Goal: Task Accomplishment & Management: Complete application form

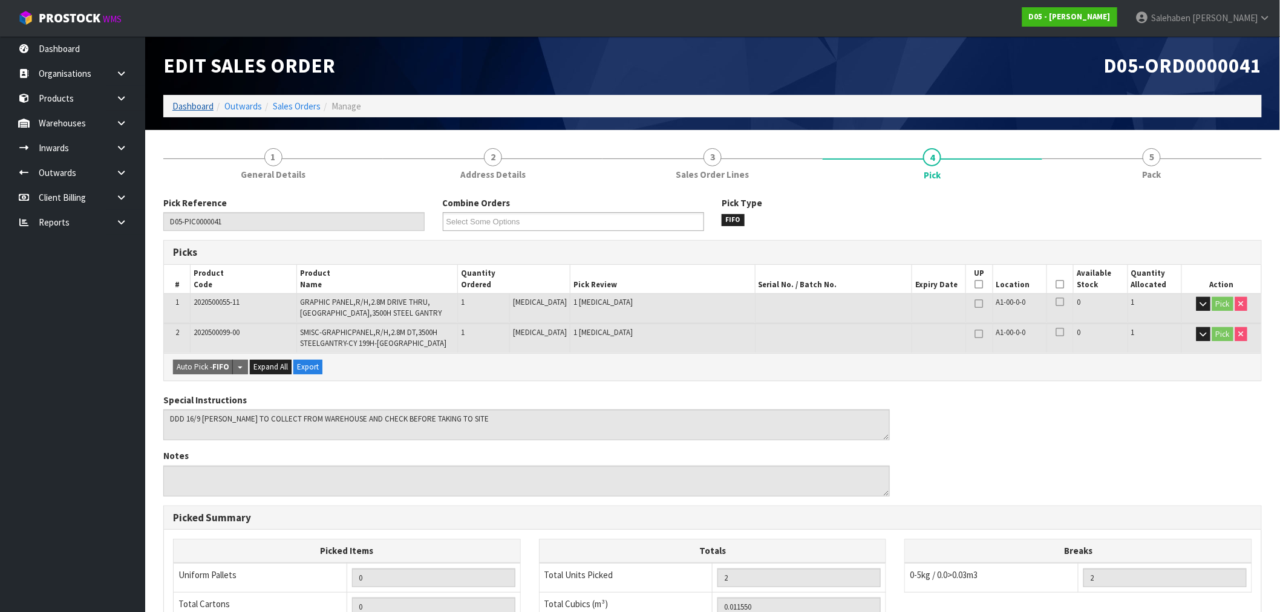
drag, startPoint x: 189, startPoint y: 99, endPoint x: 189, endPoint y: 105, distance: 6.7
click at [189, 99] on ol "Dashboard Outwards Sales Orders Manage" at bounding box center [712, 106] width 1099 height 22
click at [189, 107] on link "Dashboard" at bounding box center [192, 105] width 41 height 11
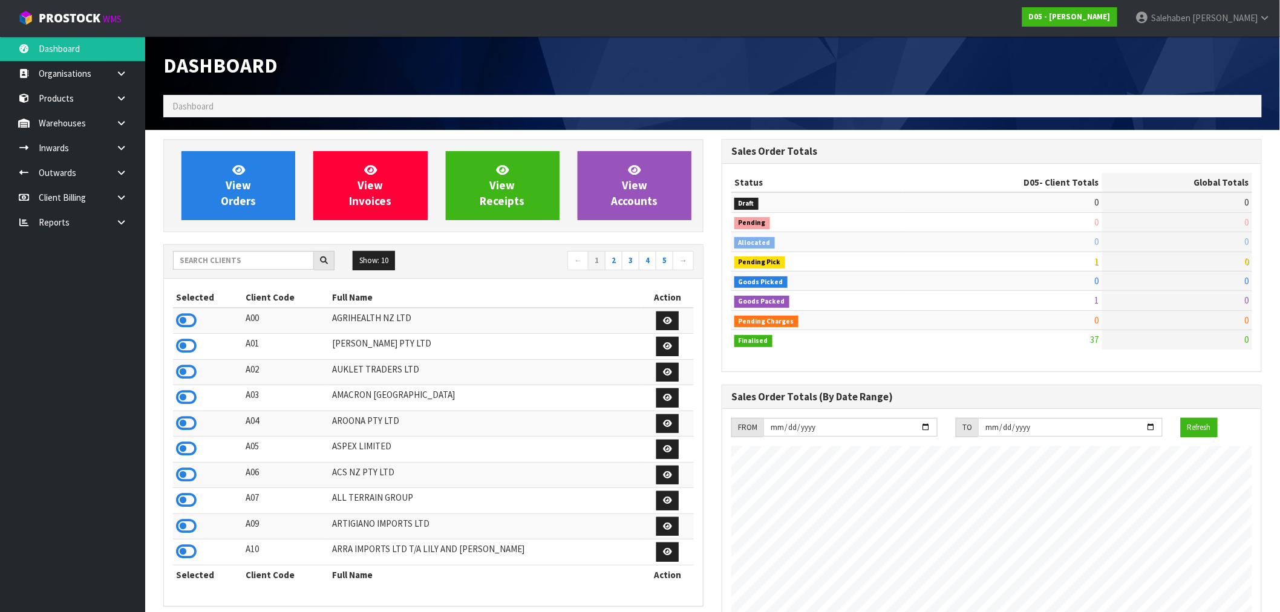
scroll to position [917, 559]
click at [271, 262] on input "text" at bounding box center [243, 260] width 141 height 19
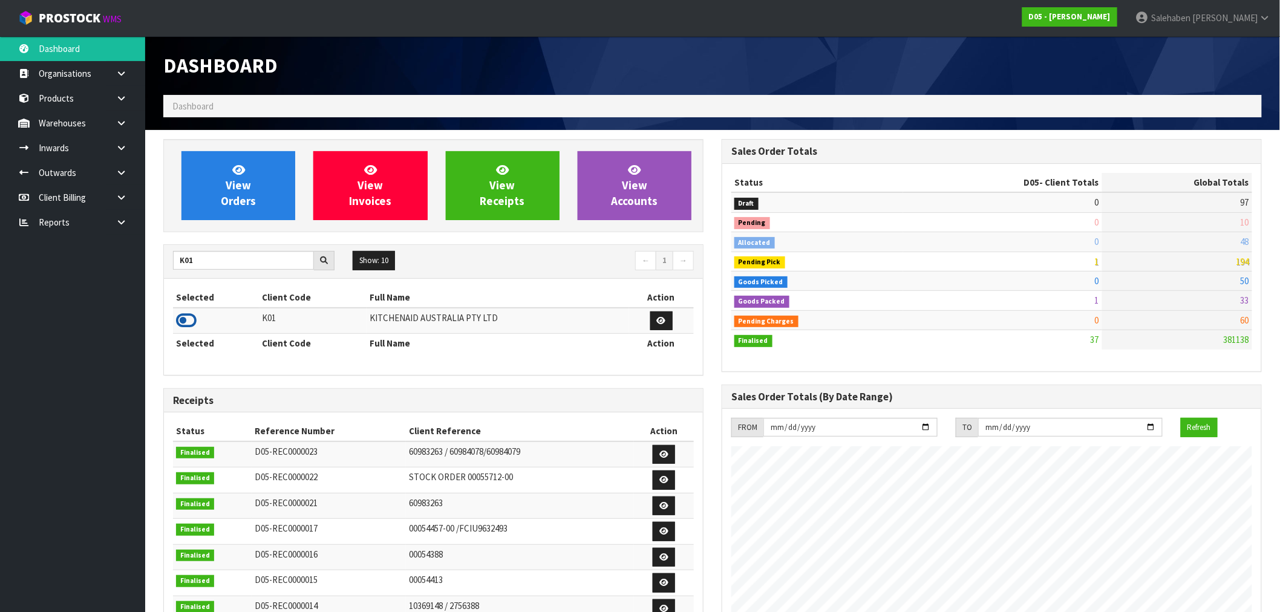
click at [179, 325] on icon at bounding box center [186, 321] width 21 height 18
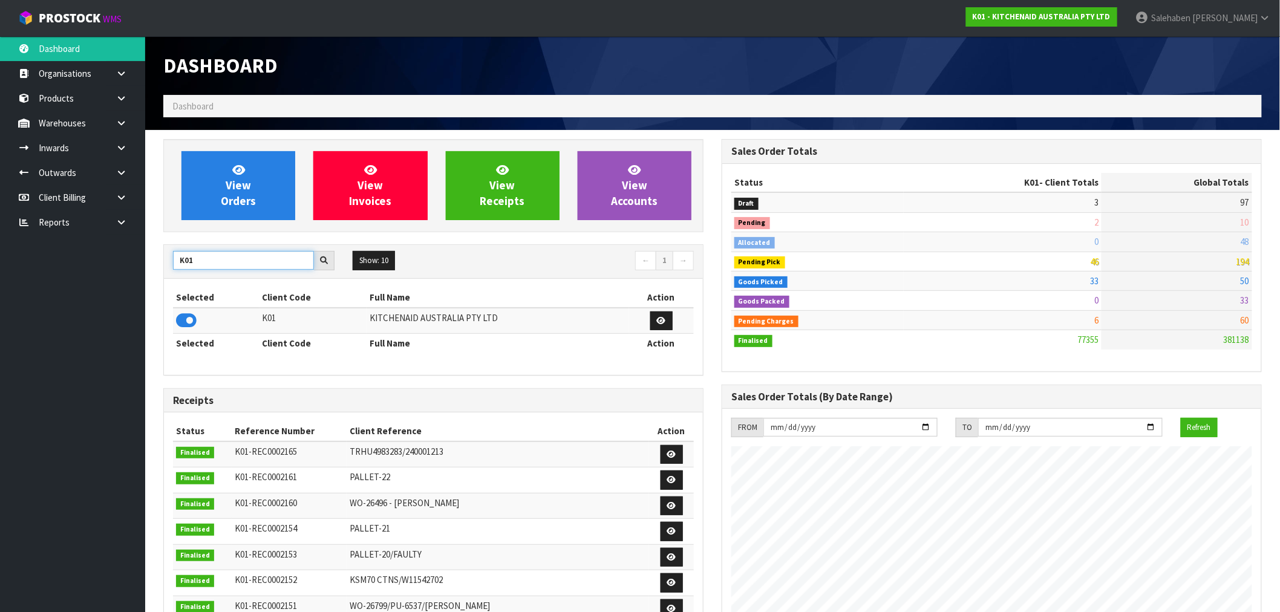
drag, startPoint x: 206, startPoint y: 257, endPoint x: 152, endPoint y: 272, distance: 55.9
click at [152, 272] on section "View Orders View Invoices View Receipts View Accounts K01 Show: 10 5 10 25 50 ←…" at bounding box center [712, 598] width 1135 height 936
type input "C11"
click at [183, 318] on icon at bounding box center [186, 321] width 21 height 18
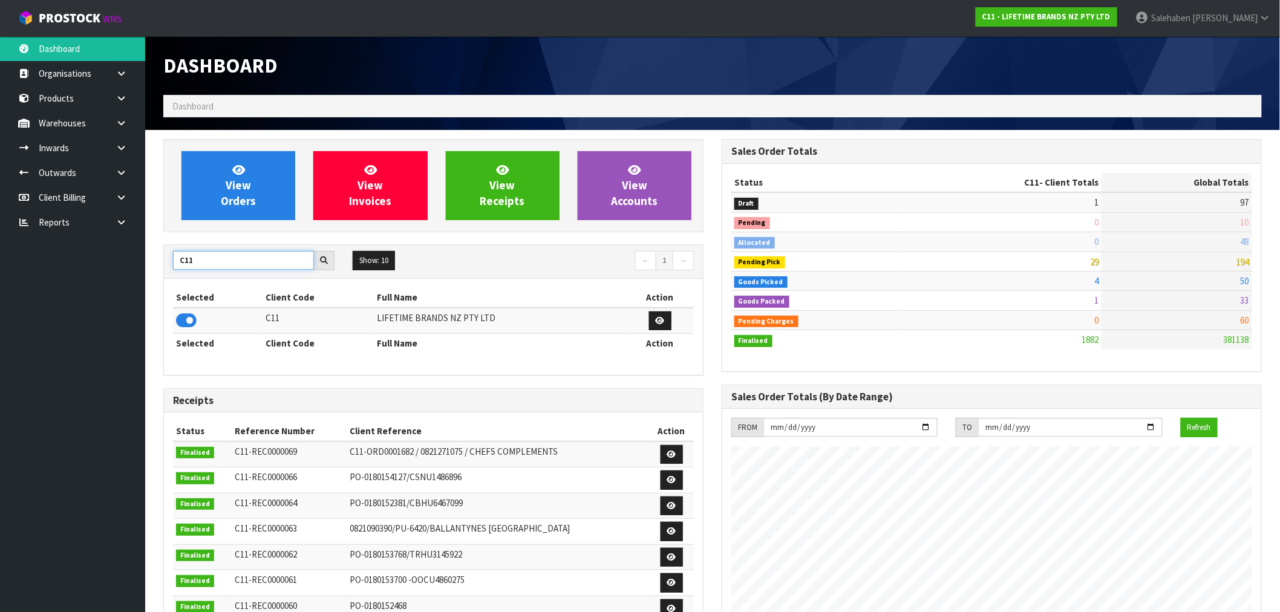
drag, startPoint x: 198, startPoint y: 256, endPoint x: 154, endPoint y: 273, distance: 46.7
click at [154, 273] on div "View Orders View Invoices View Receipts View Accounts C11 Show: 10 5 10 25 50 ←…" at bounding box center [433, 490] width 559 height 703
type input "S08"
click at [184, 321] on icon at bounding box center [186, 321] width 21 height 18
drag, startPoint x: 198, startPoint y: 257, endPoint x: 136, endPoint y: 267, distance: 63.8
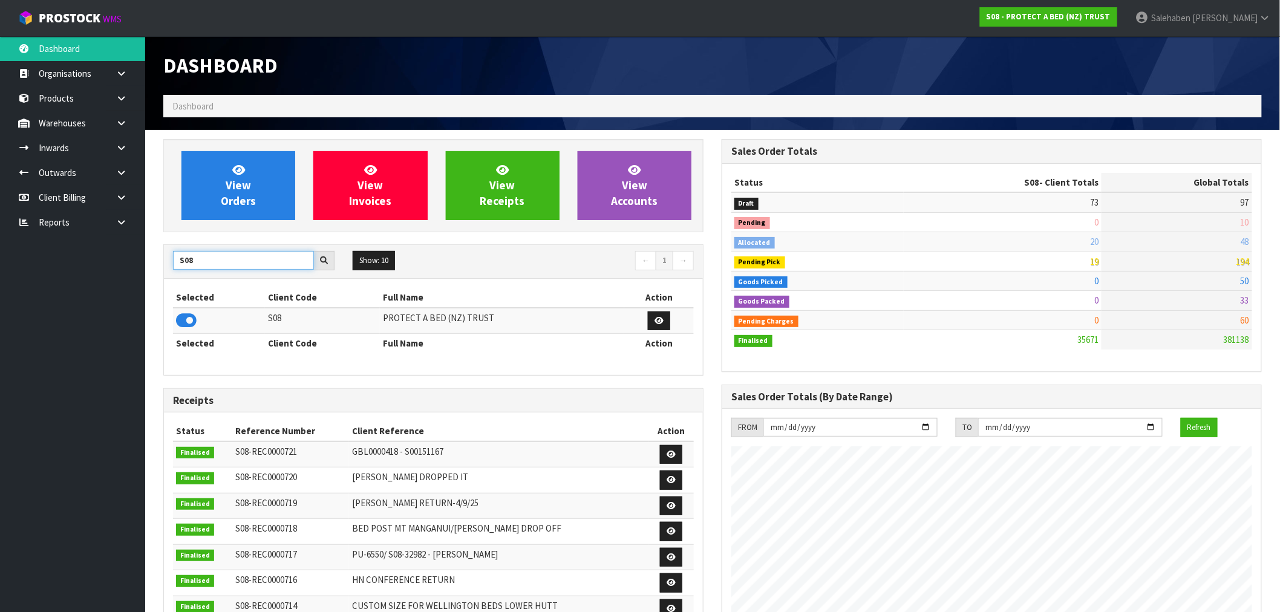
click at [136, 267] on body "Toggle navigation ProStock WMS S08 - PROTECT A BED (NZ) TRUST Salehaben Patel L…" at bounding box center [640, 306] width 1280 height 612
click at [186, 321] on icon at bounding box center [186, 321] width 21 height 18
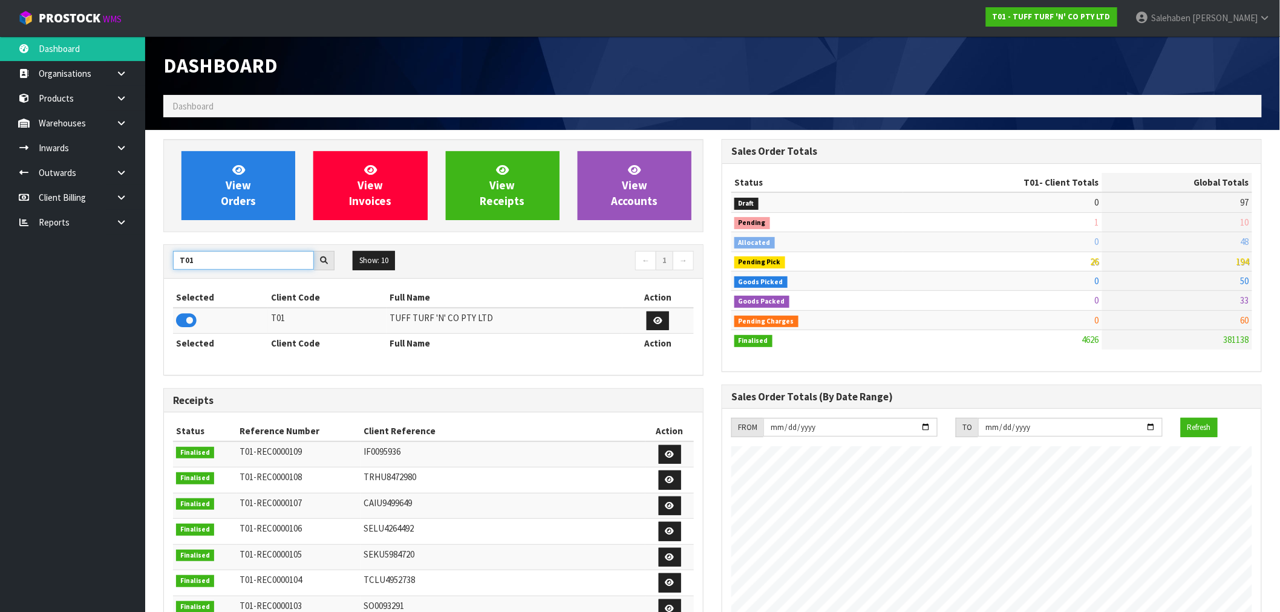
drag, startPoint x: 198, startPoint y: 259, endPoint x: 166, endPoint y: 265, distance: 32.6
click at [166, 265] on div "T01" at bounding box center [254, 260] width 180 height 19
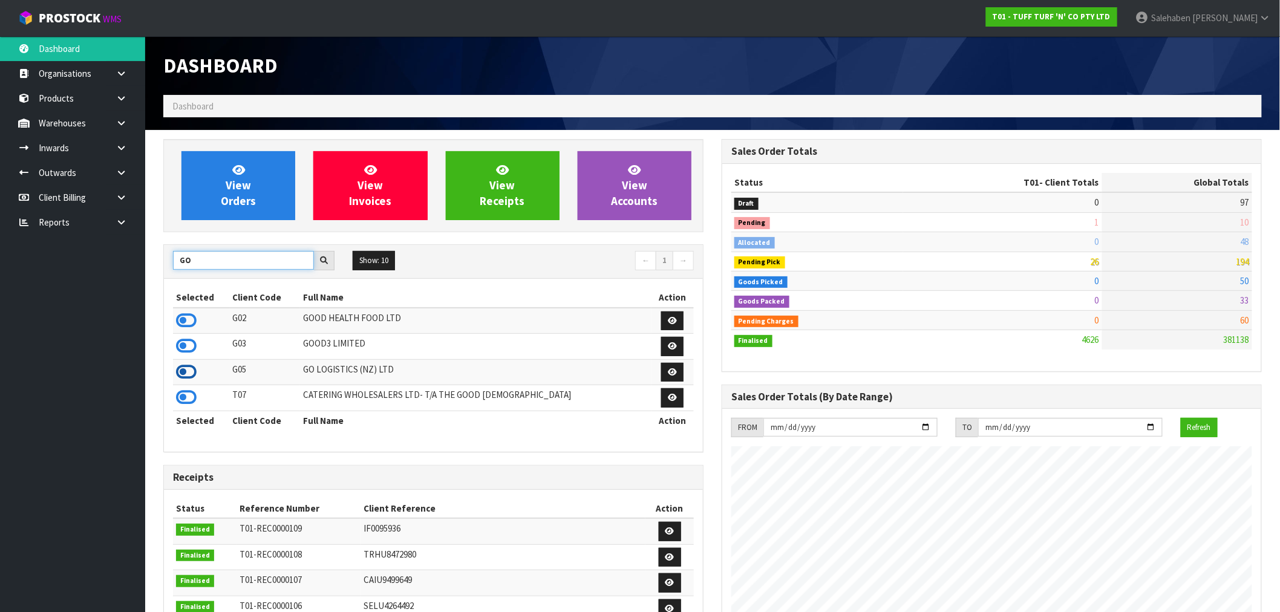
type input "GO"
click at [180, 375] on icon at bounding box center [186, 372] width 21 height 18
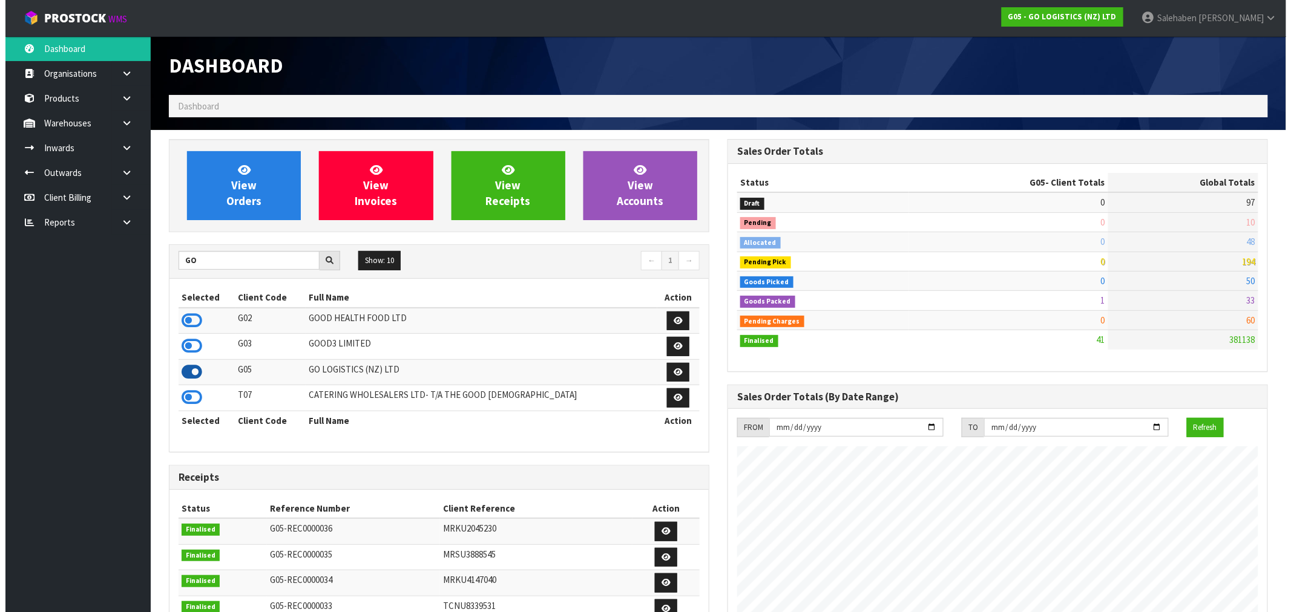
scroll to position [604408, 604590]
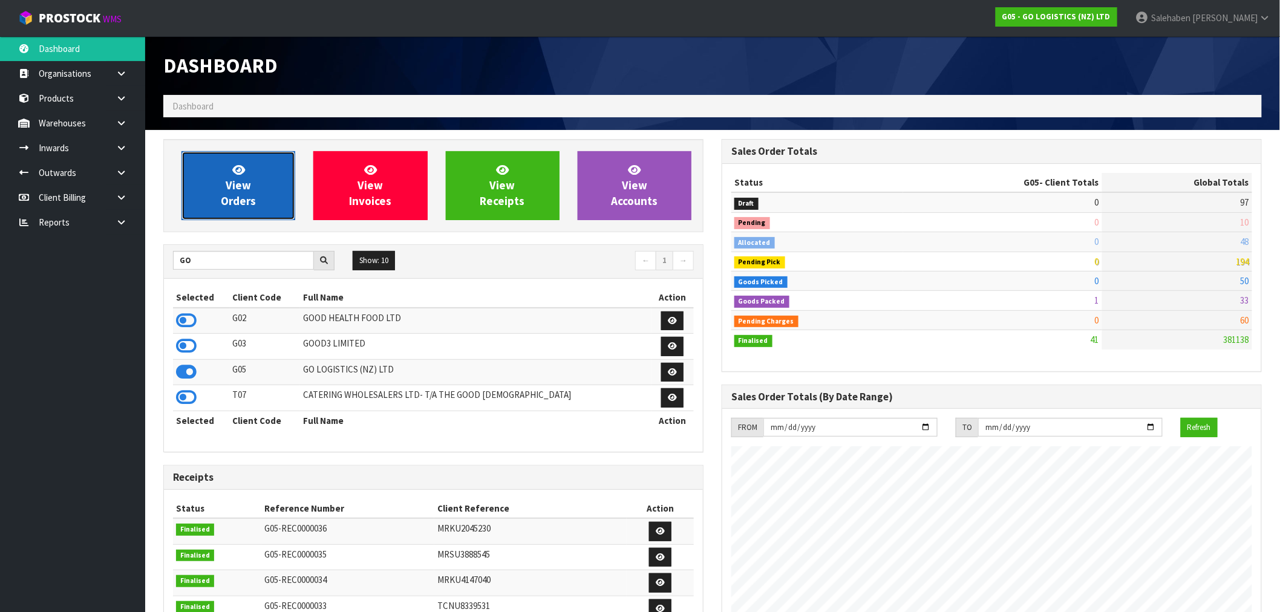
click at [244, 192] on span "View Orders" at bounding box center [238, 185] width 35 height 45
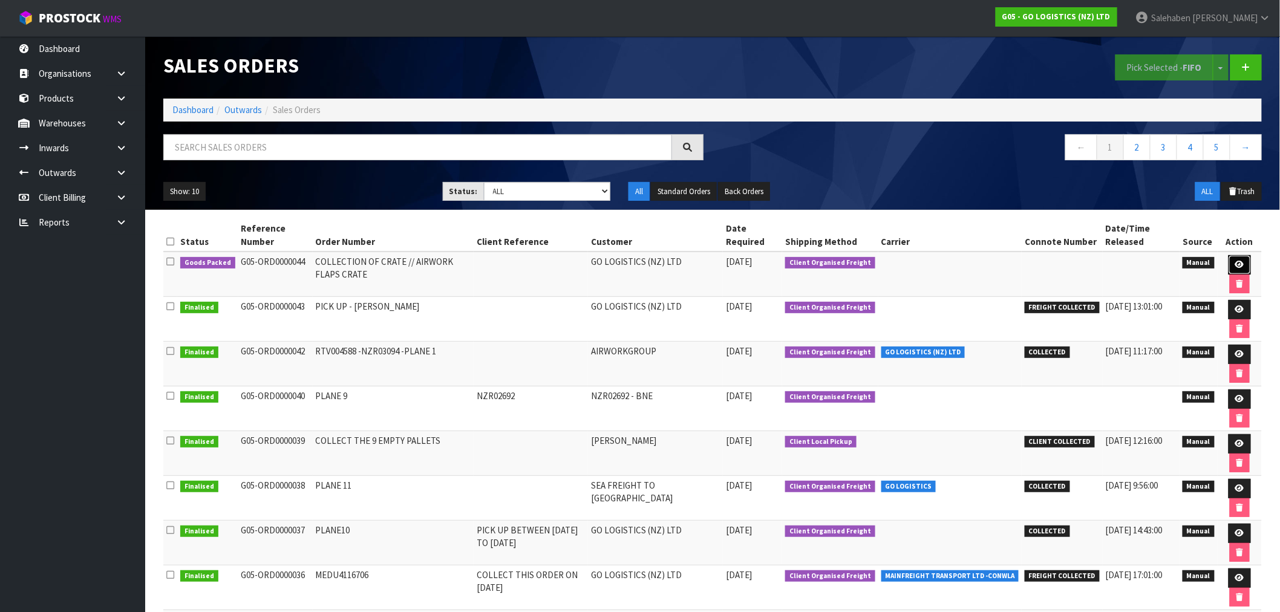
click at [1242, 264] on icon at bounding box center [1240, 265] width 9 height 8
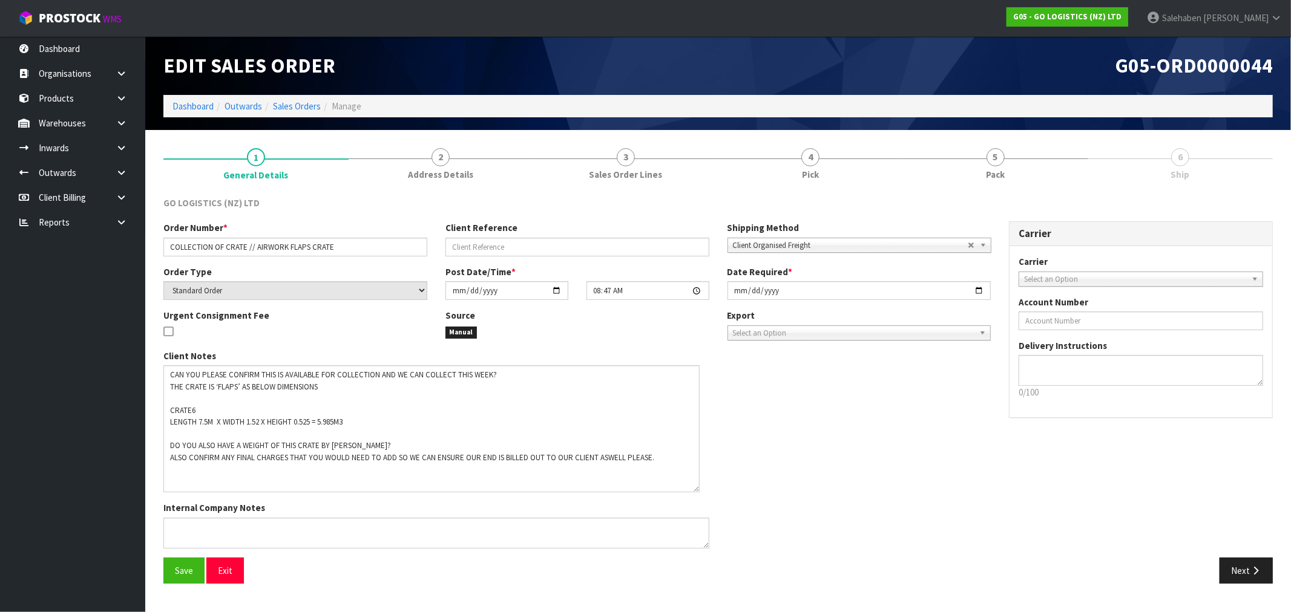
drag, startPoint x: 707, startPoint y: 393, endPoint x: 698, endPoint y: 489, distance: 96.0
click at [698, 489] on textarea at bounding box center [431, 429] width 536 height 127
click at [986, 174] on span "Pack" at bounding box center [995, 174] width 19 height 13
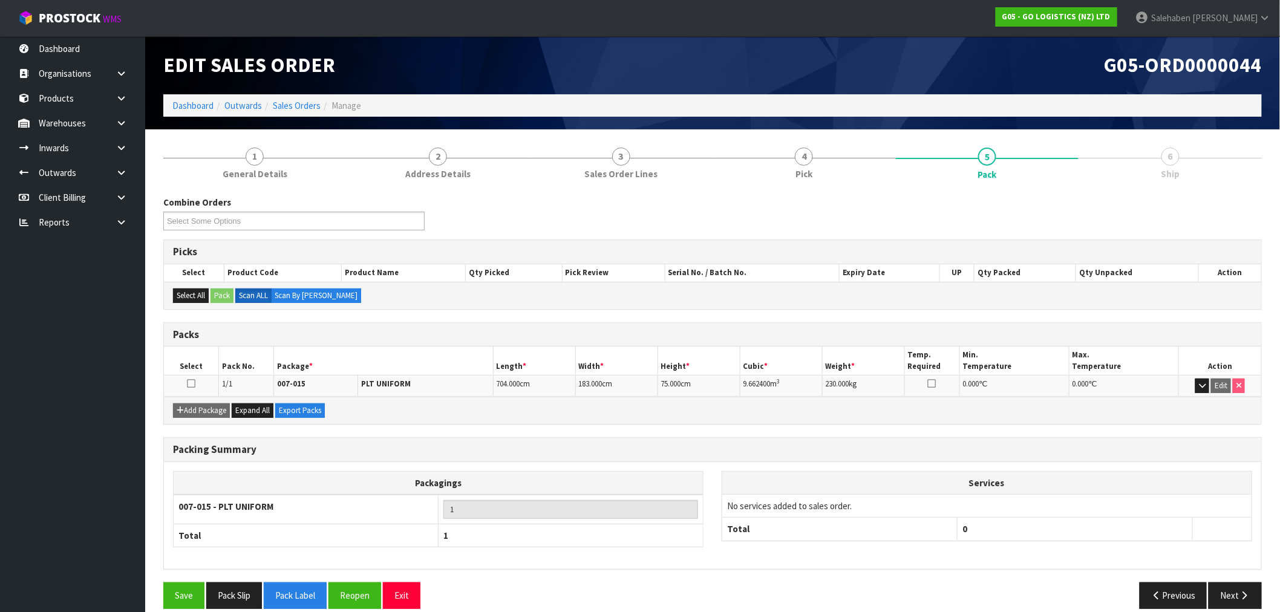
scroll to position [15, 0]
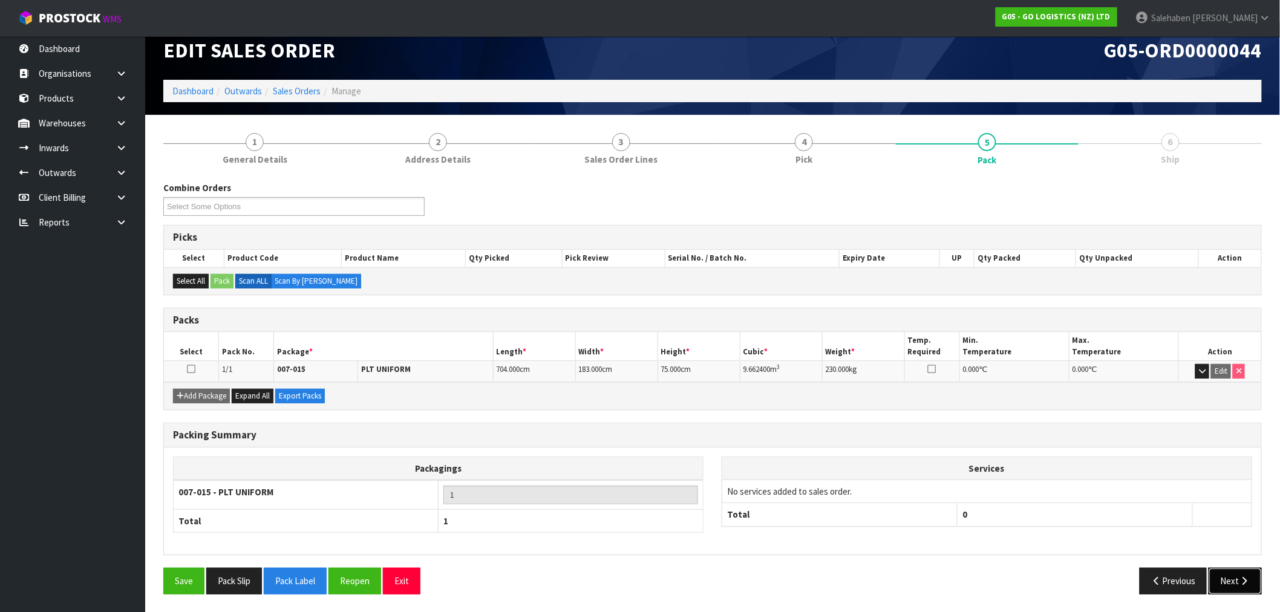
click at [1230, 584] on button "Next" at bounding box center [1235, 581] width 53 height 26
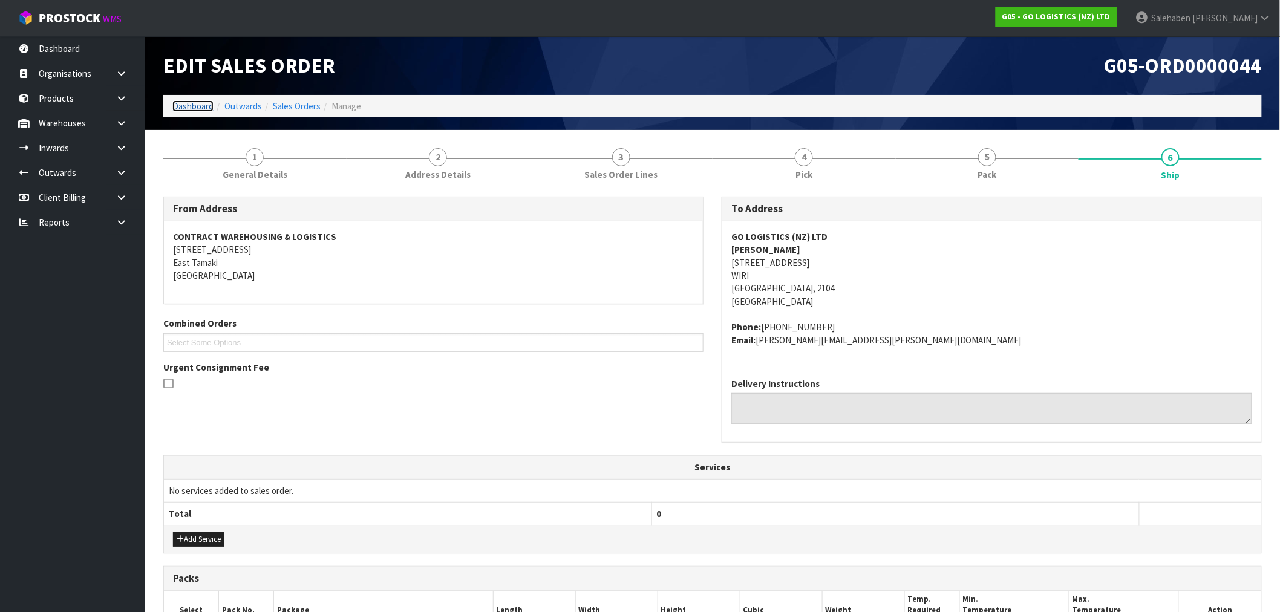
click at [190, 101] on link "Dashboard" at bounding box center [192, 105] width 41 height 11
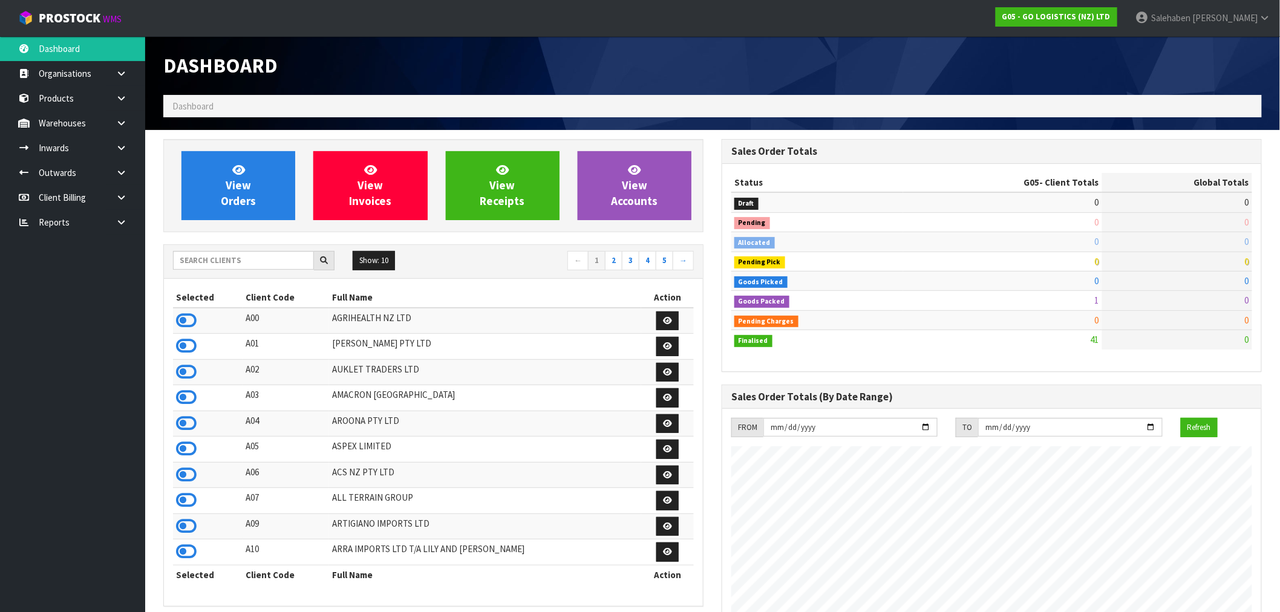
scroll to position [740, 559]
click at [219, 261] on input "text" at bounding box center [243, 260] width 141 height 19
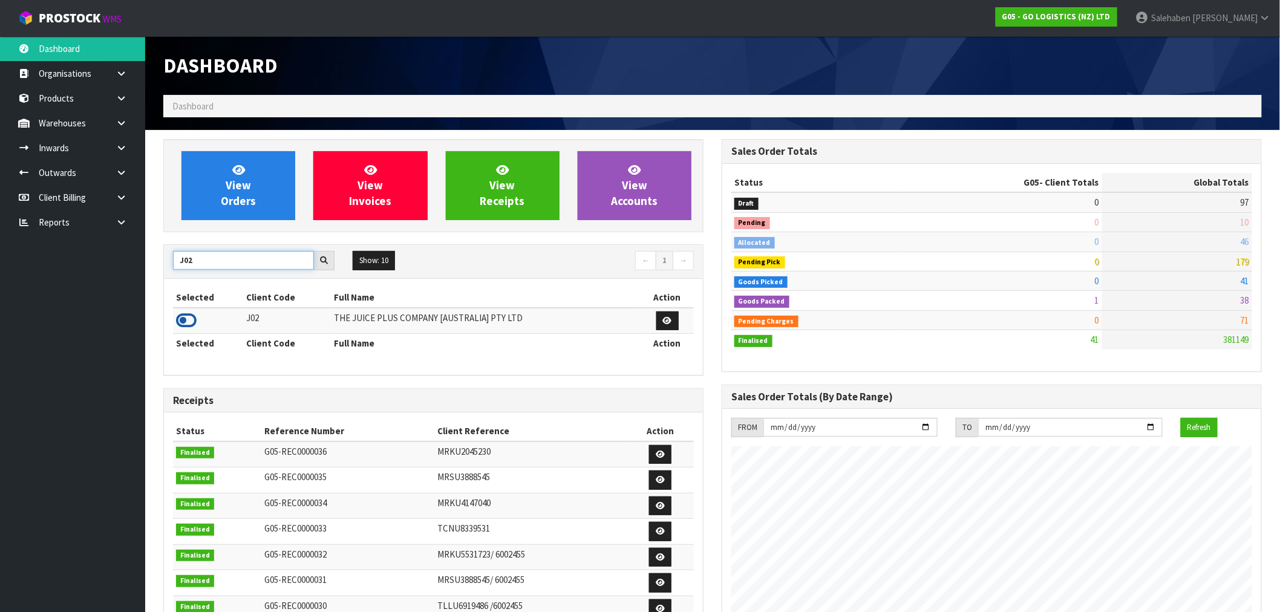
type input "J02"
click at [182, 320] on icon at bounding box center [186, 321] width 21 height 18
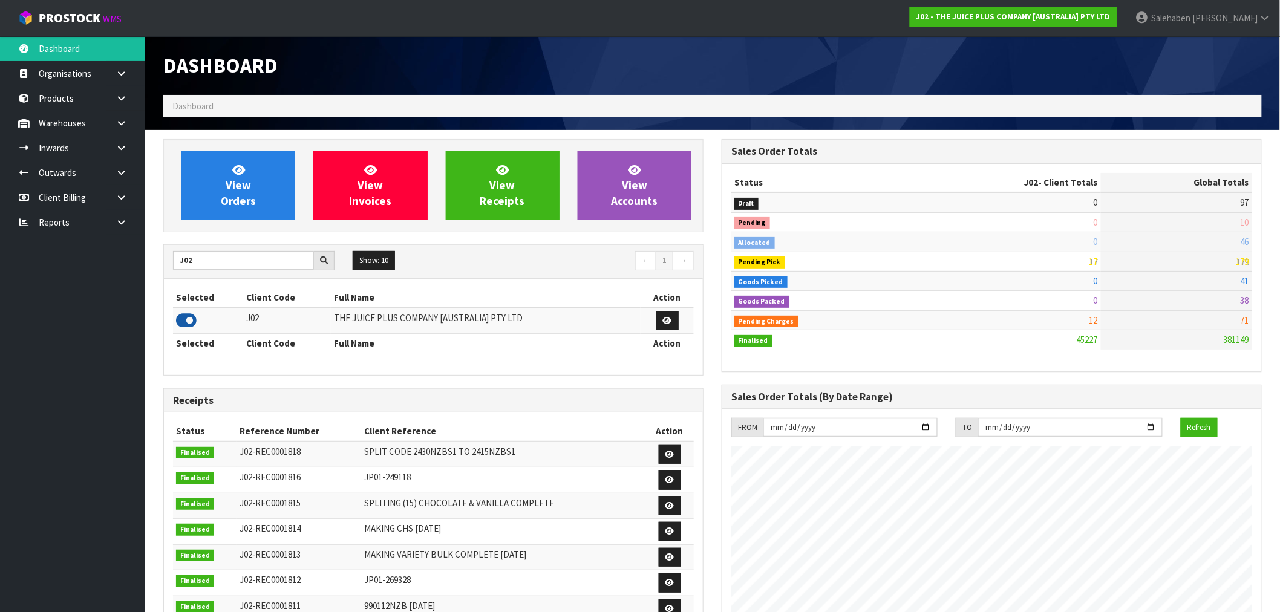
scroll to position [917, 559]
drag, startPoint x: 209, startPoint y: 259, endPoint x: 141, endPoint y: 273, distance: 69.8
click at [141, 273] on body "Toggle navigation ProStock WMS J02 - THE JUICE PLUS COMPANY [AUSTRALIA] PTY LTD…" at bounding box center [640, 306] width 1280 height 612
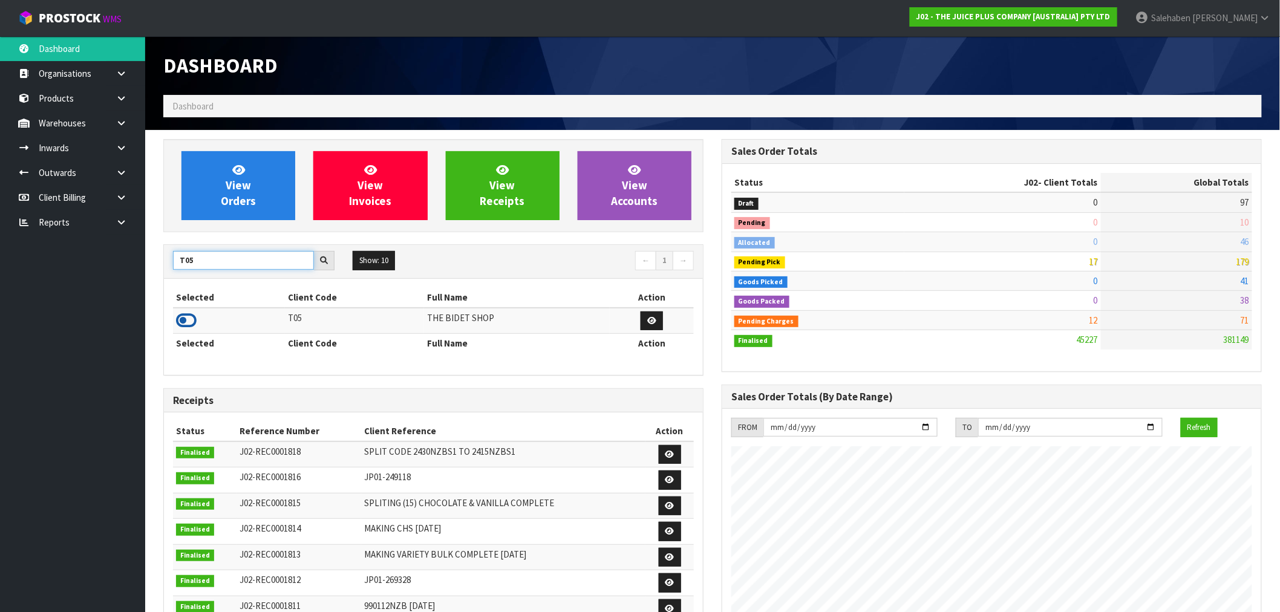
type input "T05"
click at [186, 321] on icon at bounding box center [186, 321] width 21 height 18
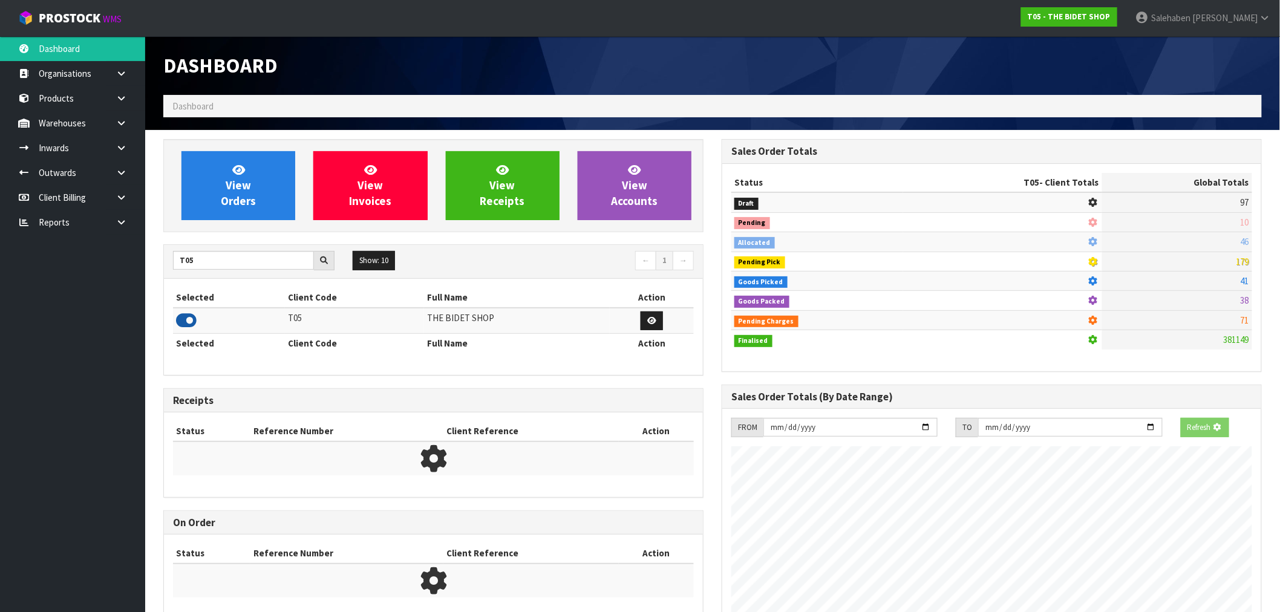
scroll to position [604394, 604590]
click at [221, 190] on link "View Orders" at bounding box center [239, 185] width 114 height 69
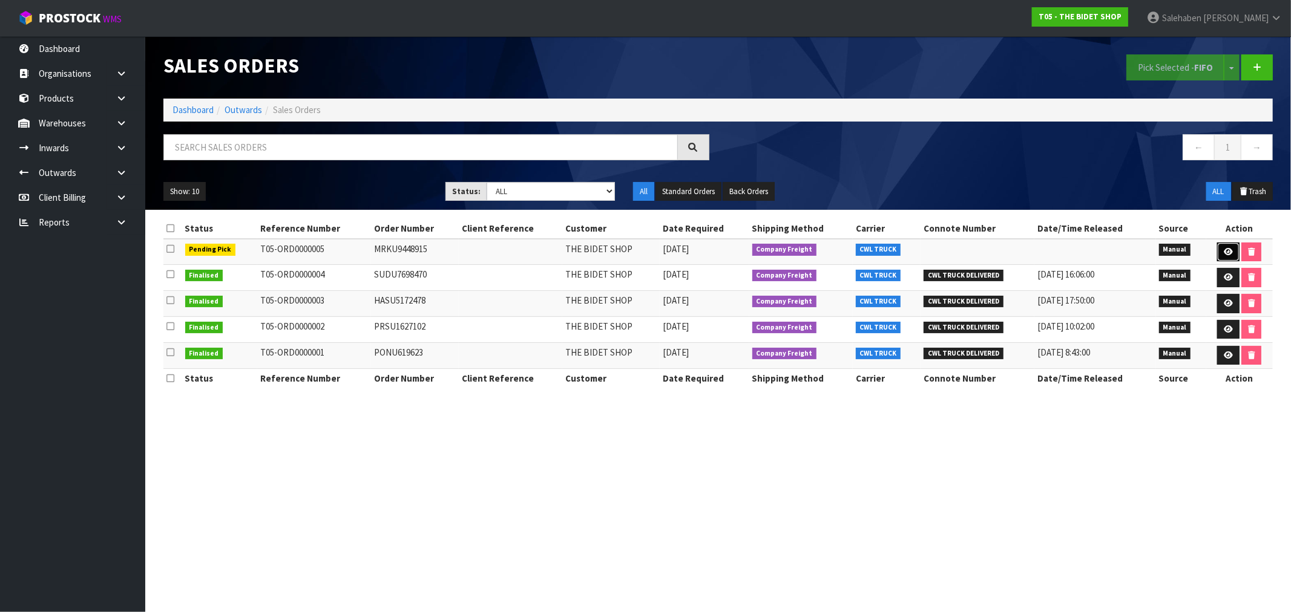
click at [1227, 251] on icon at bounding box center [1228, 252] width 9 height 8
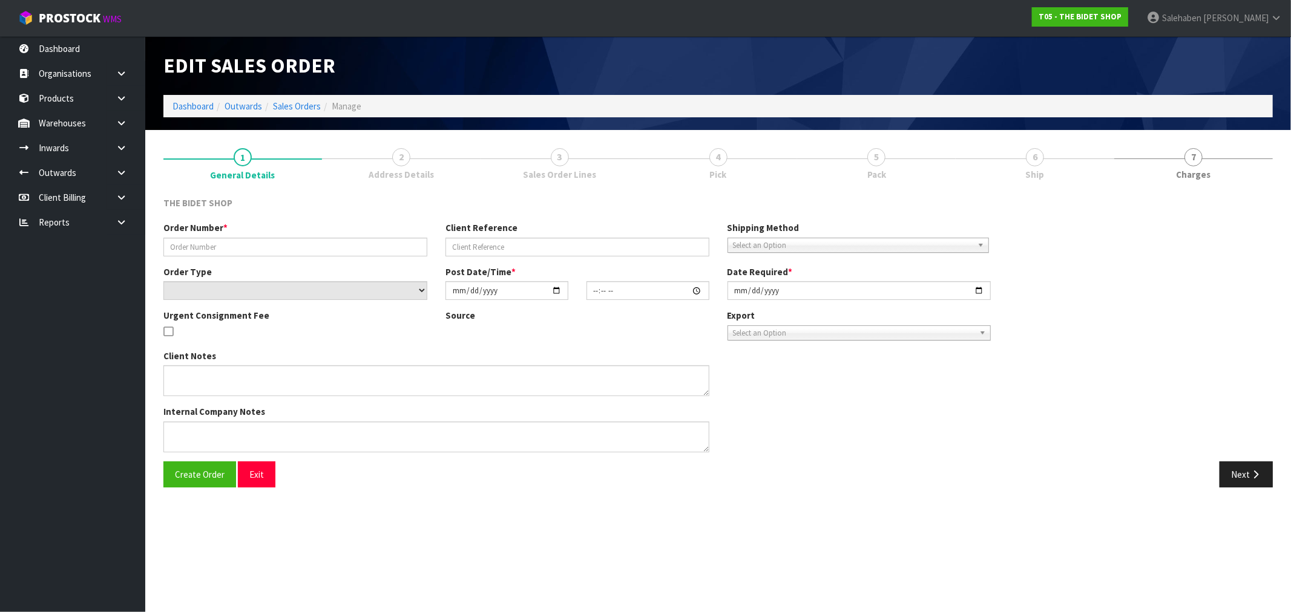
type input "MRKU9448915"
select select "number:0"
type input "[DATE]"
type input "10:48:00.000"
type input "[DATE]"
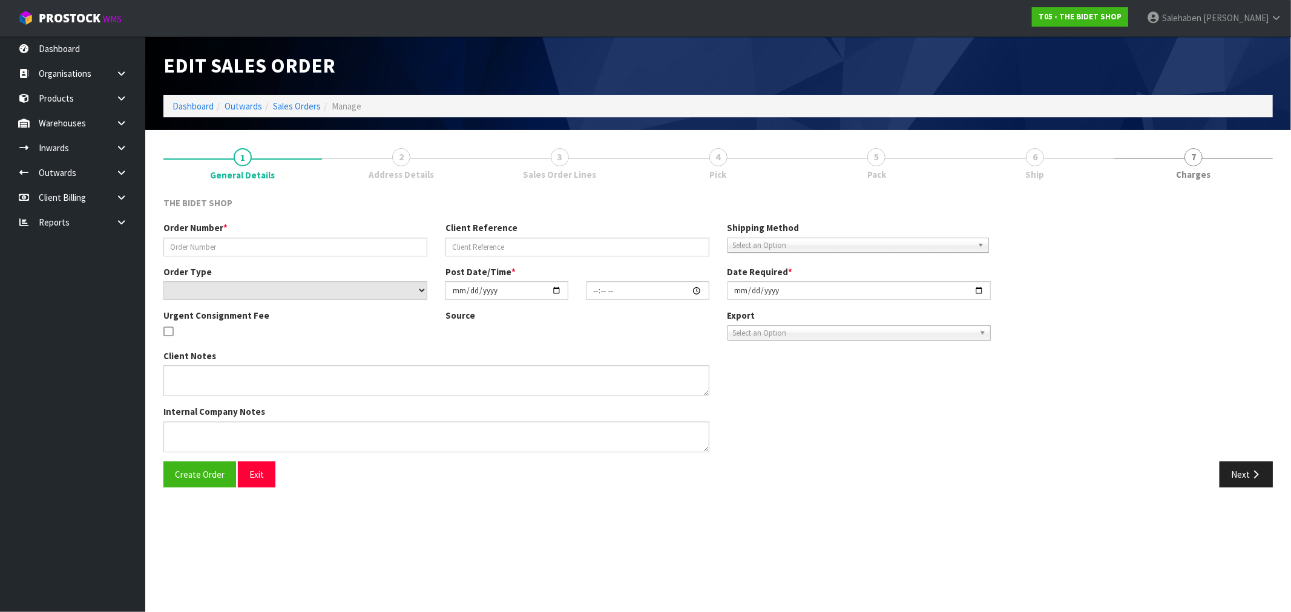
type textarea "IVE ONLY GOT THE FORKLIFT IN THE MORNING AT 9.30 AM"
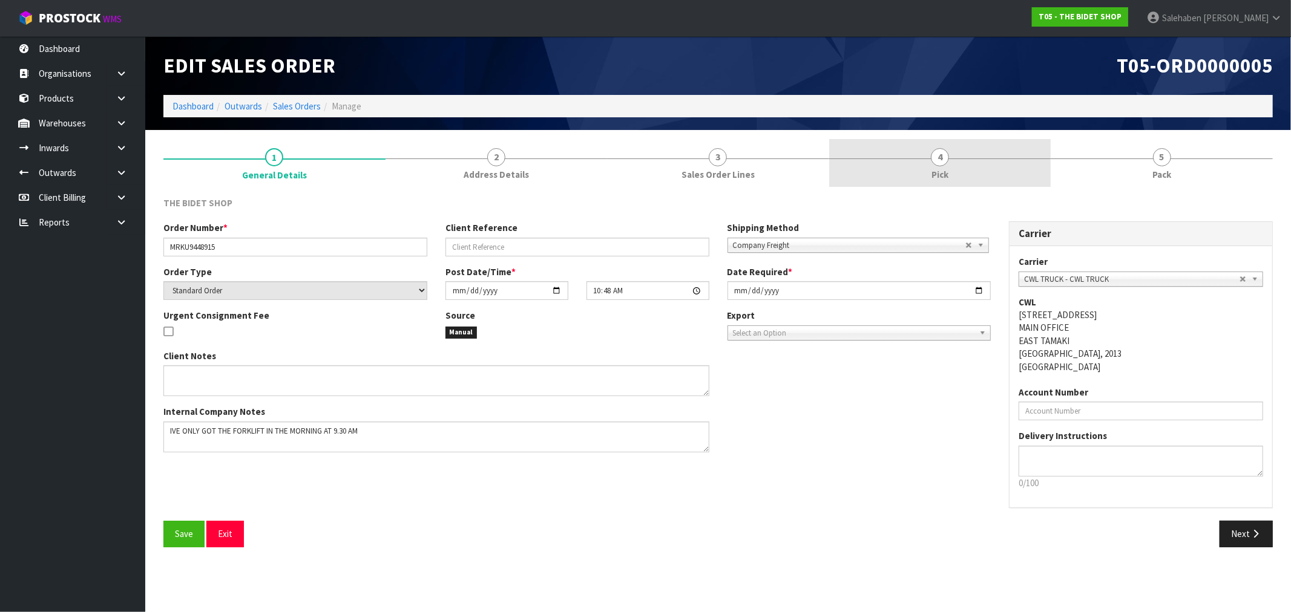
click at [948, 169] on span "Pick" at bounding box center [939, 174] width 17 height 13
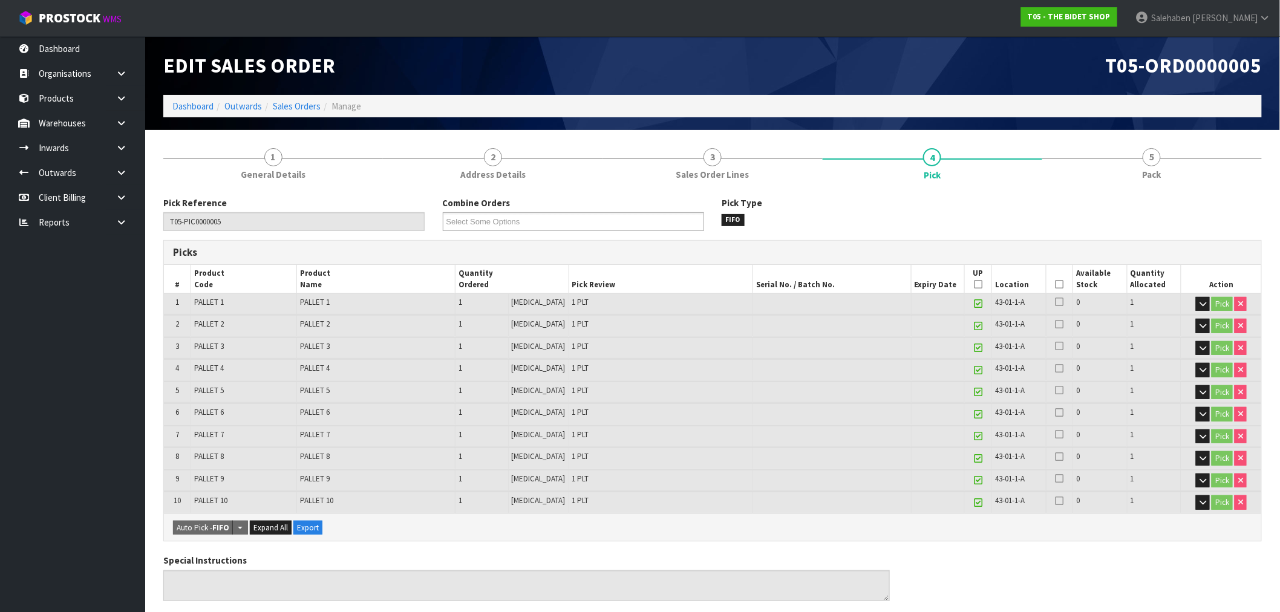
click at [1057, 285] on icon at bounding box center [1060, 284] width 8 height 1
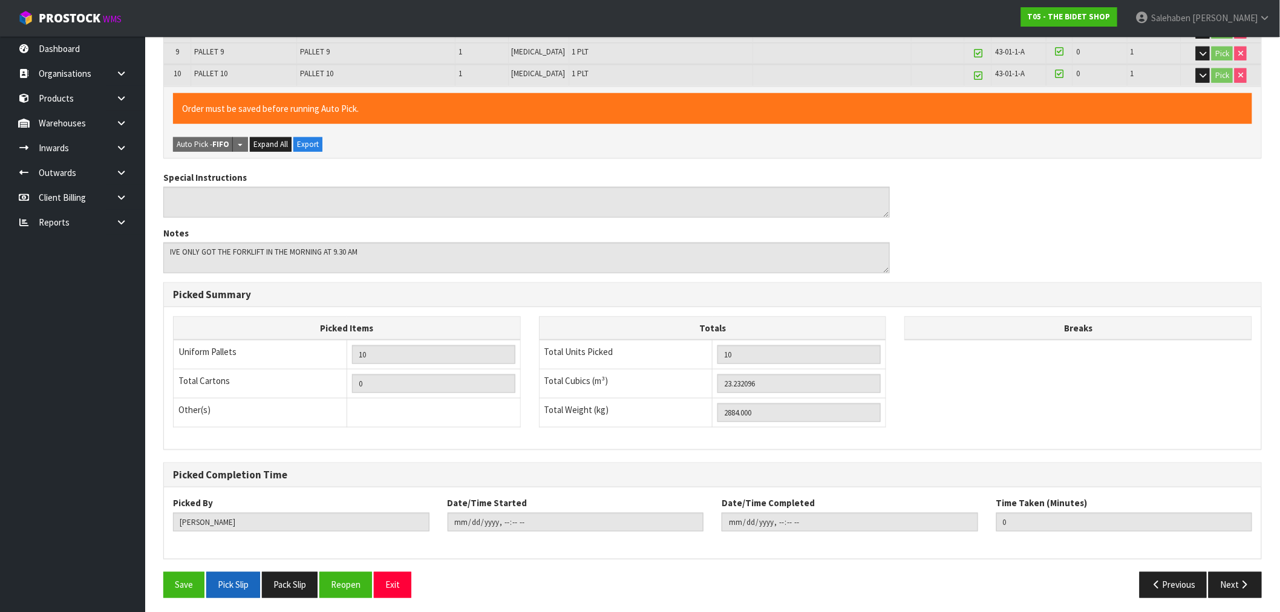
scroll to position [428, 0]
drag, startPoint x: 191, startPoint y: 582, endPoint x: 433, endPoint y: 452, distance: 275.3
click at [190, 582] on button "Save" at bounding box center [183, 585] width 41 height 26
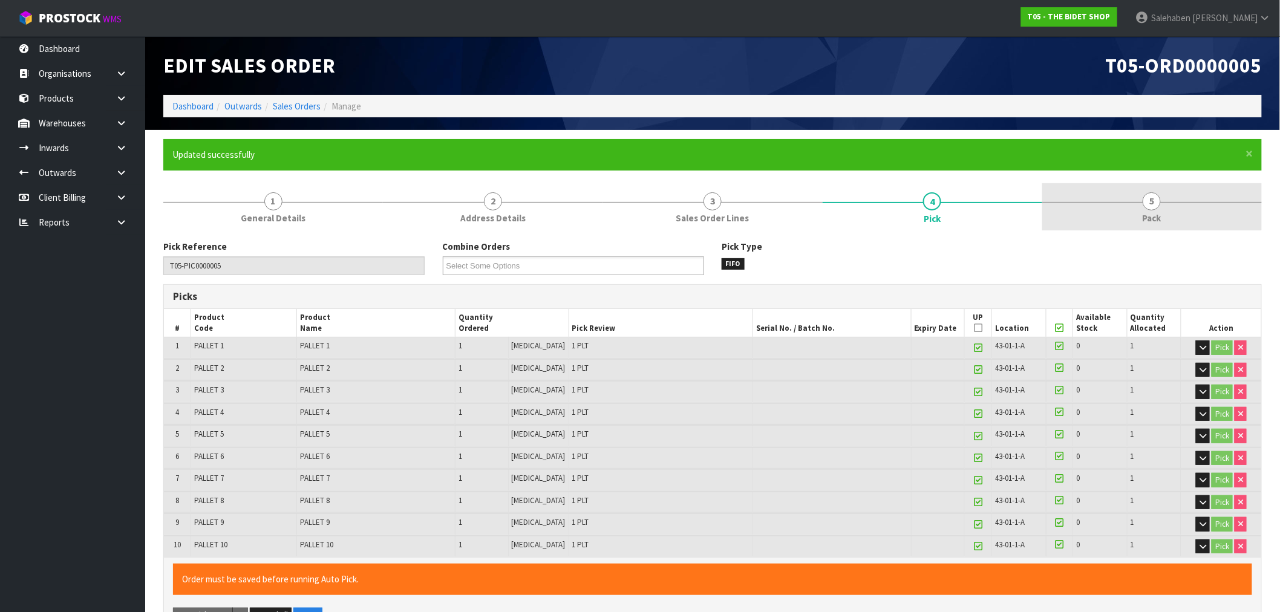
type input "[PERSON_NAME]"
type input "2025-09-15T14:30:13"
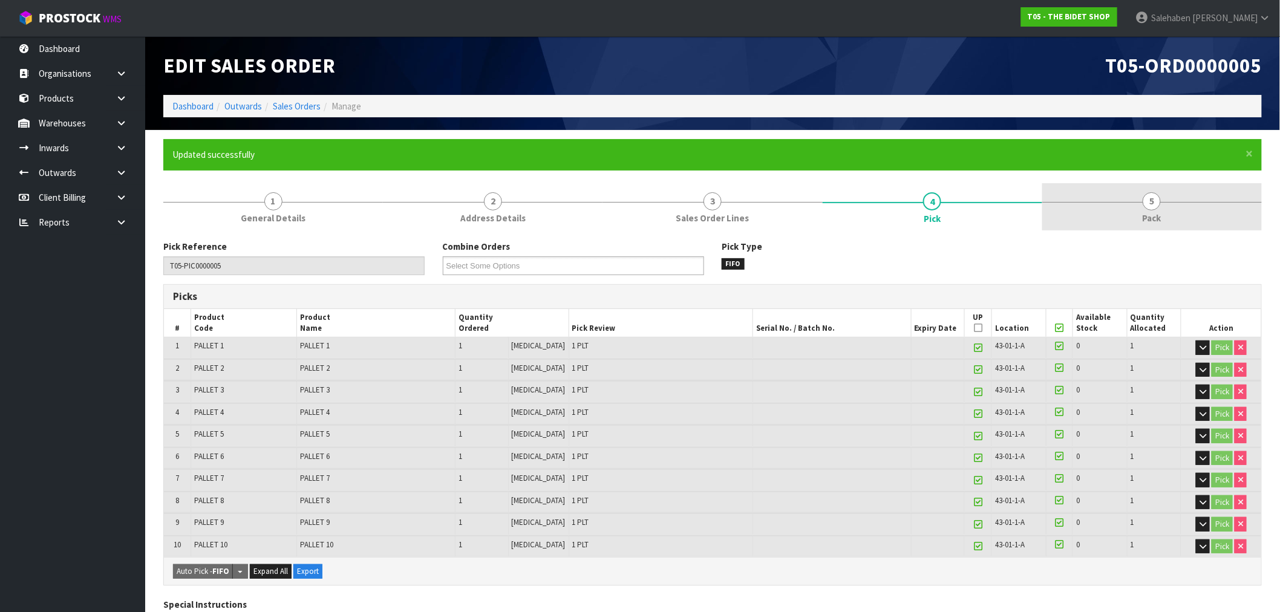
click at [1147, 223] on span "Pack" at bounding box center [1152, 218] width 19 height 13
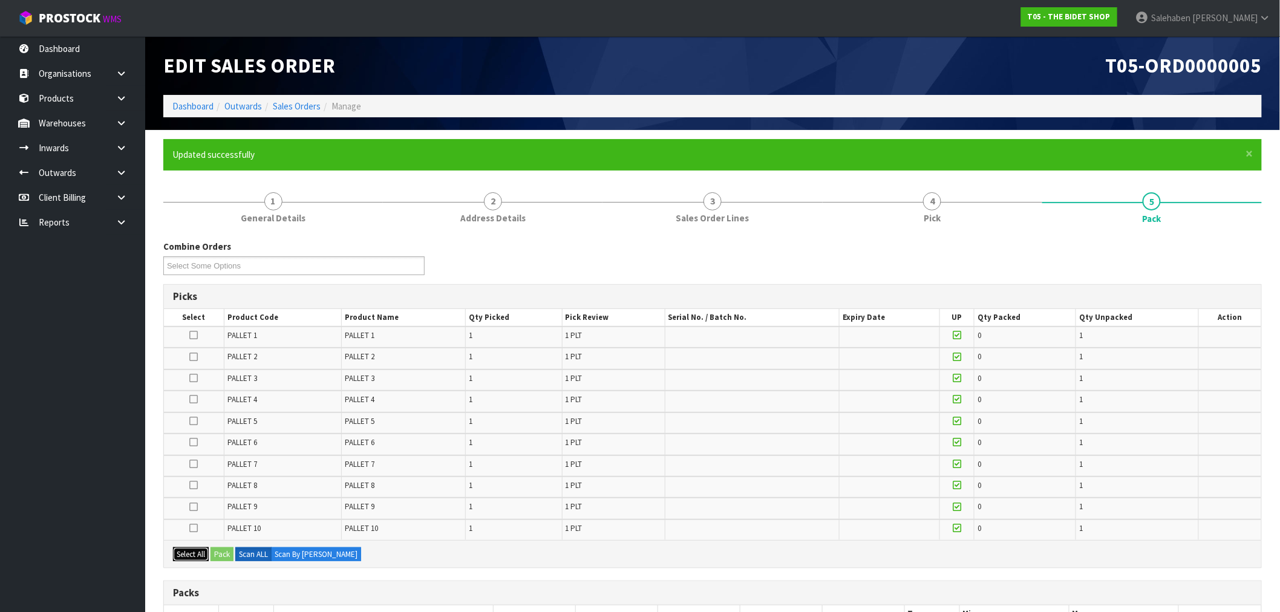
click at [191, 549] on button "Select All" at bounding box center [191, 555] width 36 height 15
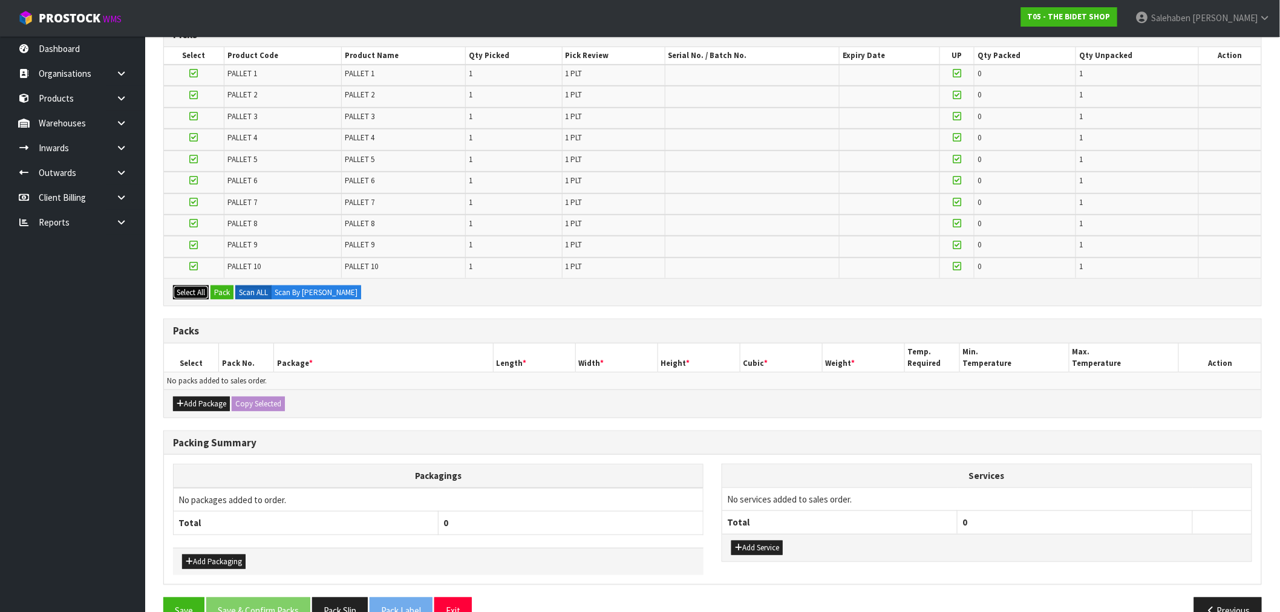
scroll to position [269, 0]
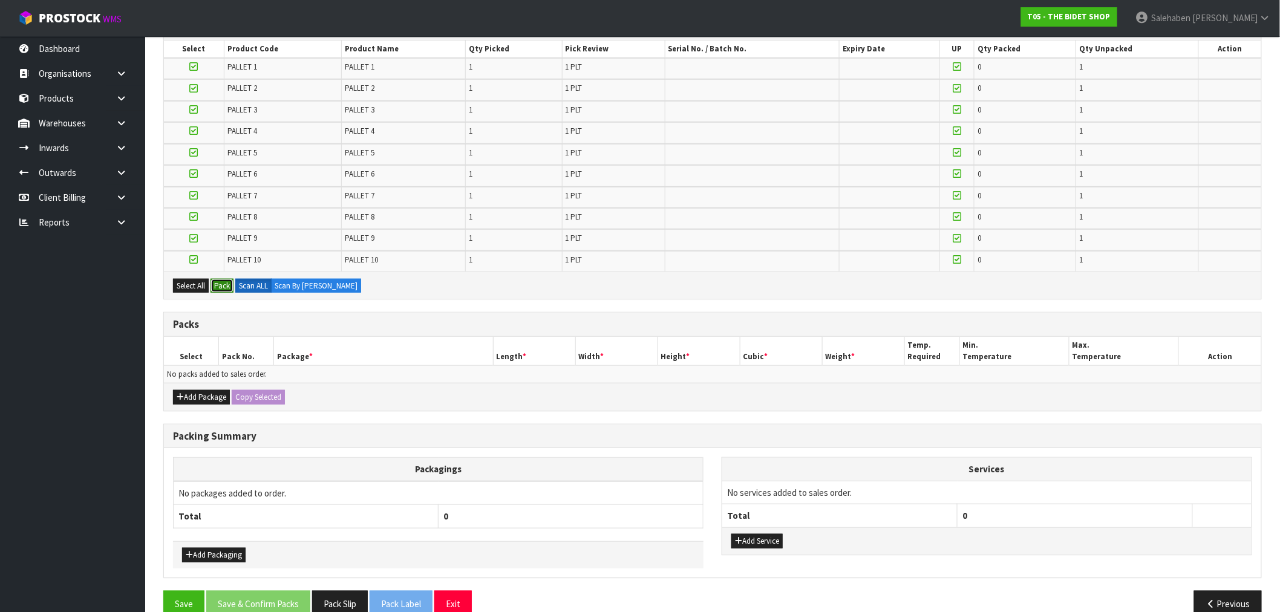
click at [221, 281] on button "Pack" at bounding box center [222, 286] width 23 height 15
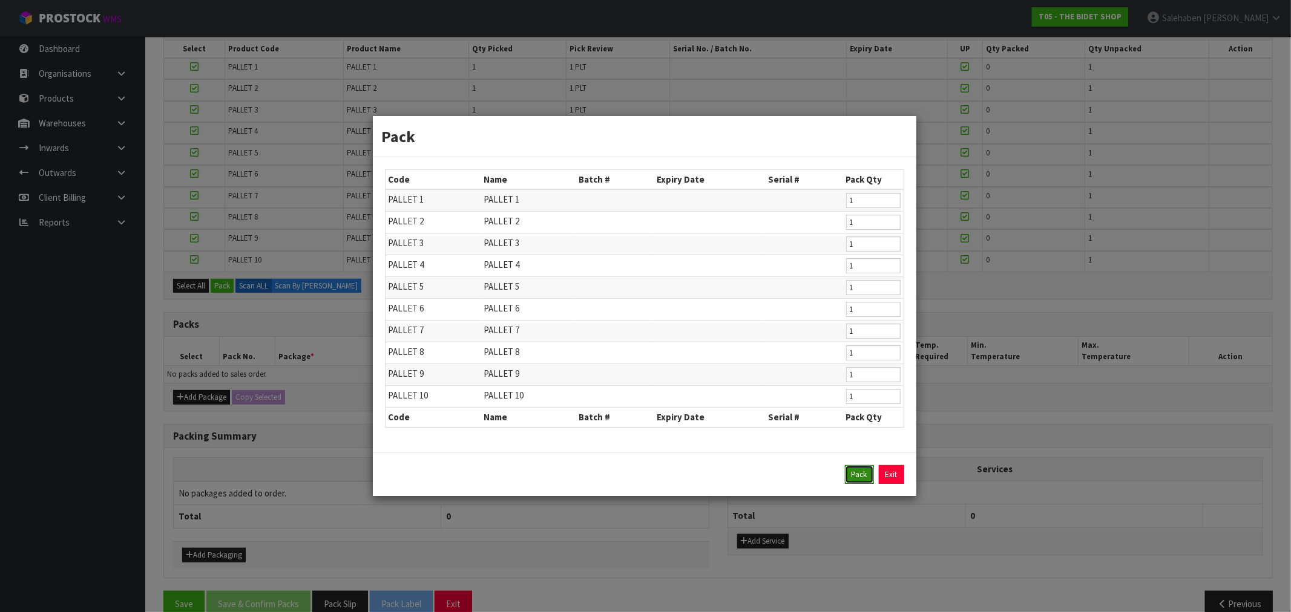
click at [856, 471] on button "Pack" at bounding box center [859, 474] width 29 height 19
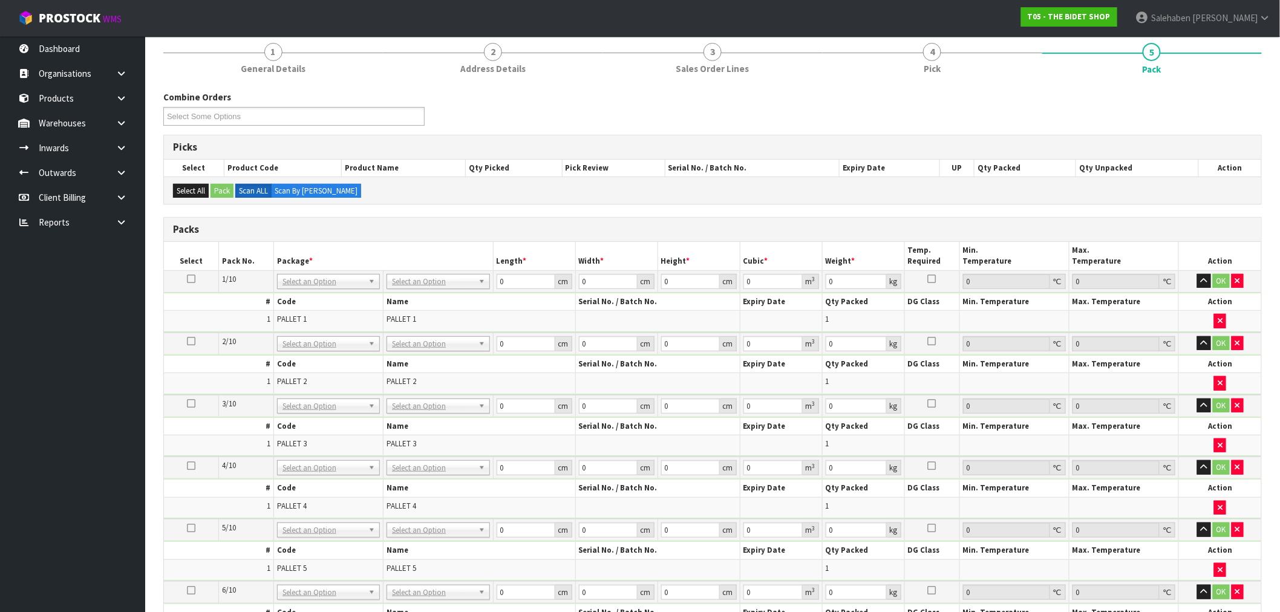
scroll to position [0, 0]
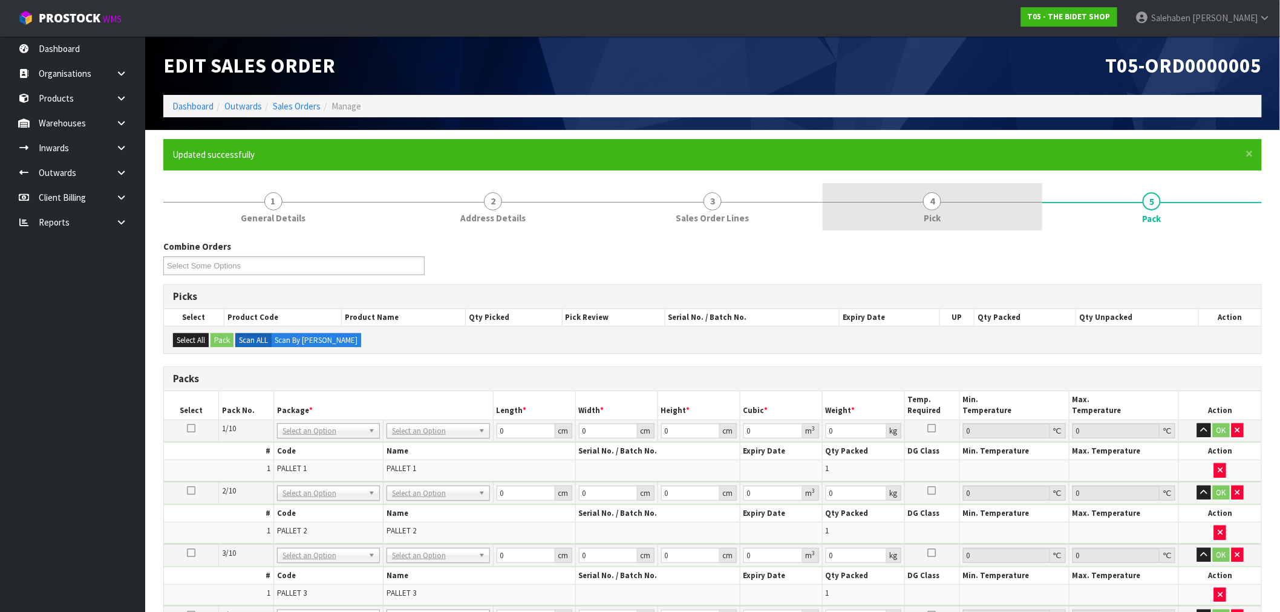
click at [923, 198] on span "4" at bounding box center [932, 201] width 18 height 18
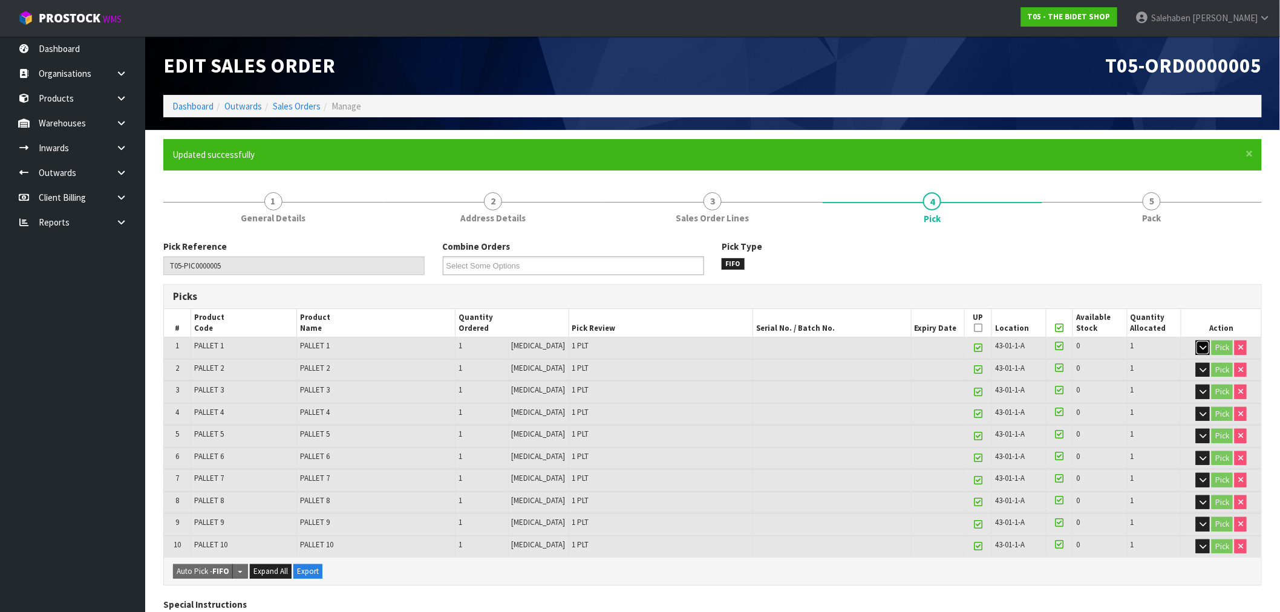
click at [1207, 347] on button "button" at bounding box center [1203, 348] width 14 height 15
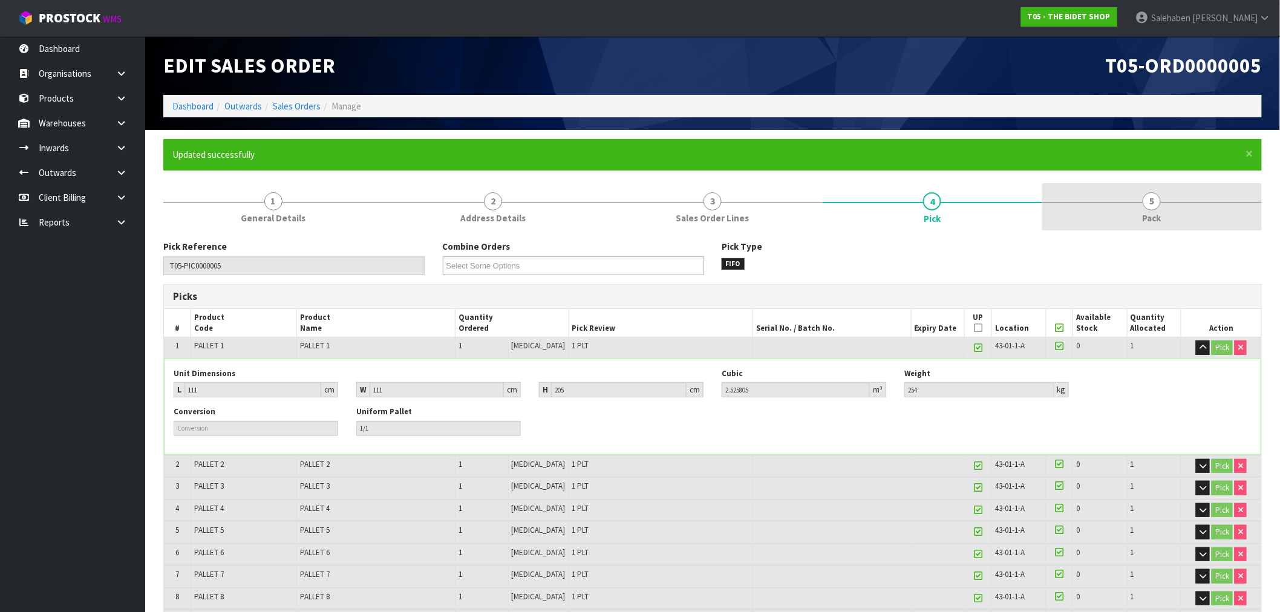
click at [1145, 203] on span "5" at bounding box center [1152, 201] width 18 height 18
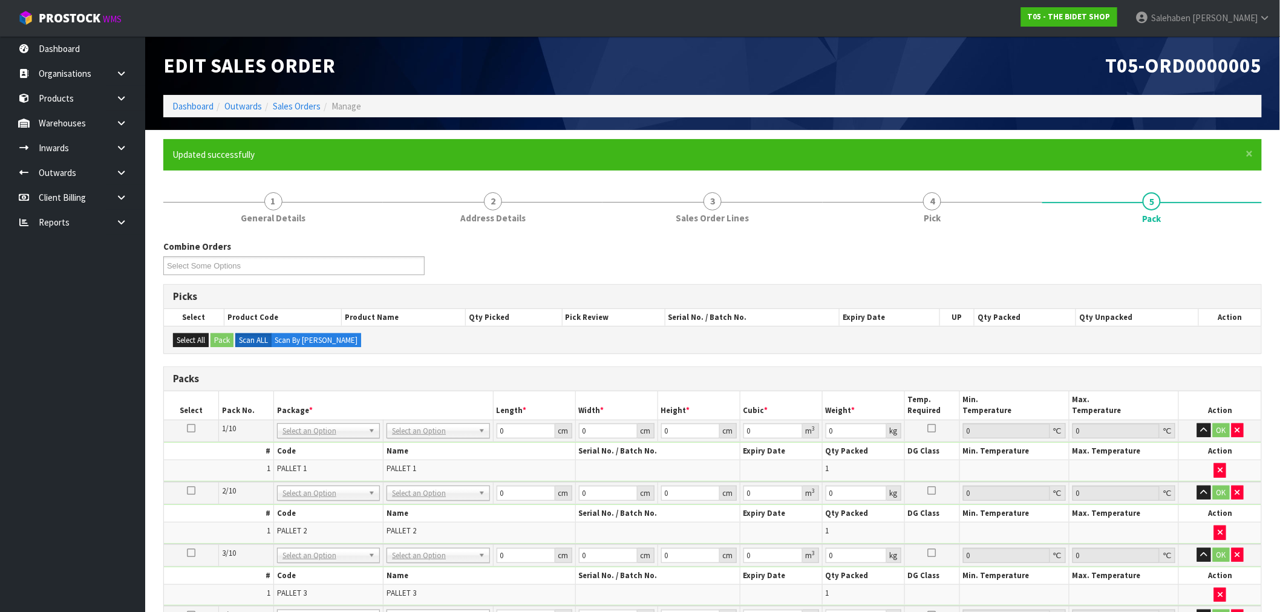
click at [419, 425] on td "No Packaging Cartons PLT GEN120 (1200 X 1000) PLT ONE WAY SKID CHEP HIRE PALLET…" at bounding box center [439, 431] width 110 height 22
click at [412, 450] on input "text" at bounding box center [438, 447] width 97 height 15
type input "uni"
type input "254"
drag, startPoint x: 500, startPoint y: 430, endPoint x: 517, endPoint y: 430, distance: 16.3
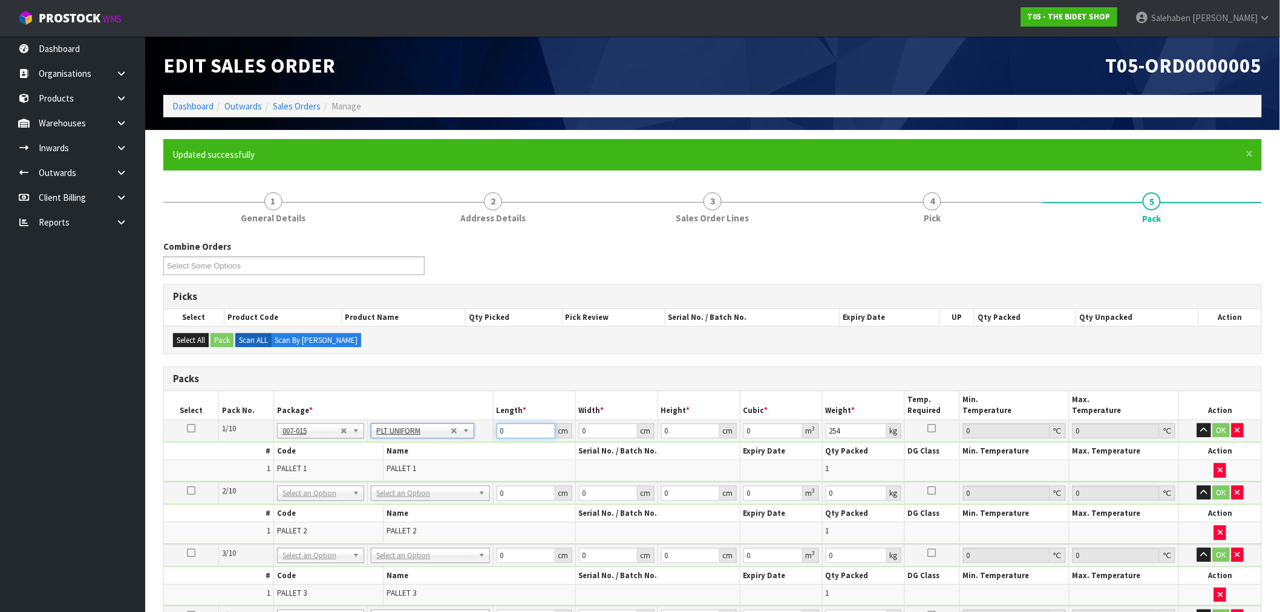
click at [517, 430] on input "0" at bounding box center [526, 431] width 59 height 15
type input "111"
type input "2"
type input "0.024642"
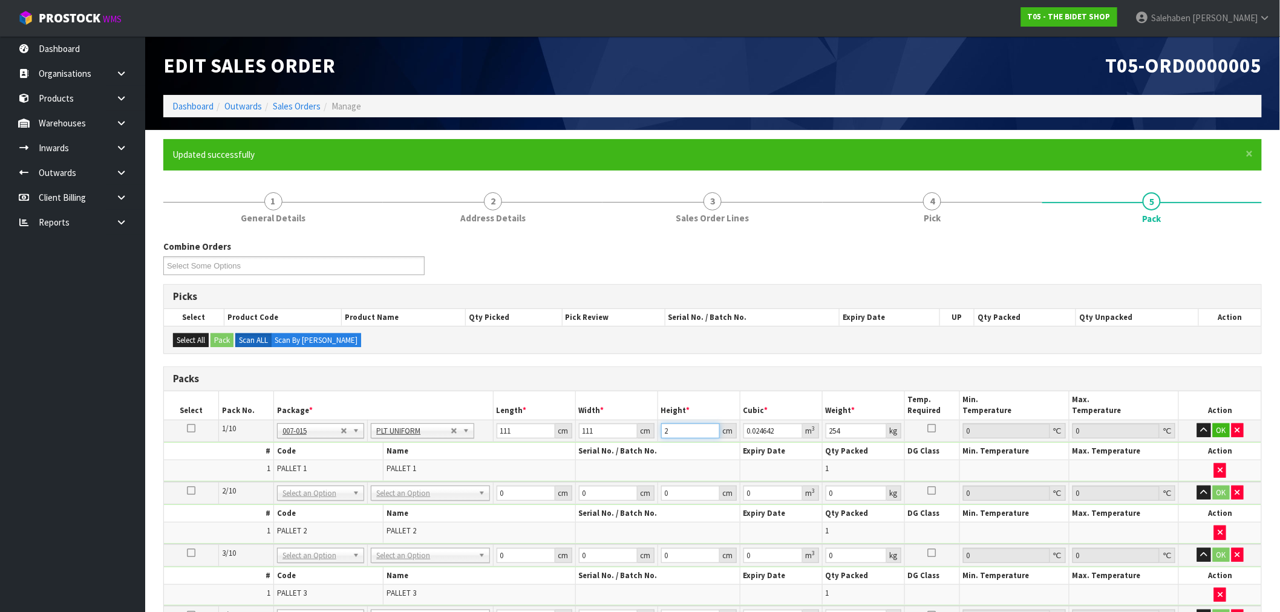
type input "20"
type input "0.24642"
type input "205"
type input "2.525805"
type input "205"
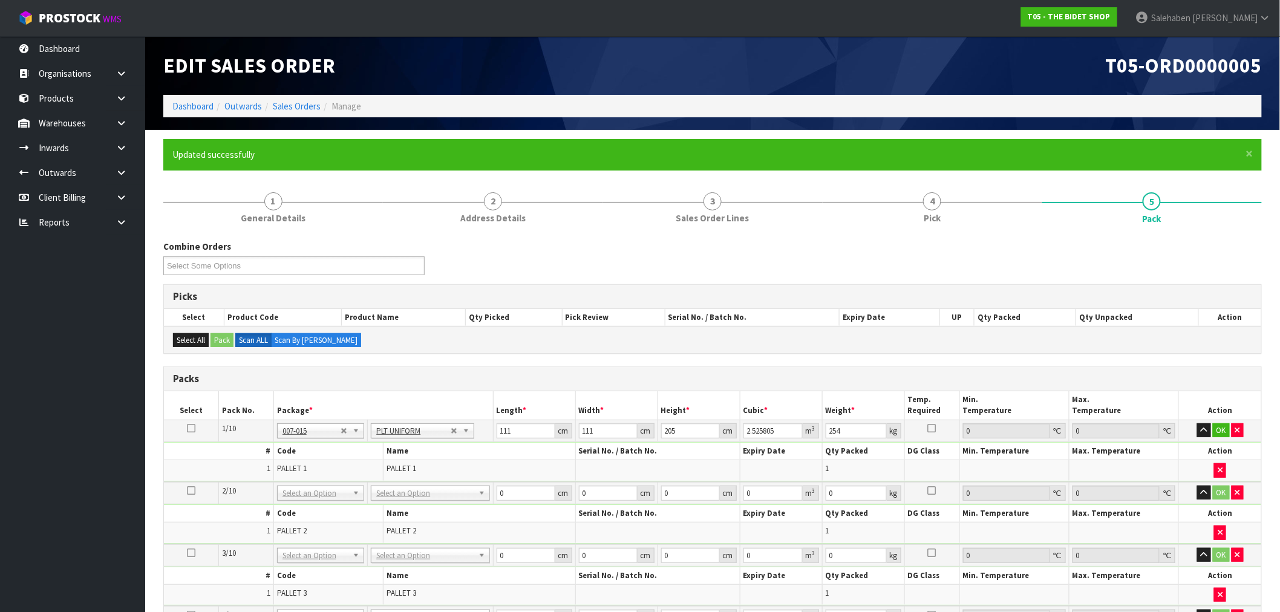
click at [189, 434] on td at bounding box center [191, 431] width 55 height 22
click at [192, 428] on icon at bounding box center [191, 428] width 8 height 1
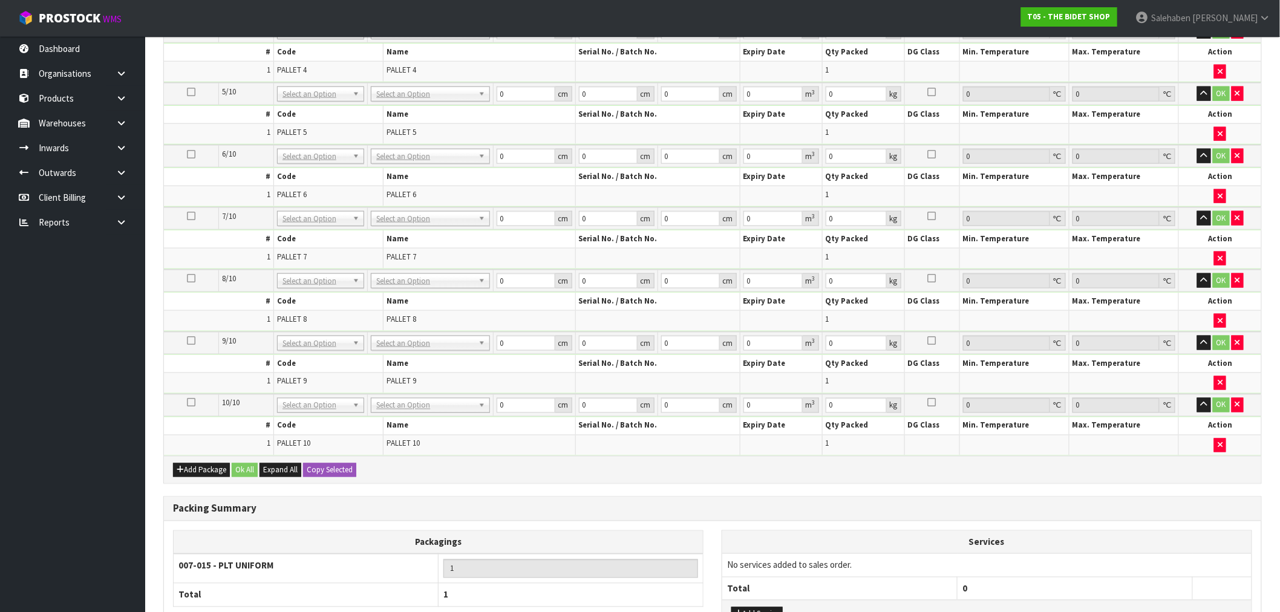
scroll to position [672, 0]
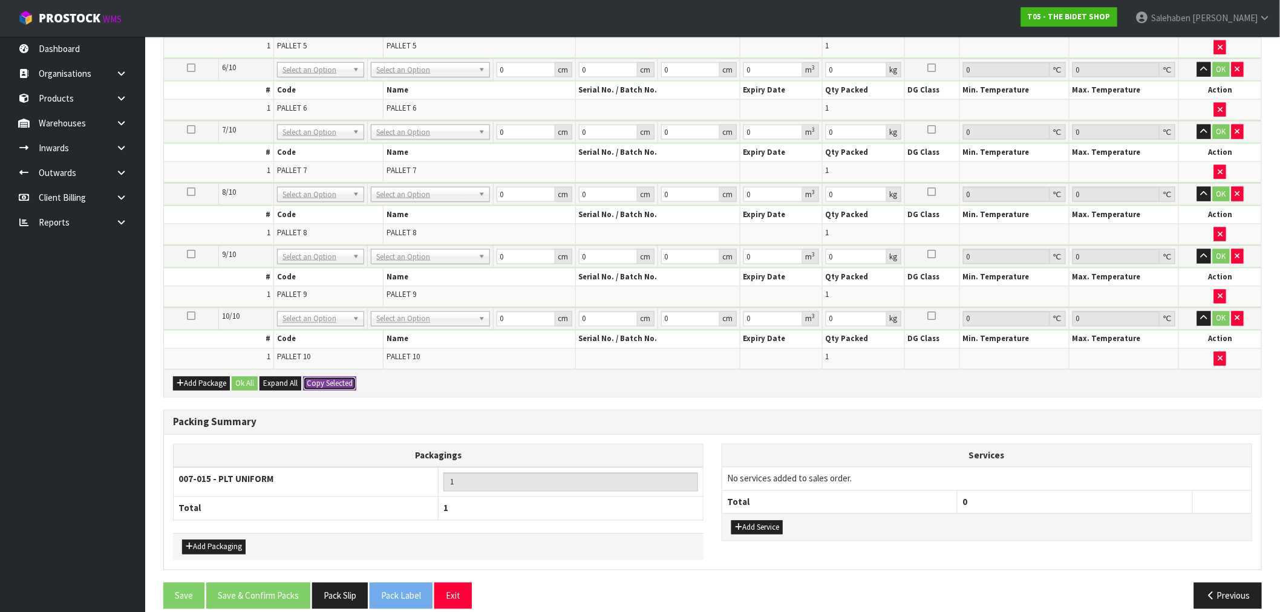
click at [329, 386] on button "Copy Selected" at bounding box center [329, 384] width 53 height 15
click at [329, 386] on span "Confirm" at bounding box center [320, 384] width 27 height 10
type input "111"
type input "205"
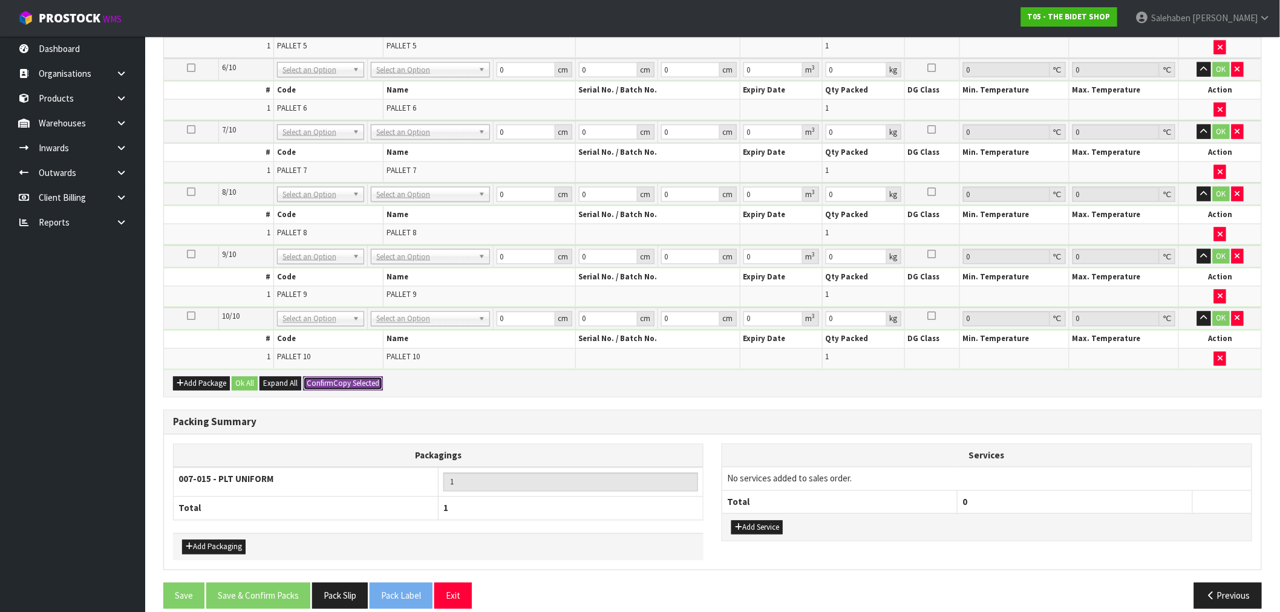
type input "2.525805"
type input "254"
type input "111"
type input "205"
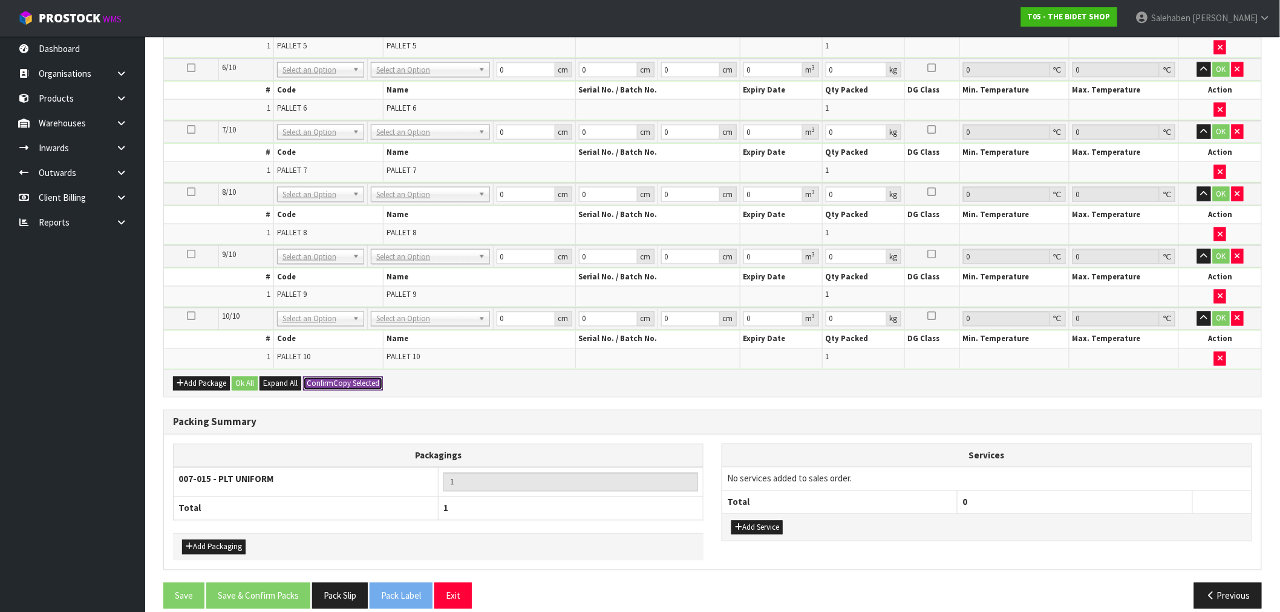
type input "2.525805"
type input "254"
type input "111"
type input "205"
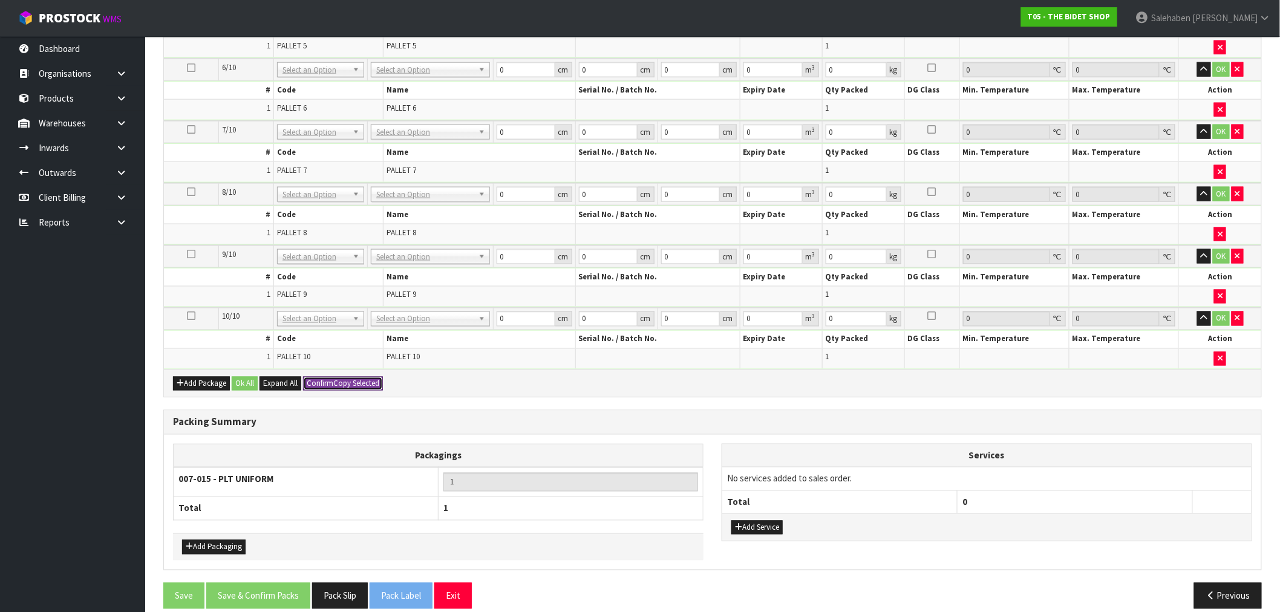
type input "2.525805"
type input "254"
type input "111"
type input "205"
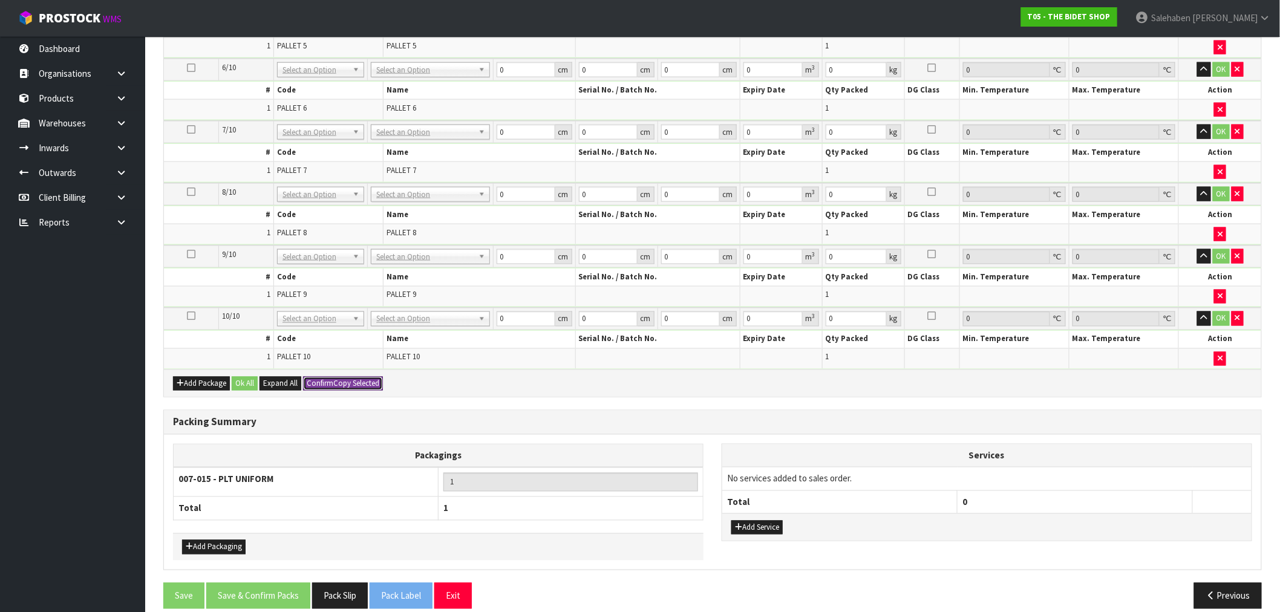
type input "2.525805"
type input "254"
type input "111"
type input "205"
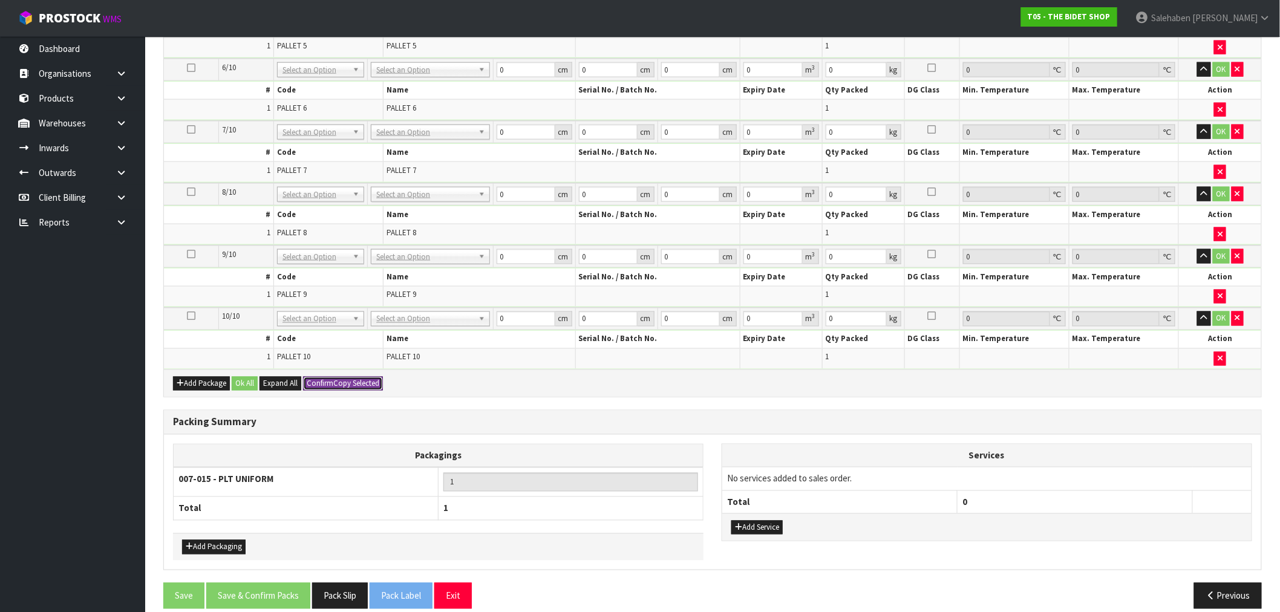
type input "2.525805"
type input "254"
type input "111"
type input "205"
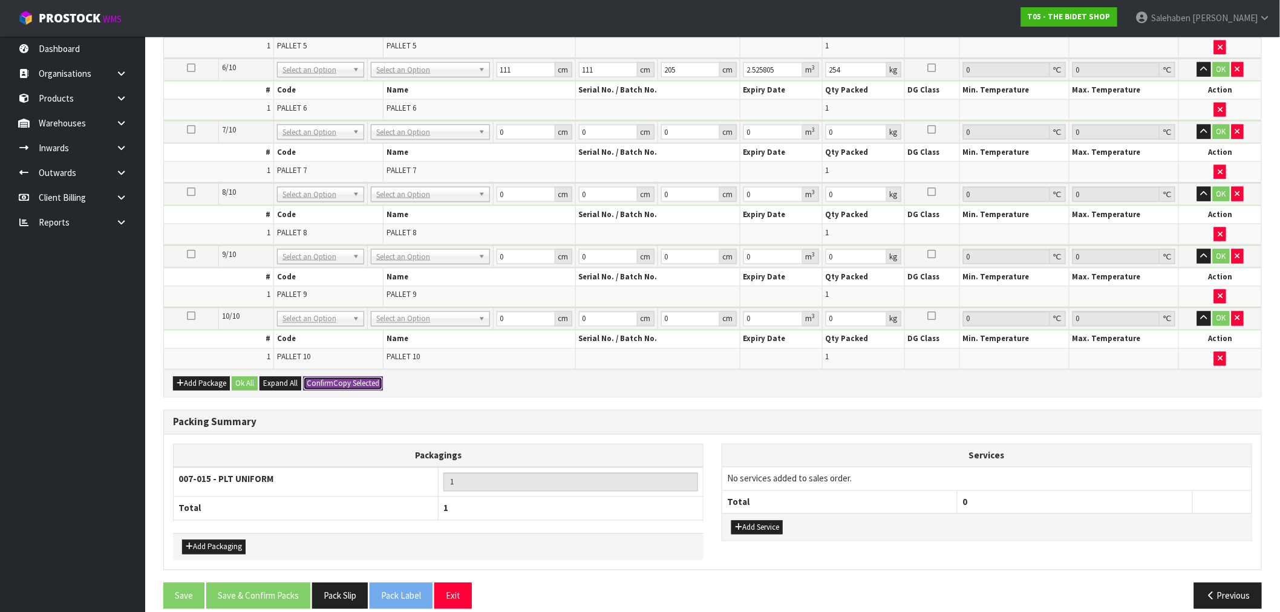
type input "2.525805"
type input "254"
type input "111"
type input "205"
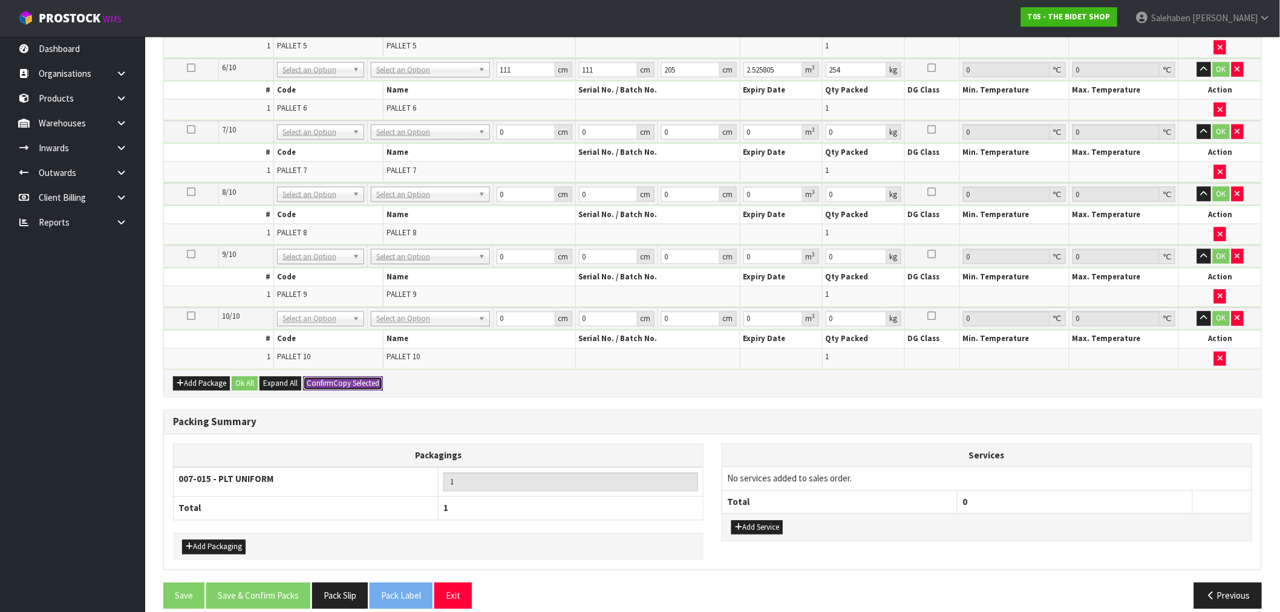
type input "2.525805"
type input "254"
type input "111"
type input "205"
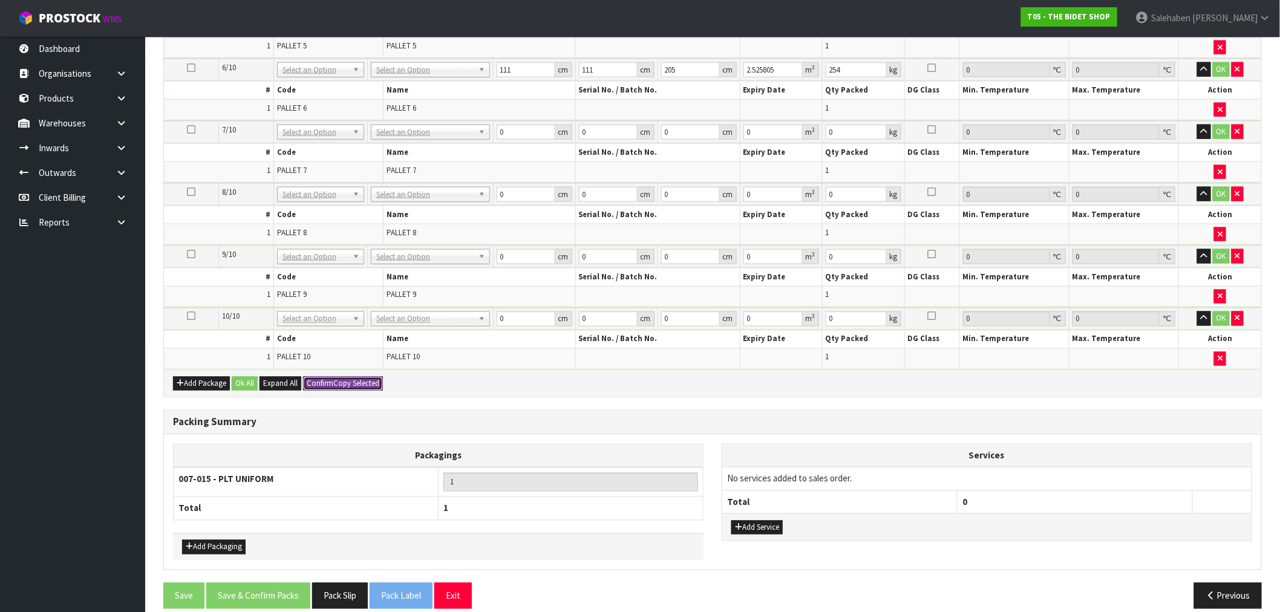
type input "2.525805"
type input "254"
type input "111"
type input "205"
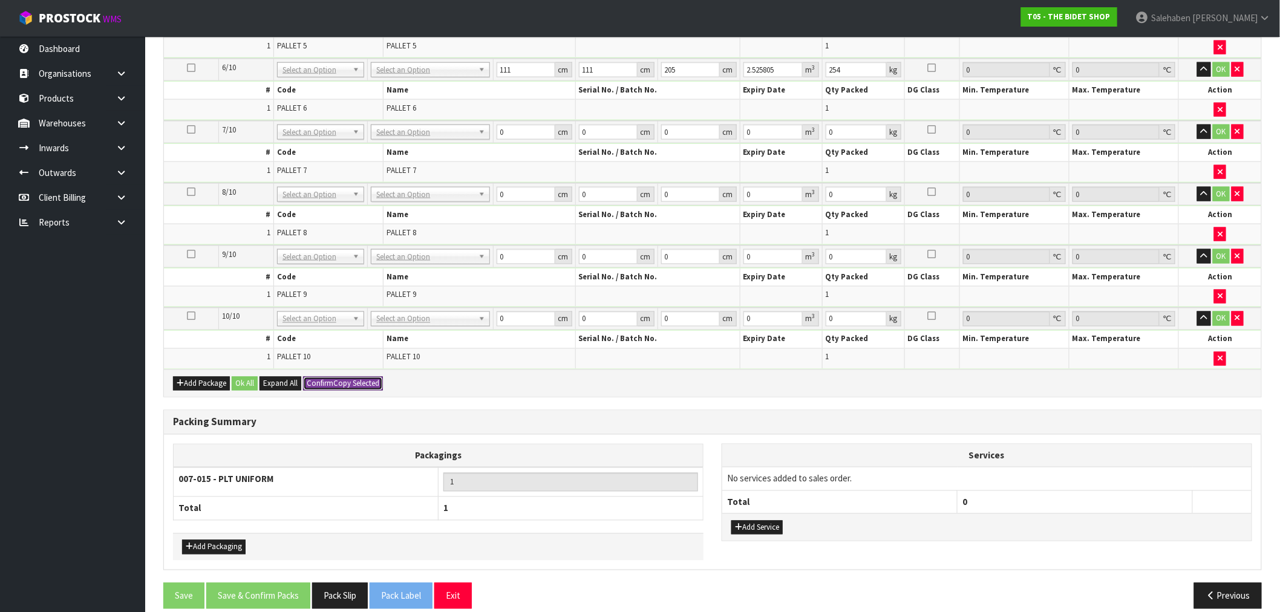
type input "2.525805"
type input "254"
type input "10"
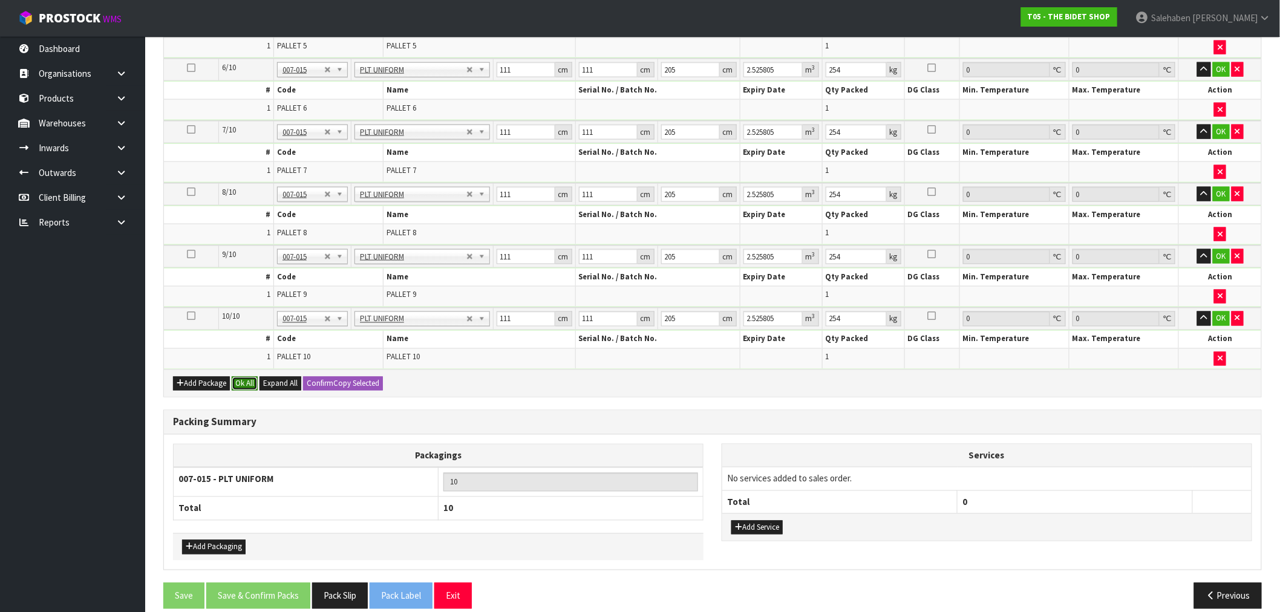
click at [243, 385] on button "Ok All" at bounding box center [245, 384] width 26 height 15
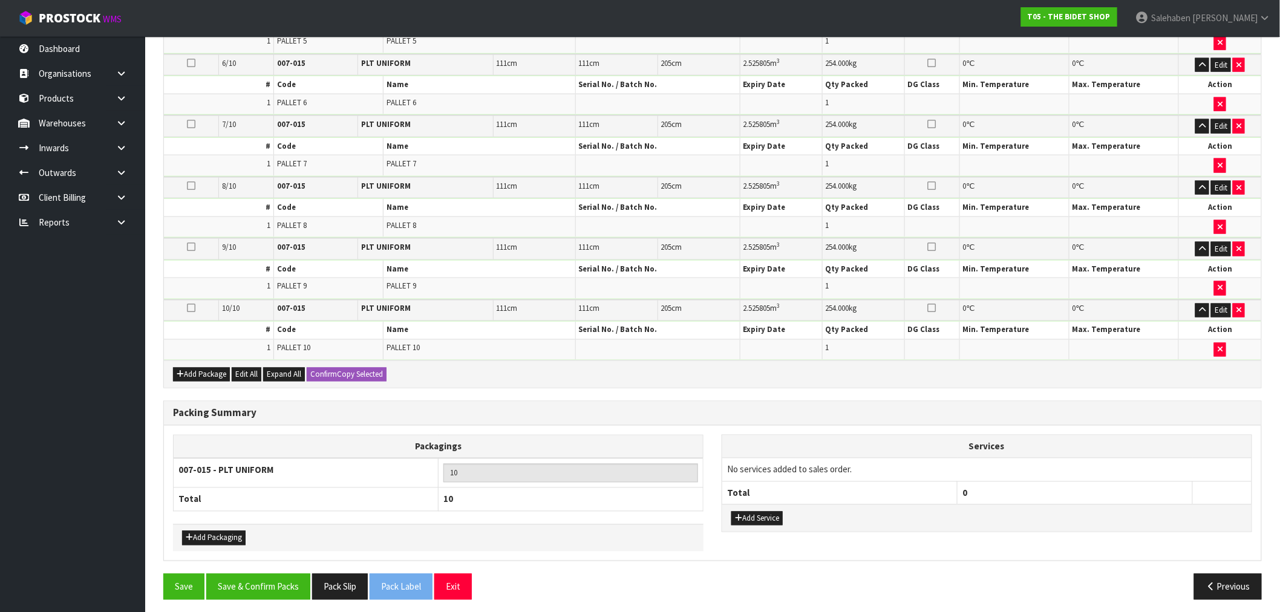
scroll to position [669, 0]
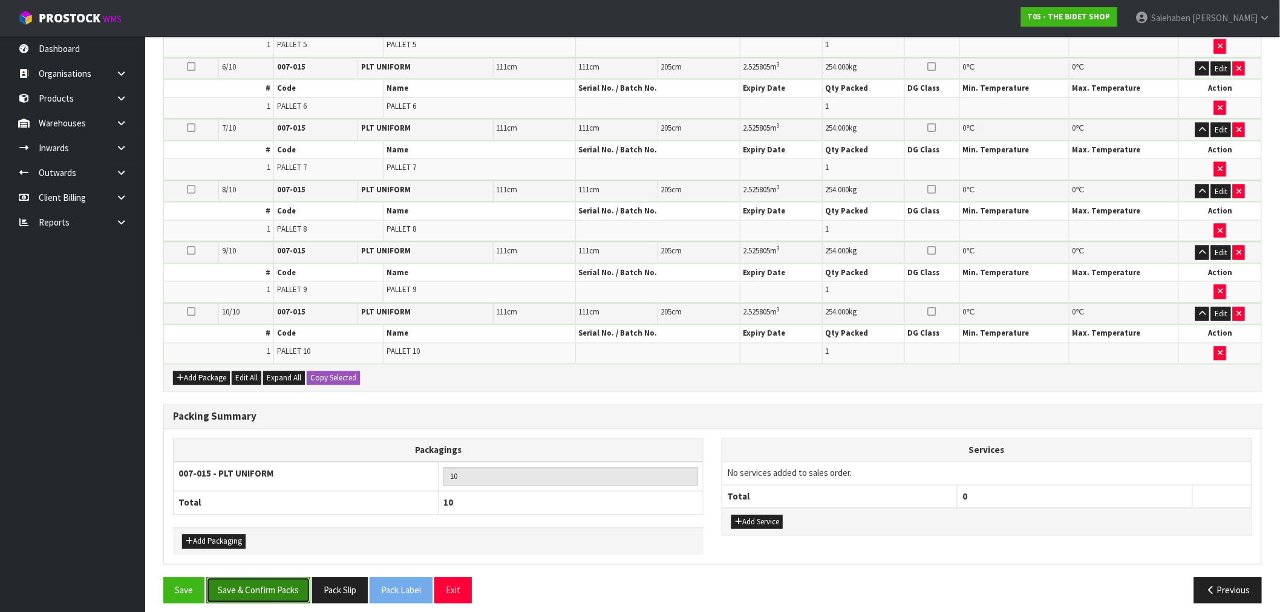
click at [274, 596] on button "Save & Confirm Packs" at bounding box center [258, 591] width 104 height 26
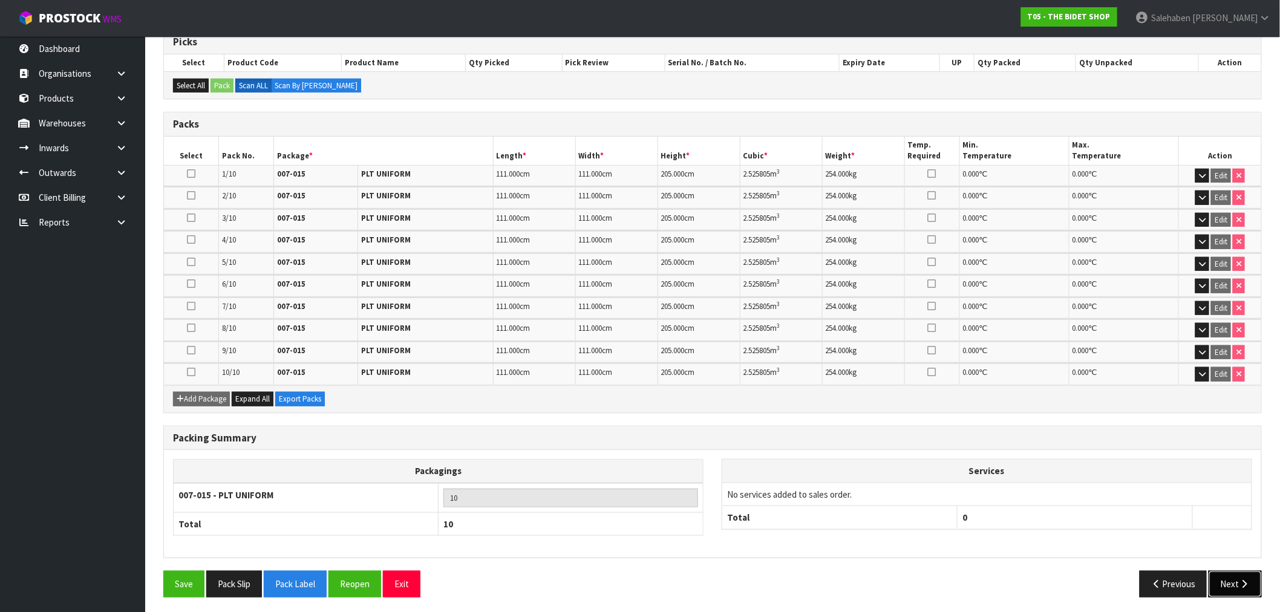
click at [1228, 578] on button "Next" at bounding box center [1235, 584] width 53 height 26
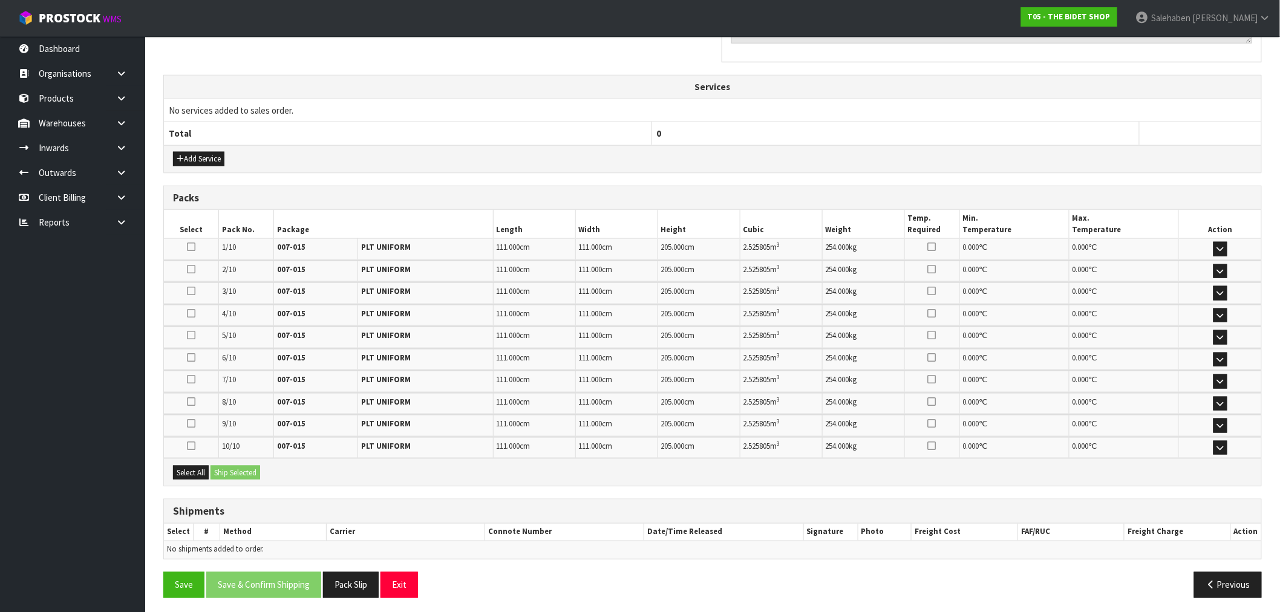
scroll to position [439, 0]
drag, startPoint x: 188, startPoint y: 468, endPoint x: 237, endPoint y: 462, distance: 48.8
click at [190, 468] on button "Select All" at bounding box center [191, 472] width 36 height 15
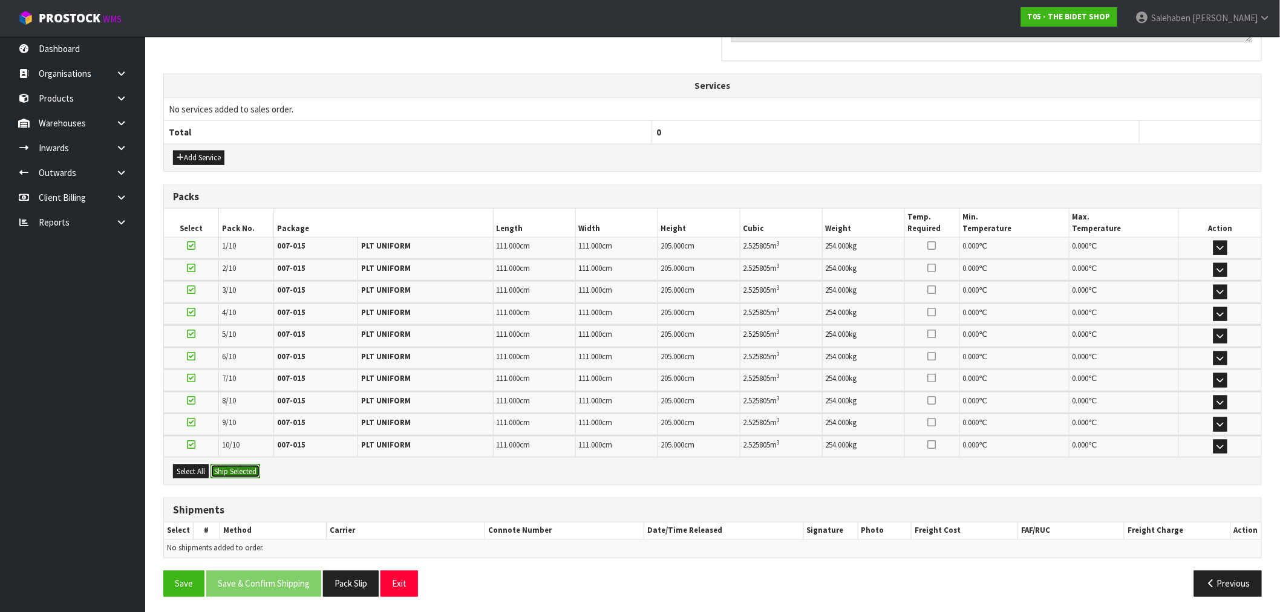
click at [238, 465] on button "Ship Selected" at bounding box center [236, 472] width 50 height 15
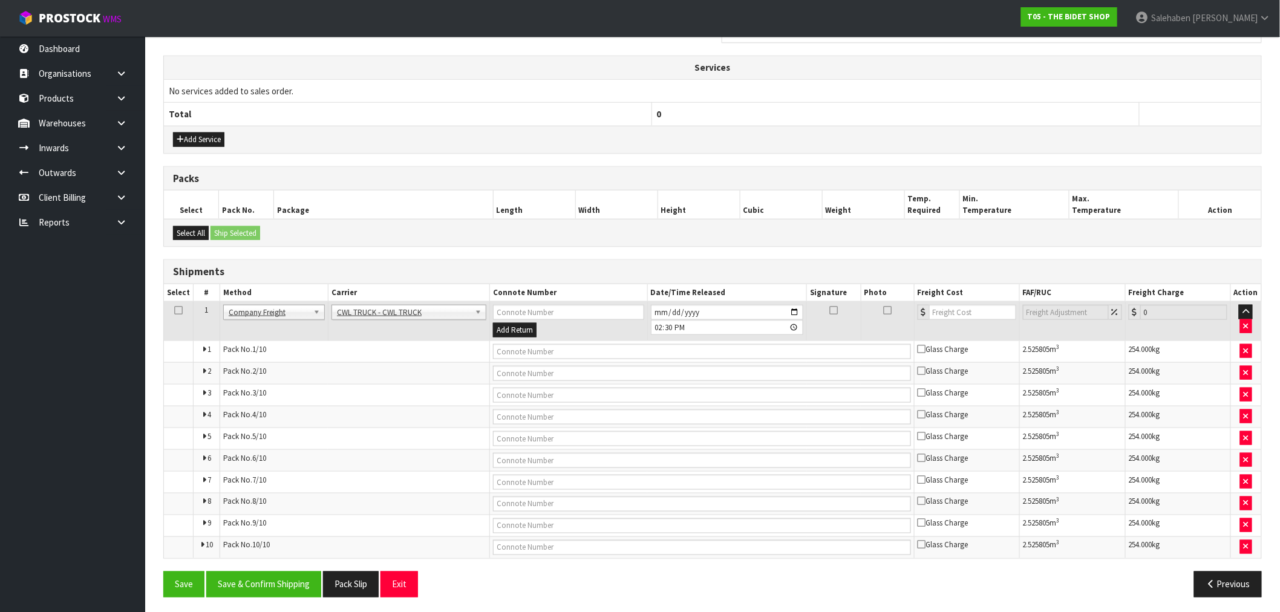
scroll to position [462, 0]
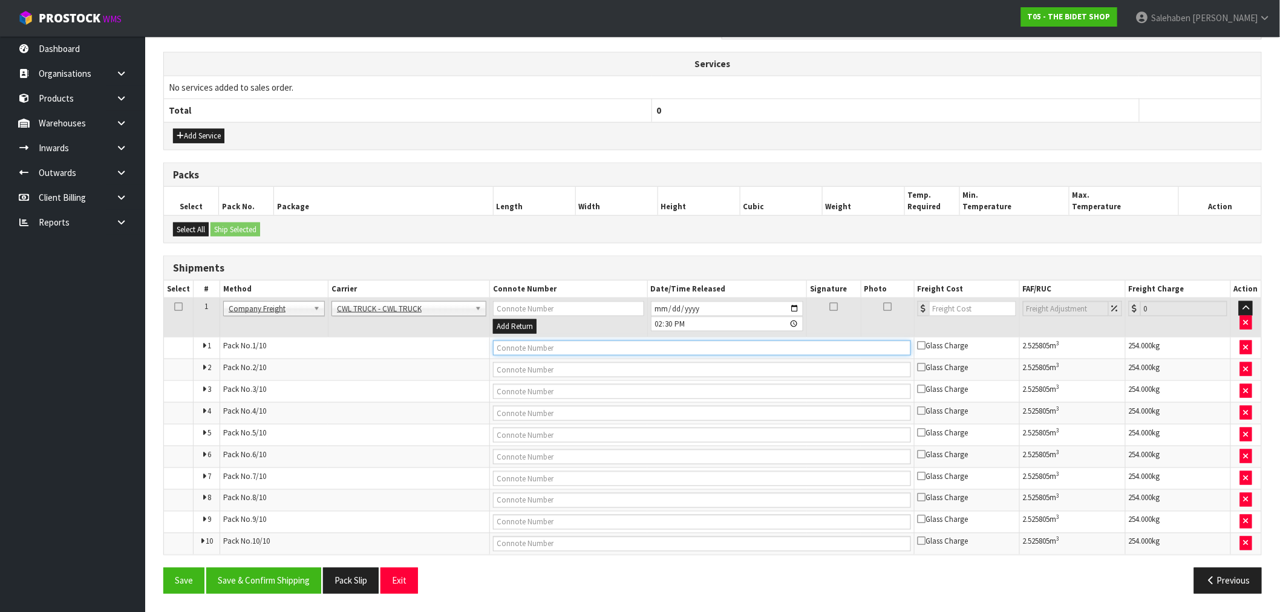
click at [505, 343] on input "text" at bounding box center [702, 348] width 418 height 15
type input "CWL TRUCK DELIVERY"
click at [798, 307] on input "[DATE]" at bounding box center [727, 308] width 152 height 15
type input "2025-09-16"
click at [283, 570] on button "Save & Confirm Shipping" at bounding box center [263, 581] width 115 height 26
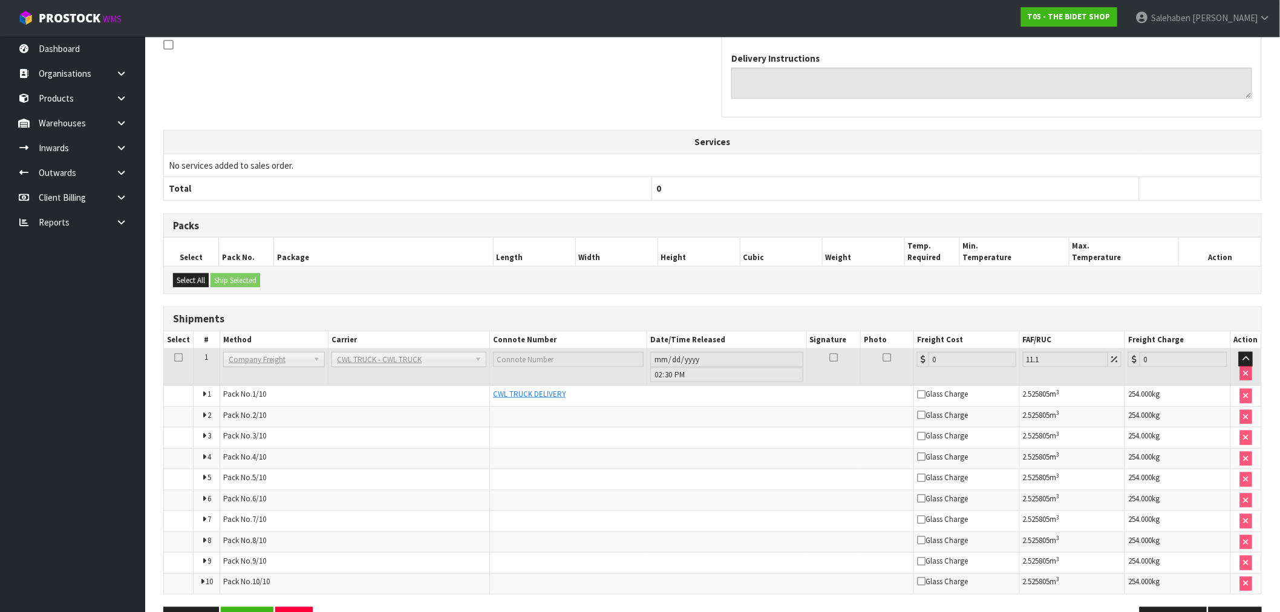
scroll to position [424, 0]
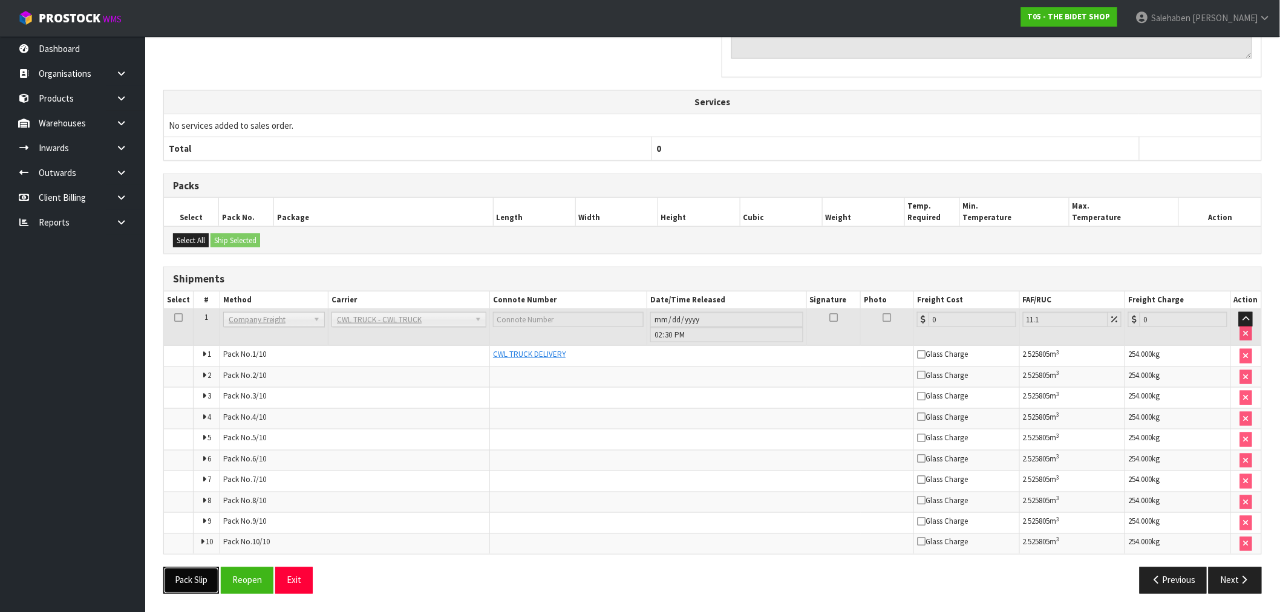
click at [182, 588] on button "Pack Slip" at bounding box center [191, 581] width 56 height 26
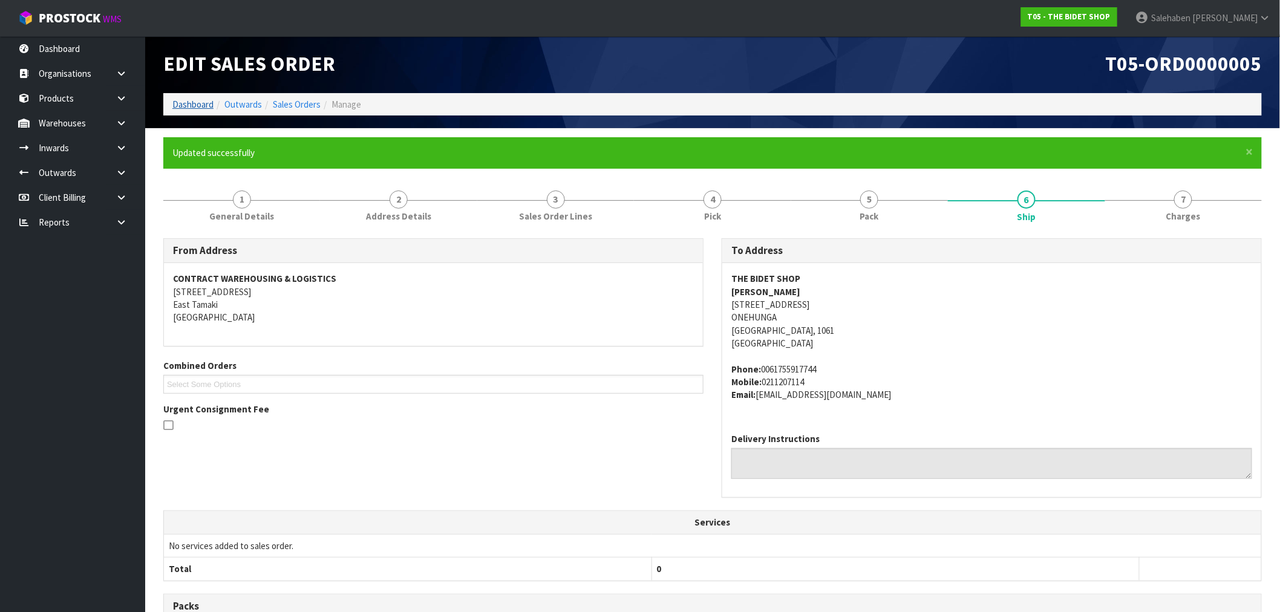
scroll to position [0, 0]
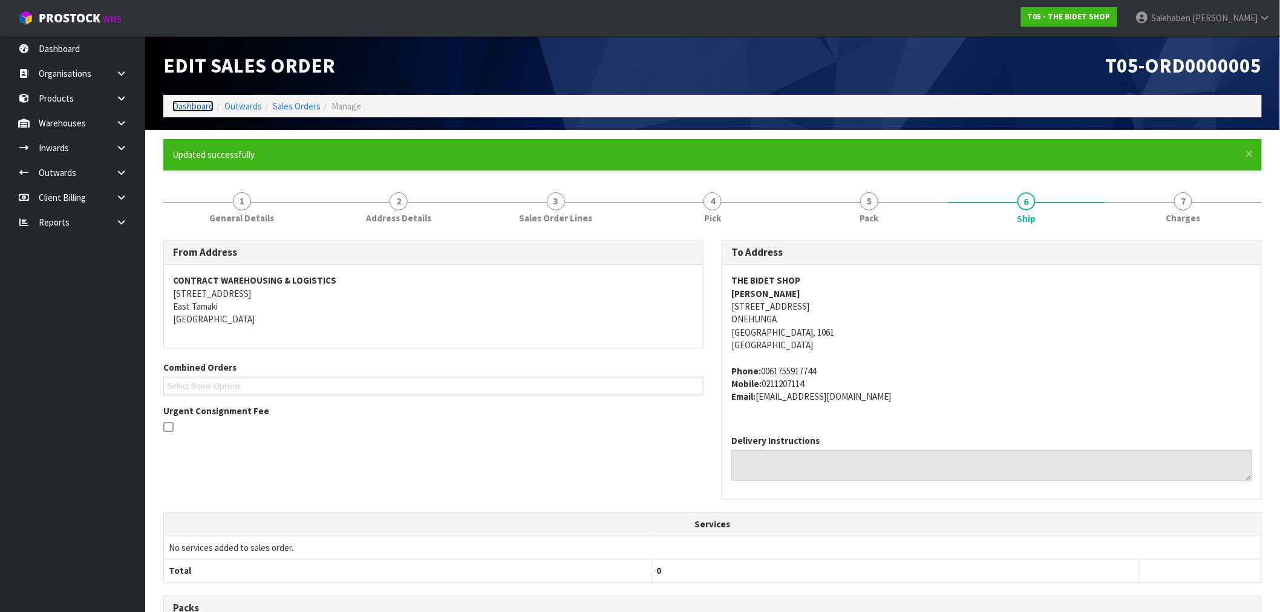
click at [202, 103] on link "Dashboard" at bounding box center [192, 105] width 41 height 11
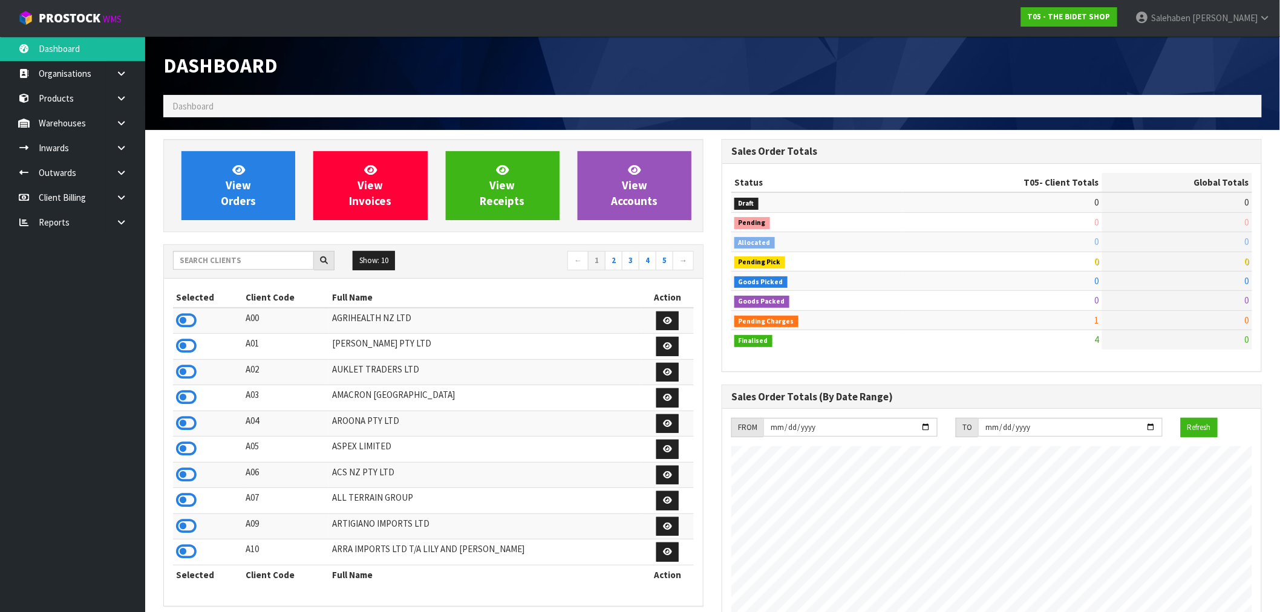
scroll to position [917, 559]
click at [267, 263] on input "text" at bounding box center [243, 260] width 141 height 19
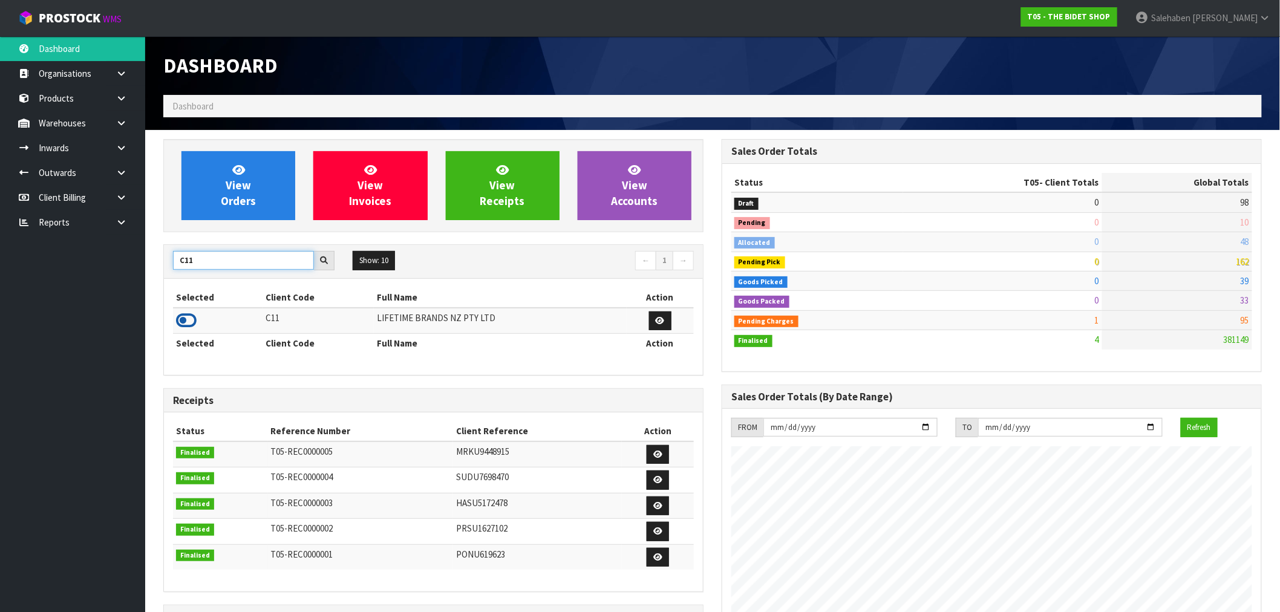
type input "C11"
click at [185, 318] on icon at bounding box center [186, 321] width 21 height 18
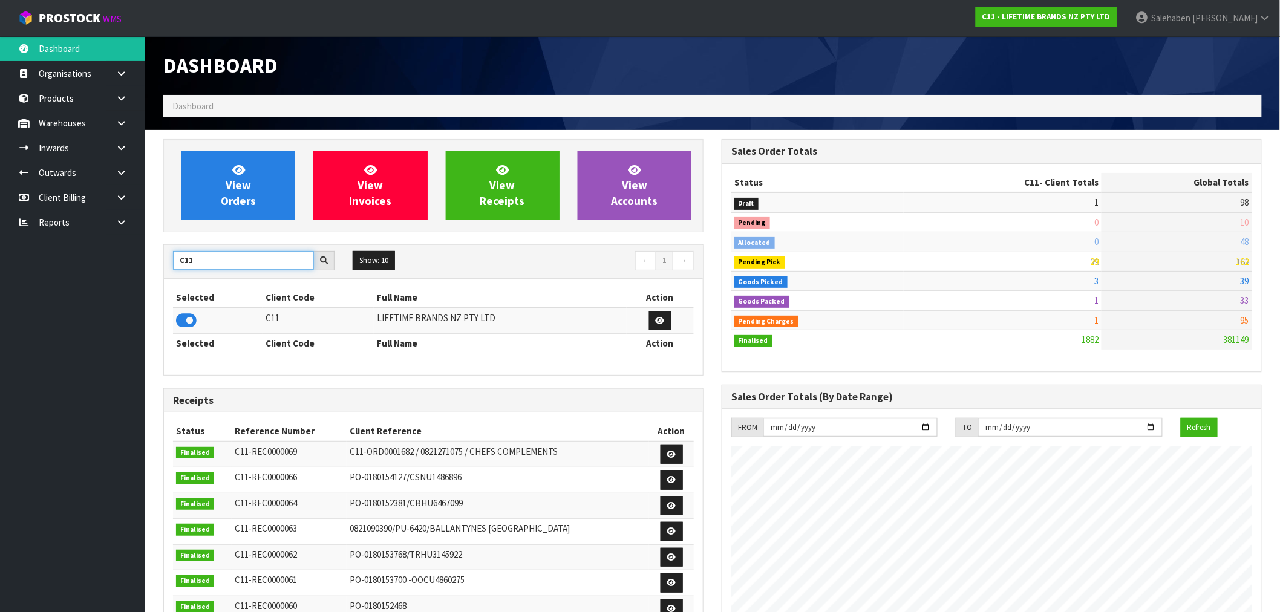
drag, startPoint x: 198, startPoint y: 257, endPoint x: 154, endPoint y: 275, distance: 47.4
click at [154, 275] on div "View Orders View Invoices View Receipts View Accounts C11 Show: 10 5 10 25 50 ←…" at bounding box center [433, 490] width 559 height 703
type input "K01"
click at [180, 321] on icon at bounding box center [186, 321] width 21 height 18
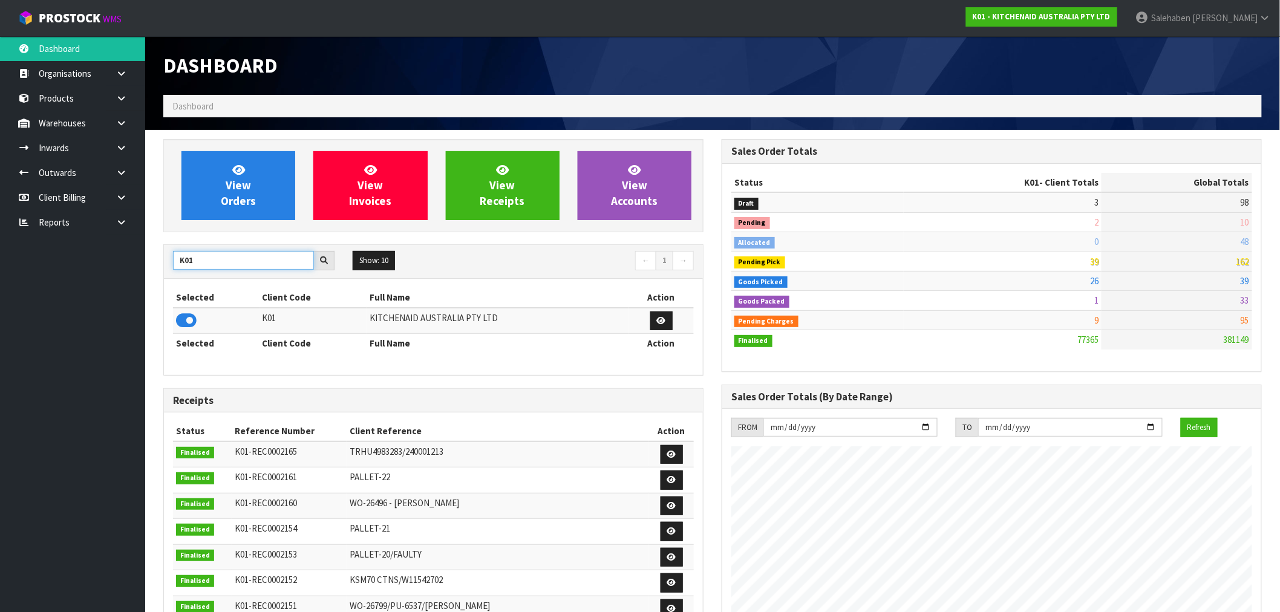
drag, startPoint x: 195, startPoint y: 261, endPoint x: 163, endPoint y: 269, distance: 32.3
click at [163, 269] on div "K01 Show: 10 5 10 25 50 ← 1 → Selected Client Code Full Name Action K01 KITCHEN…" at bounding box center [433, 309] width 540 height 131
click at [210, 260] on input "K01" at bounding box center [243, 260] width 141 height 19
drag, startPoint x: 201, startPoint y: 263, endPoint x: 156, endPoint y: 263, distance: 44.8
click at [156, 263] on div "View Orders View Invoices View Receipts View Accounts K01 Show: 10 5 10 25 50 ←…" at bounding box center [433, 493] width 559 height 709
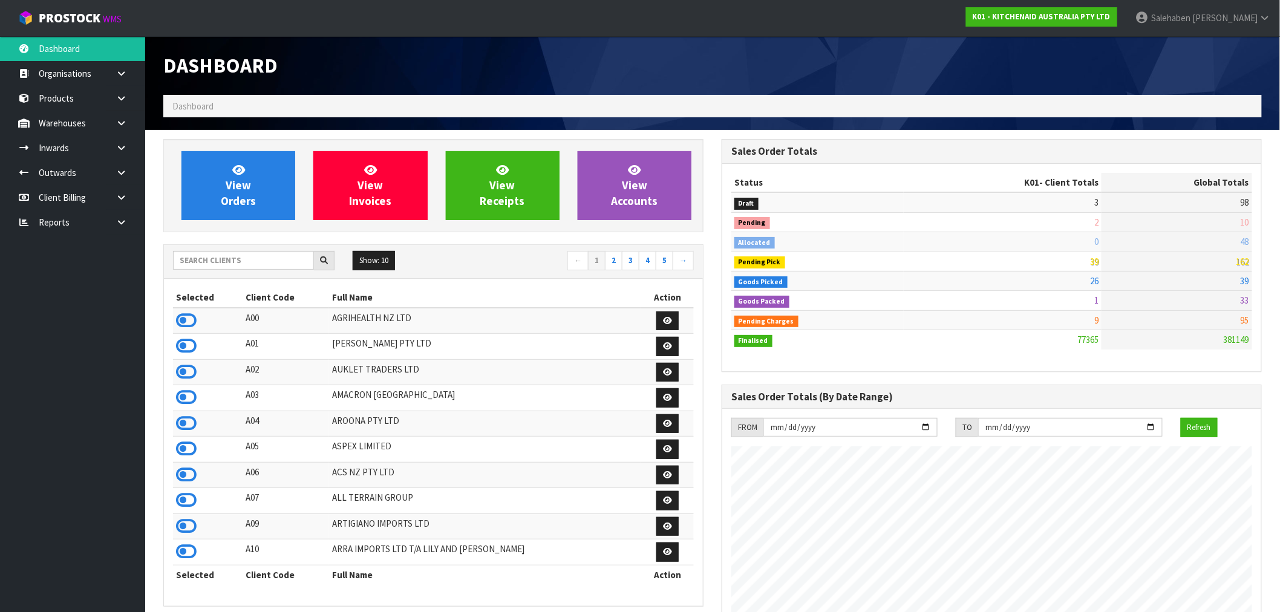
drag, startPoint x: 580, startPoint y: 57, endPoint x: 147, endPoint y: 44, distance: 432.9
click at [489, 62] on h1 "Dashboard" at bounding box center [433, 65] width 540 height 22
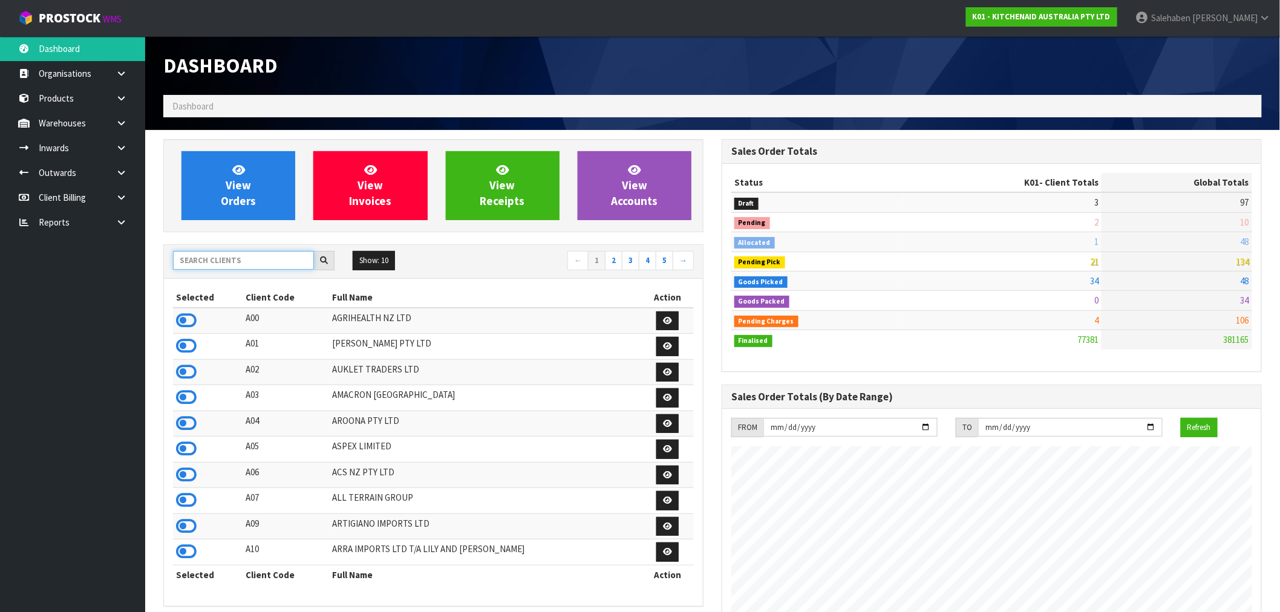
click at [238, 261] on input "text" at bounding box center [243, 260] width 141 height 19
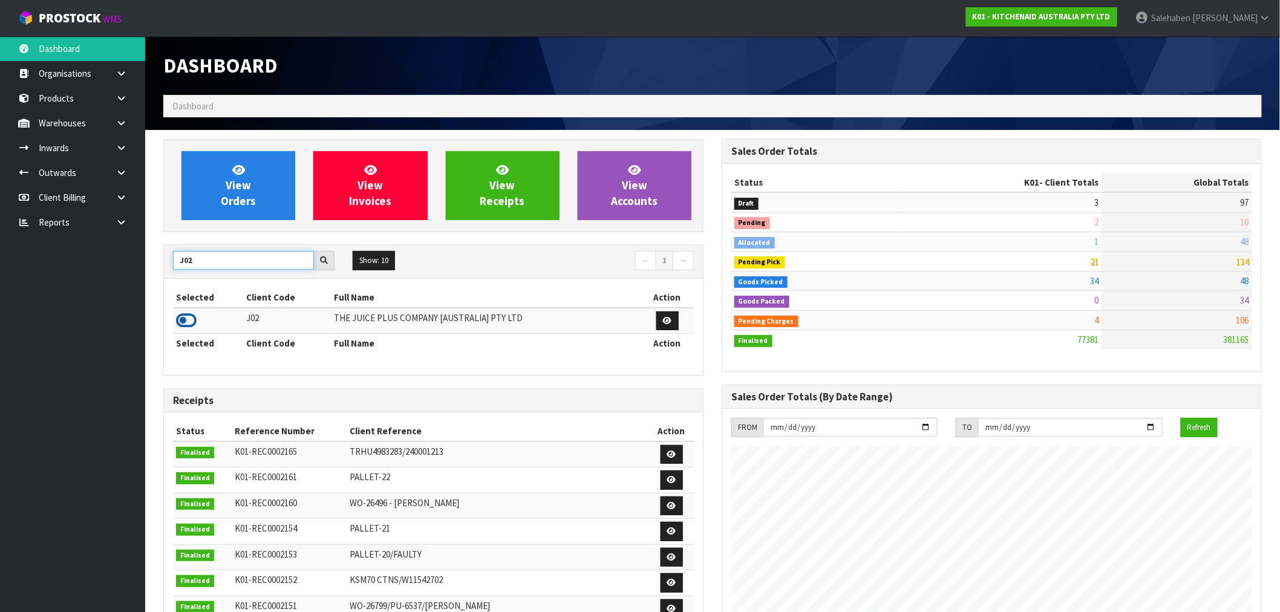
type input "J02"
click at [182, 326] on icon at bounding box center [186, 321] width 21 height 18
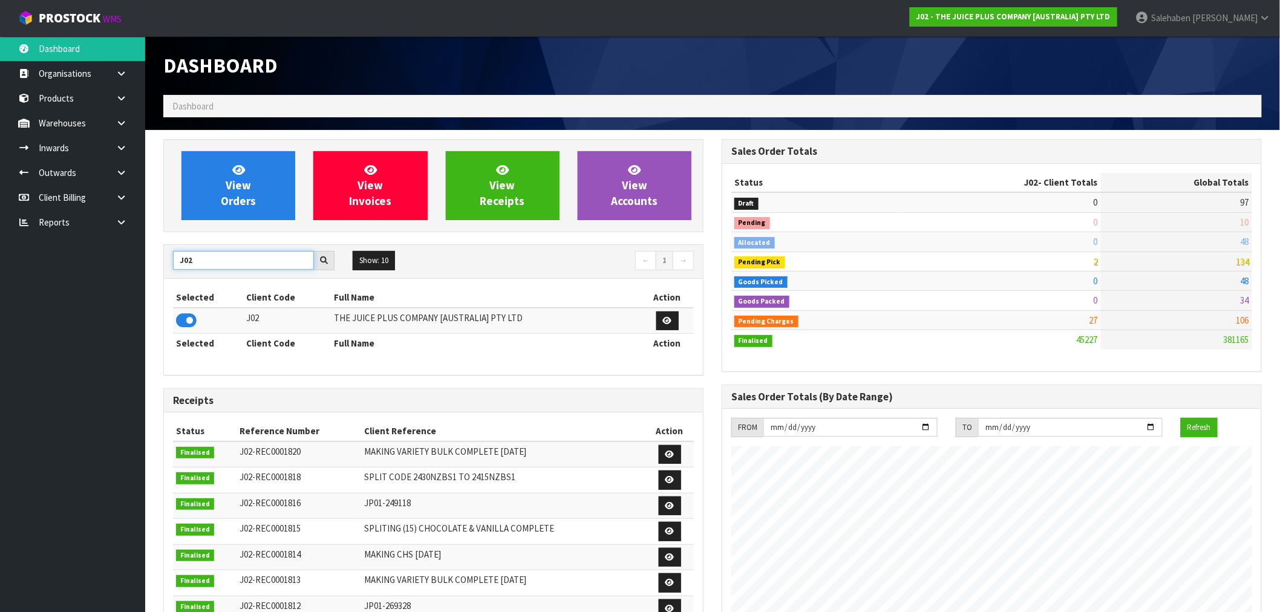
drag, startPoint x: 202, startPoint y: 261, endPoint x: 156, endPoint y: 280, distance: 50.2
click at [156, 280] on div "View Orders View Invoices View Receipts View Accounts J02 Show: 10 5 10 25 50 ←…" at bounding box center [433, 490] width 559 height 703
click at [220, 262] on input "J02" at bounding box center [243, 260] width 141 height 19
drag, startPoint x: 217, startPoint y: 262, endPoint x: 151, endPoint y: 265, distance: 65.4
click at [151, 265] on section "View Orders View Invoices View Receipts View Accounts J02 Show: 10 5 10 25 50 ←…" at bounding box center [712, 598] width 1135 height 936
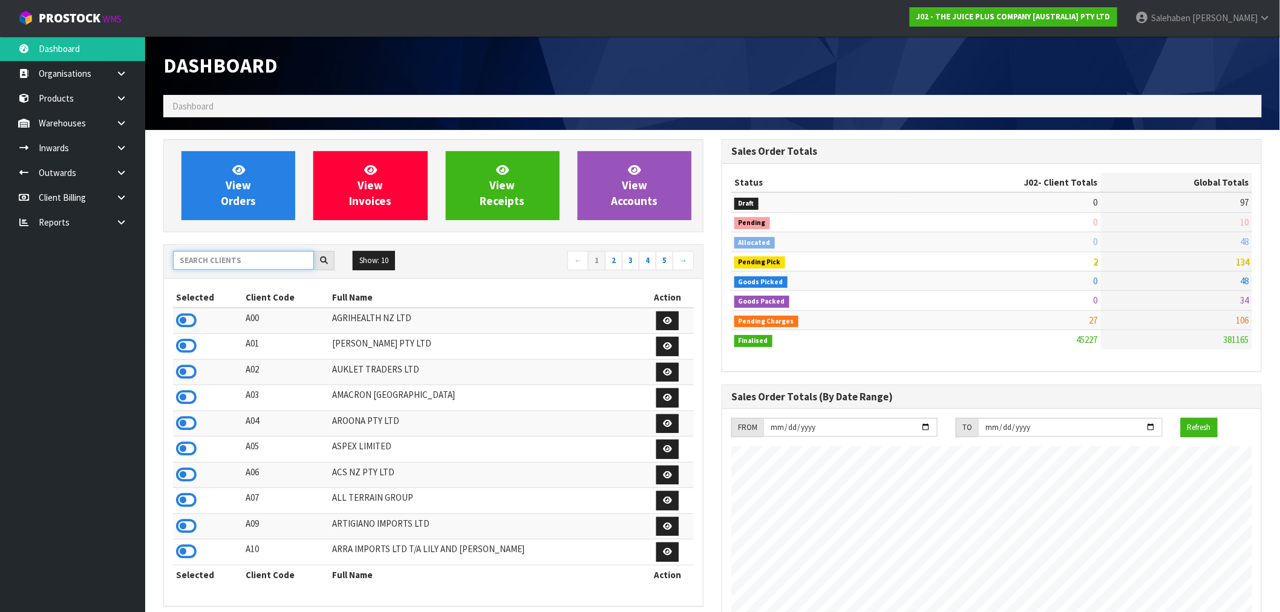
click at [225, 266] on input "text" at bounding box center [243, 260] width 141 height 19
click at [251, 258] on input "text" at bounding box center [243, 260] width 141 height 19
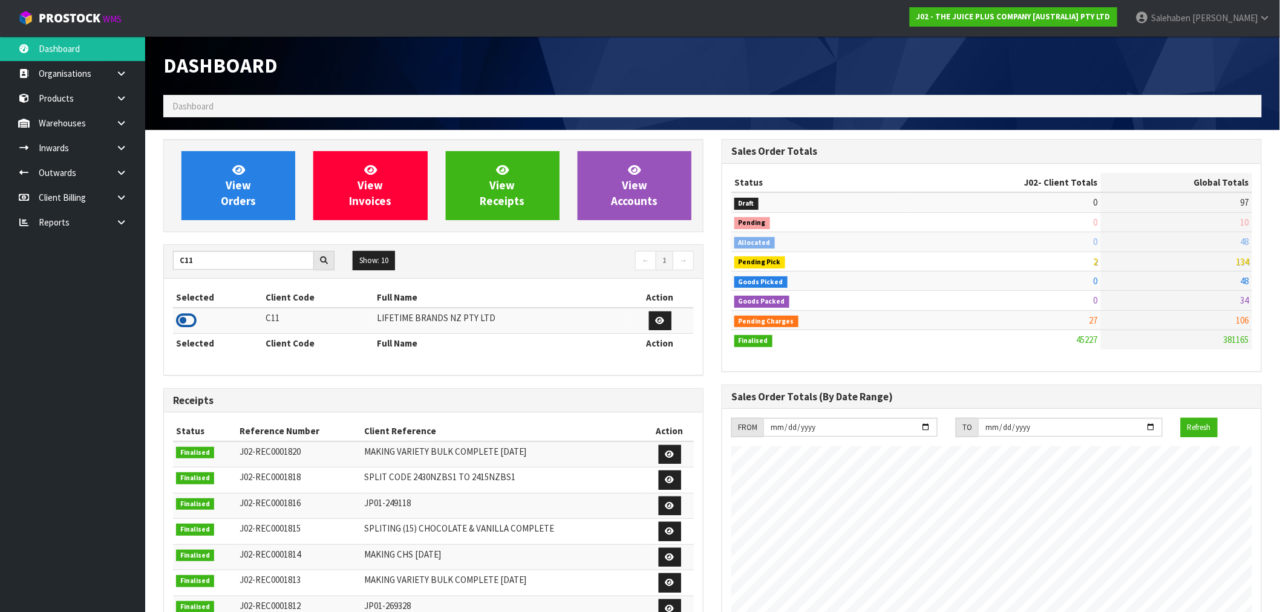
click at [185, 324] on icon at bounding box center [186, 321] width 21 height 18
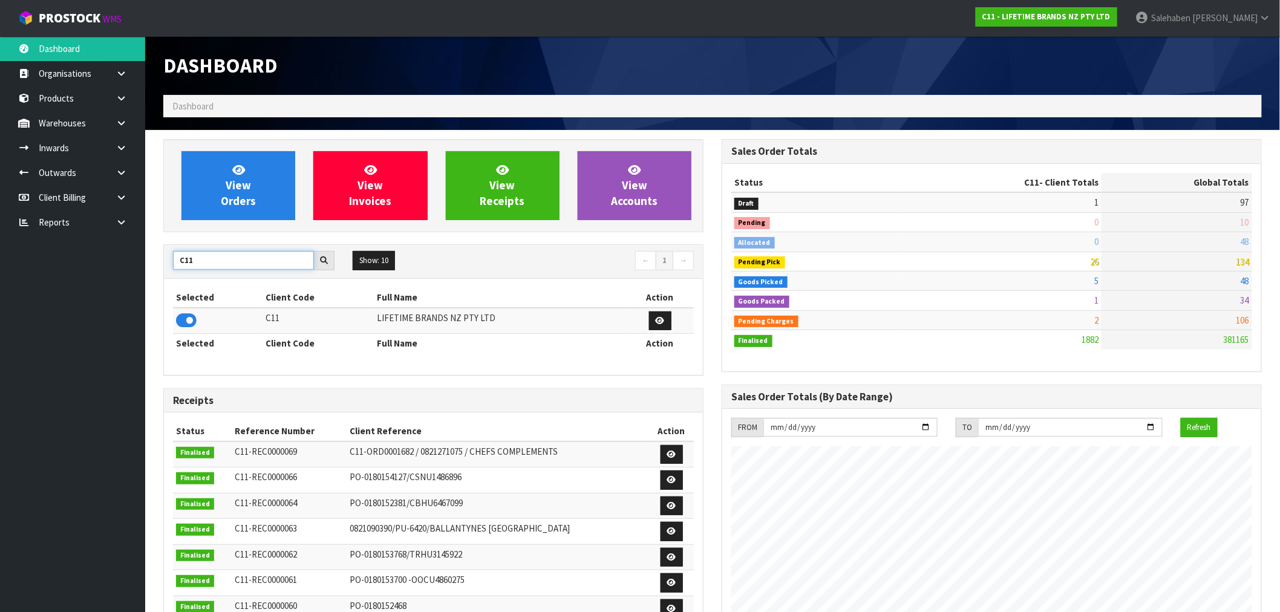
drag, startPoint x: 212, startPoint y: 257, endPoint x: 155, endPoint y: 274, distance: 59.9
click at [155, 274] on div "View Orders View Invoices View Receipts View Accounts C11 Show: 10 5 10 25 50 ←…" at bounding box center [433, 490] width 559 height 703
type input "K01"
click at [189, 317] on icon at bounding box center [186, 321] width 21 height 18
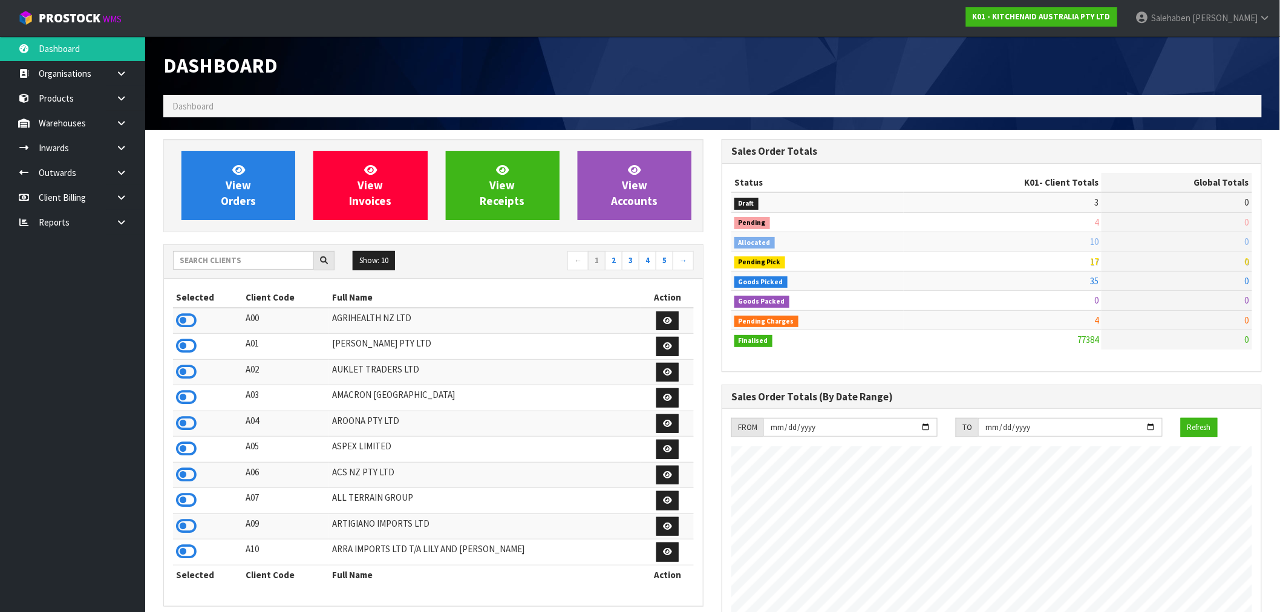
scroll to position [917, 559]
click at [237, 257] on input "text" at bounding box center [243, 260] width 141 height 19
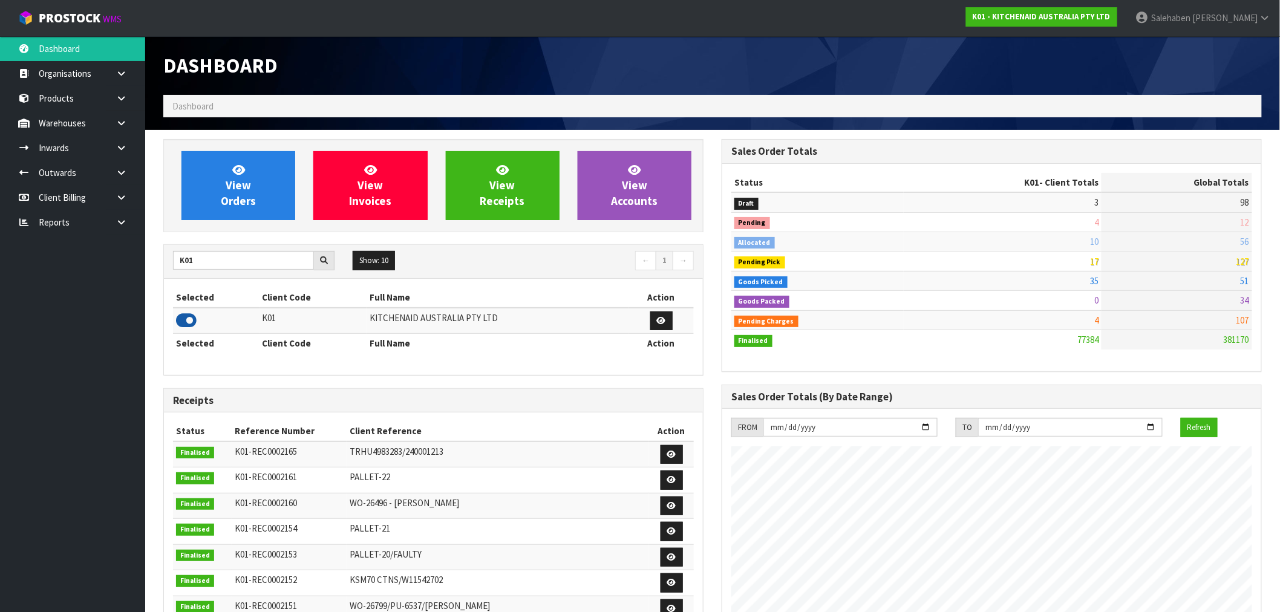
click at [179, 323] on icon at bounding box center [186, 321] width 21 height 18
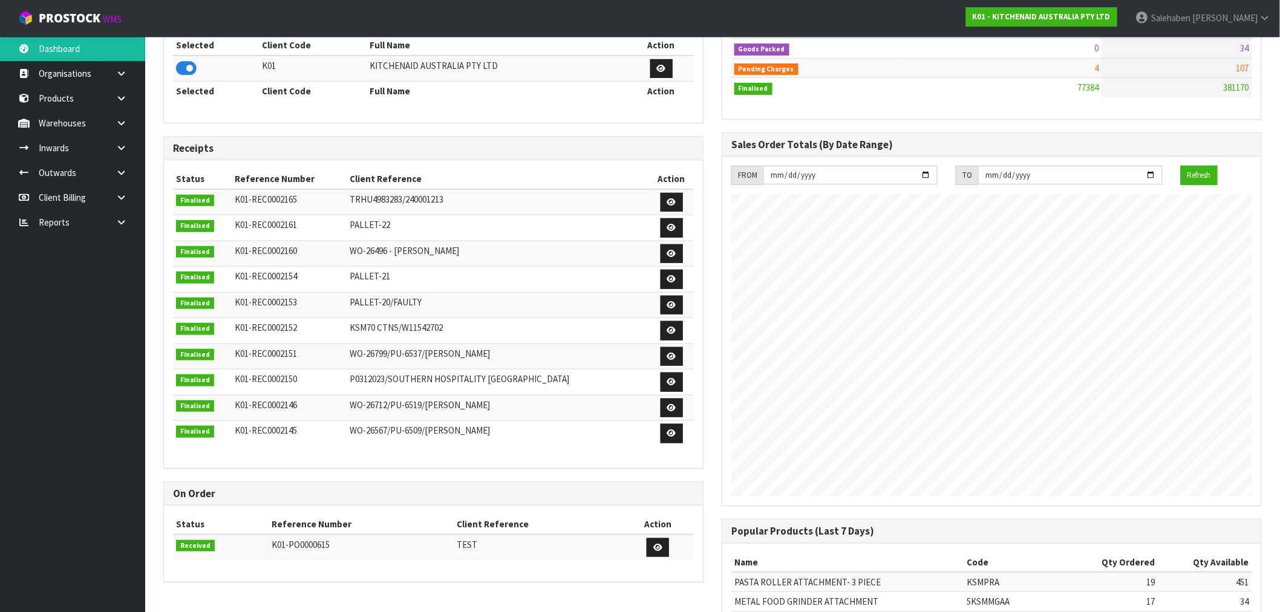
scroll to position [0, 0]
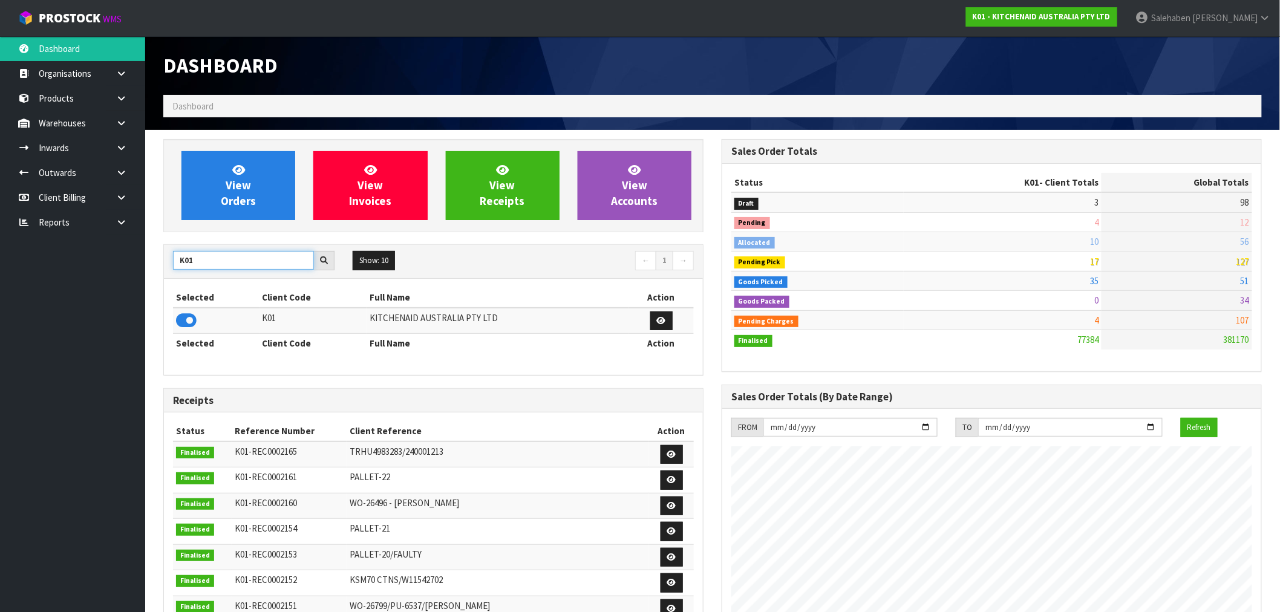
drag, startPoint x: 197, startPoint y: 252, endPoint x: 137, endPoint y: 283, distance: 66.6
click at [137, 283] on body "Toggle navigation ProStock WMS K01 - KITCHENAID AUSTRALIA PTY LTD [PERSON_NAME]…" at bounding box center [640, 306] width 1280 height 612
type input "A00"
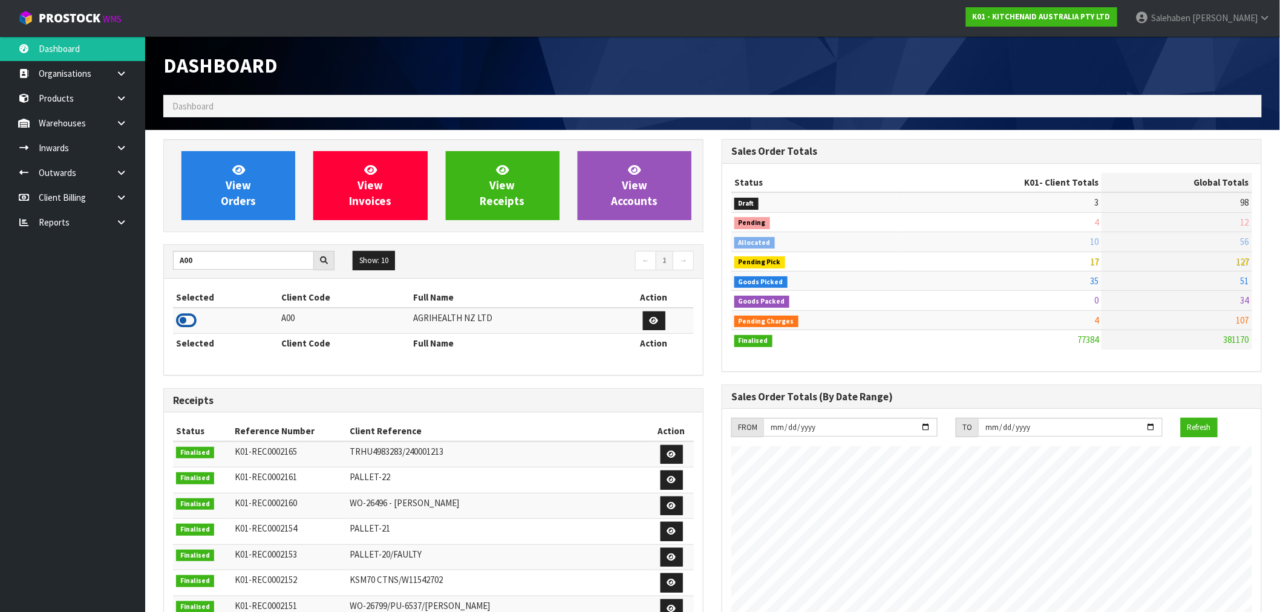
click at [188, 320] on icon at bounding box center [186, 321] width 21 height 18
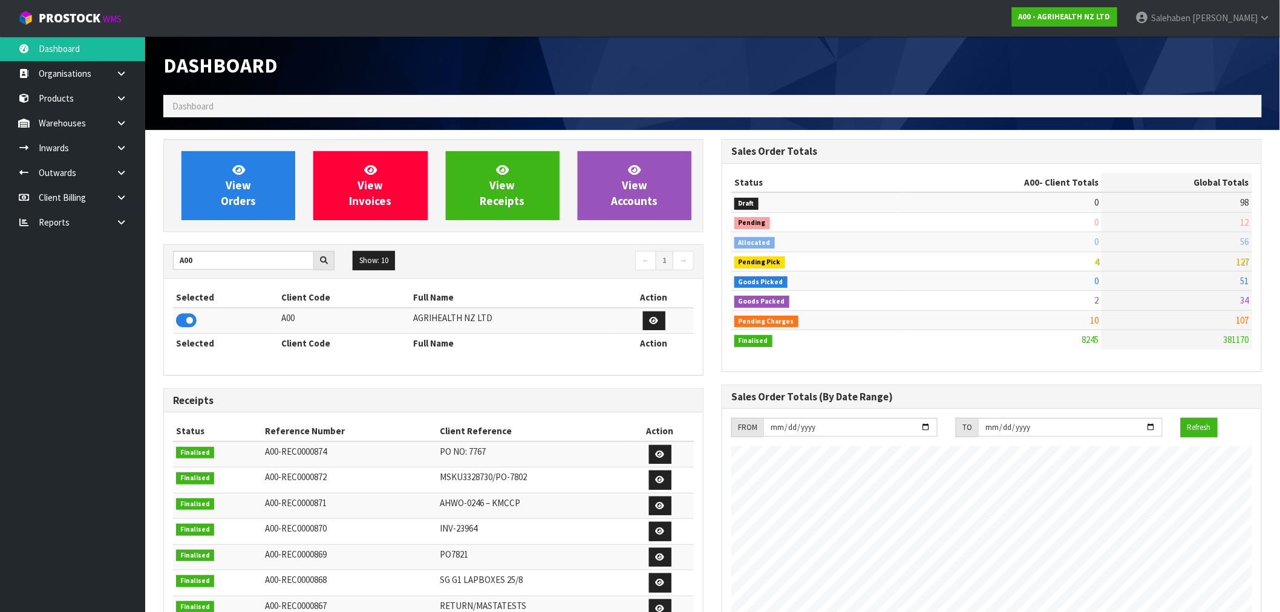
scroll to position [917, 559]
click at [236, 206] on span "View Orders" at bounding box center [238, 185] width 35 height 45
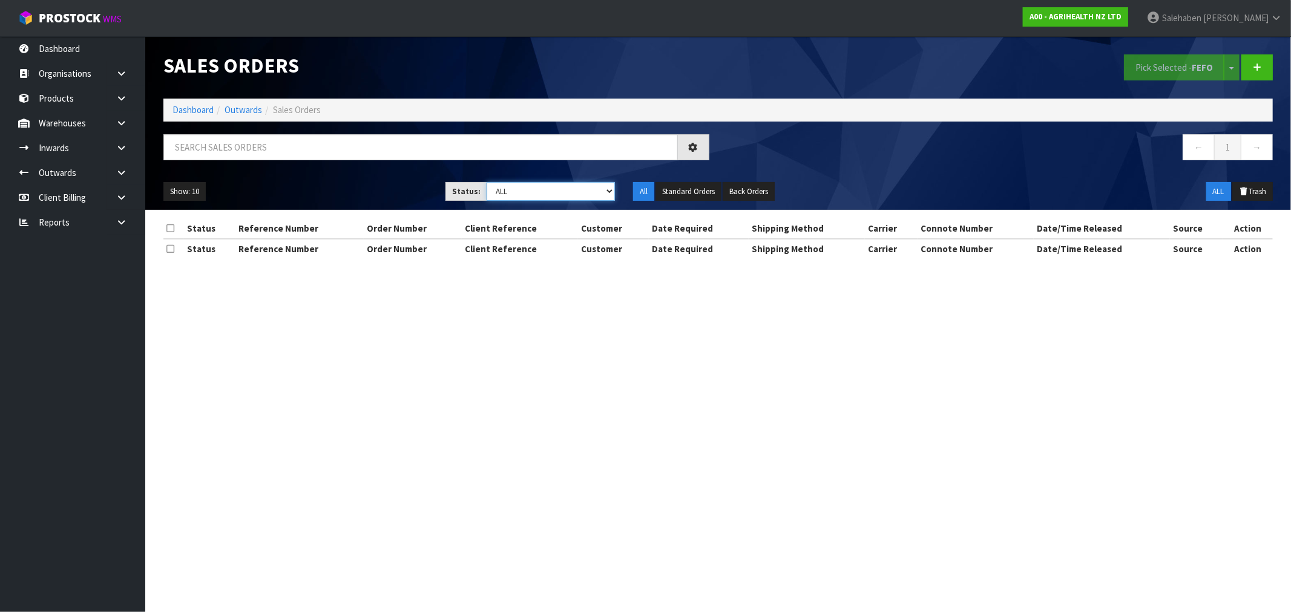
click at [534, 198] on select "Draft Pending Allocated Pending Pick Goods Picked Goods Packed Pending Charges …" at bounding box center [551, 191] width 128 height 19
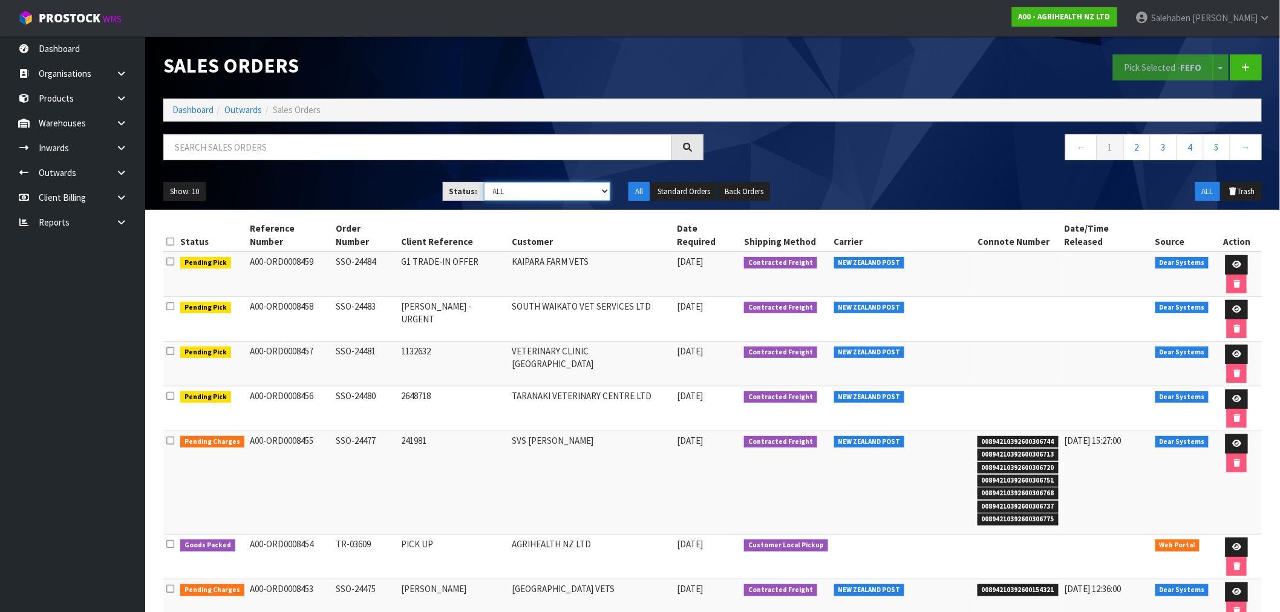
select select "string:6"
click at [484, 182] on select "Draft Pending Allocated Pending Pick Goods Picked Goods Packed Pending Charges …" at bounding box center [547, 191] width 127 height 19
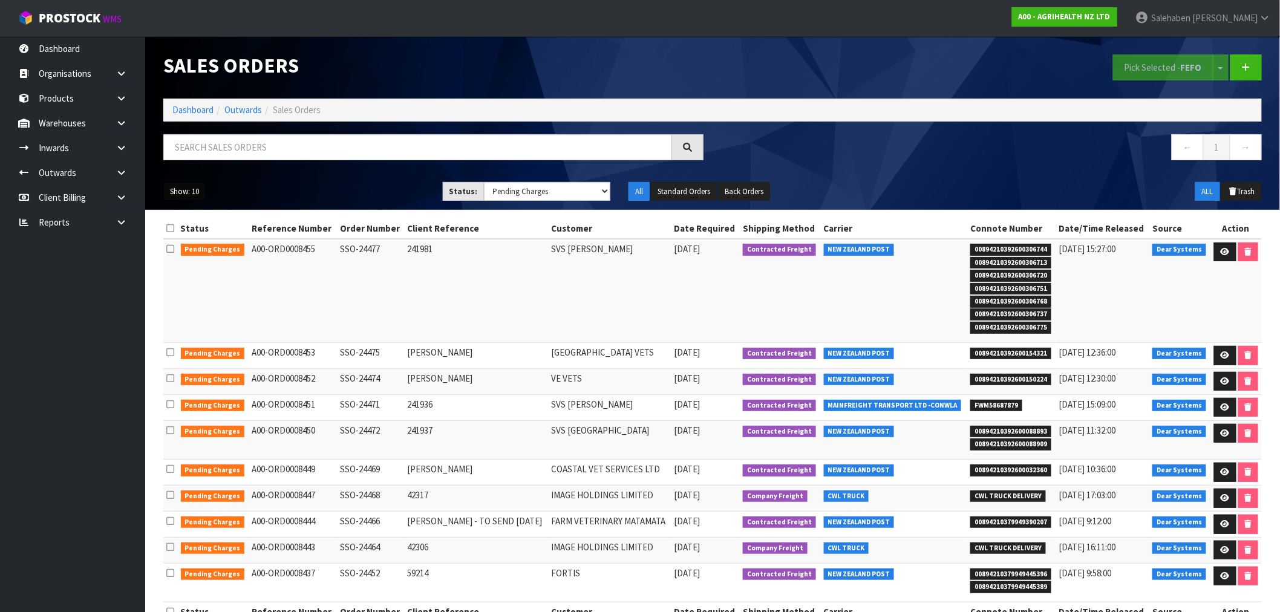
drag, startPoint x: 195, startPoint y: 188, endPoint x: 196, endPoint y: 232, distance: 44.2
click at [195, 190] on button "Show: 10" at bounding box center [184, 191] width 42 height 19
click at [195, 265] on link "50" at bounding box center [212, 263] width 96 height 16
click at [343, 140] on input "text" at bounding box center [417, 147] width 509 height 26
click at [192, 111] on link "Dashboard" at bounding box center [192, 109] width 41 height 11
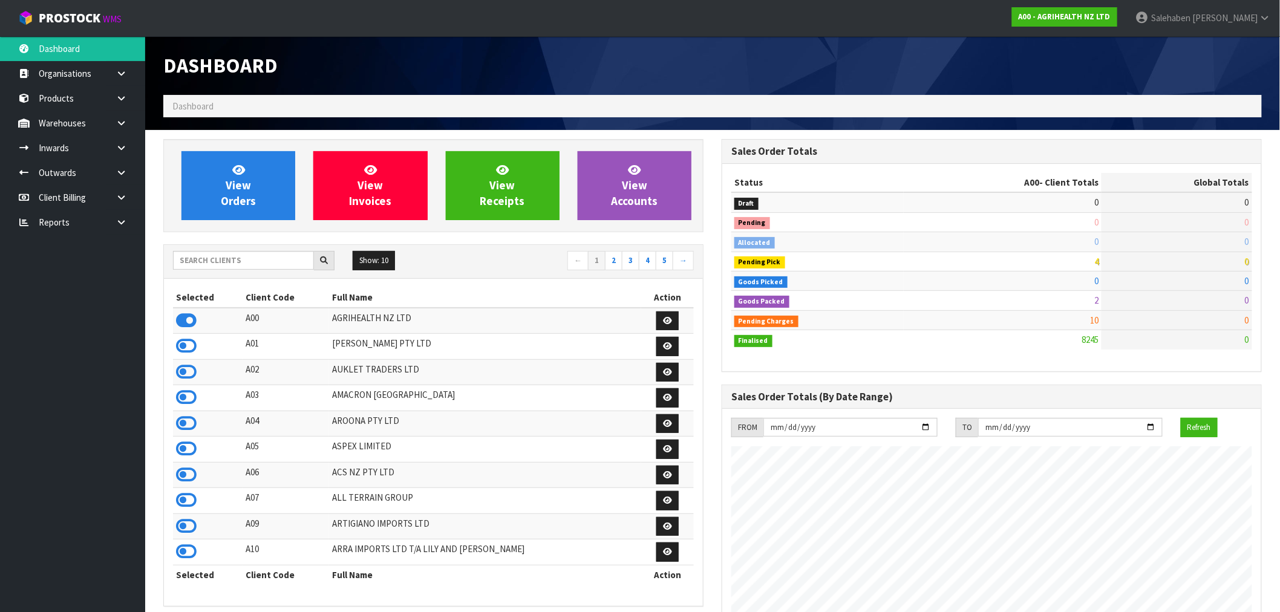
scroll to position [917, 559]
click at [245, 258] on input "text" at bounding box center [243, 260] width 141 height 19
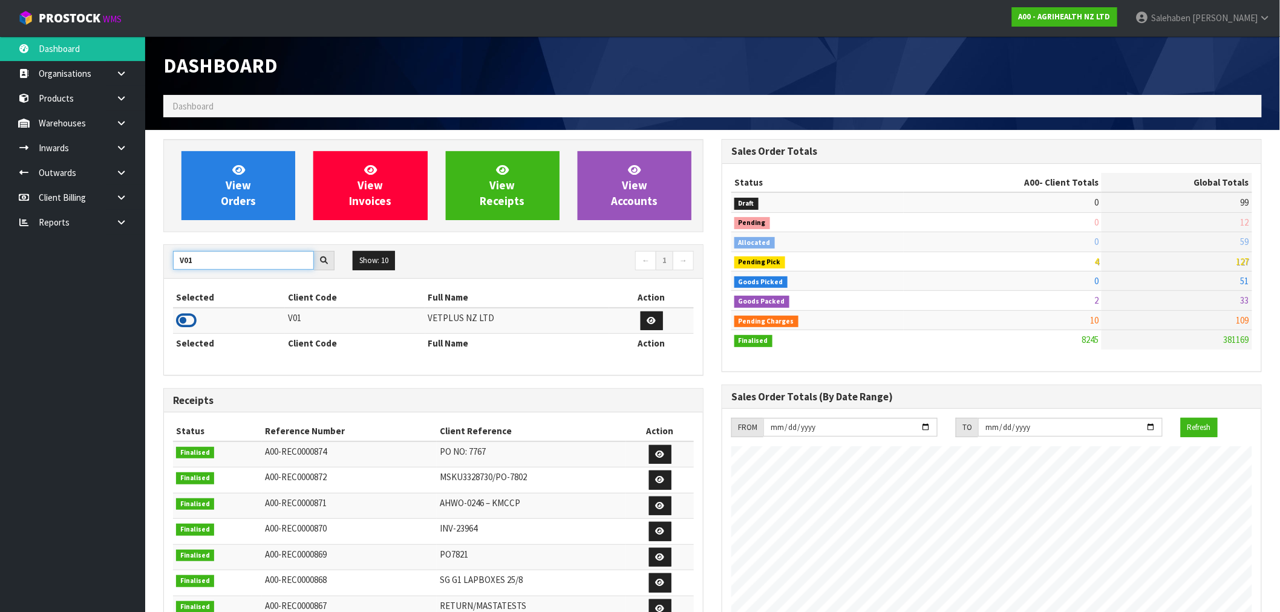
type input "V01"
click at [179, 328] on icon at bounding box center [186, 321] width 21 height 18
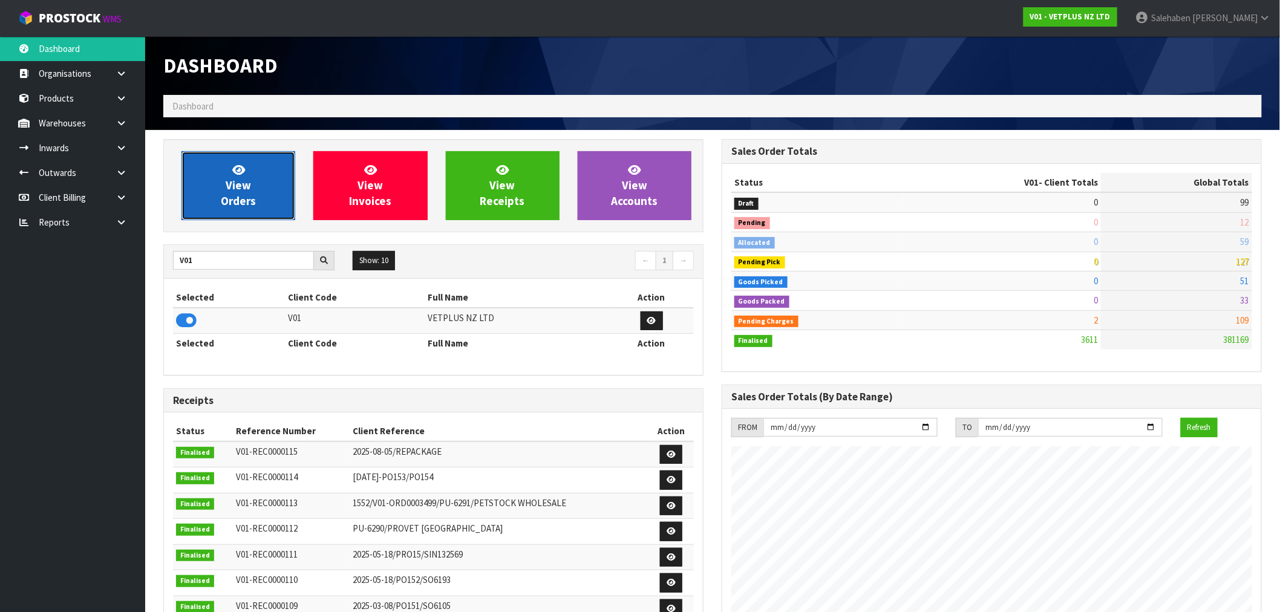
click at [217, 200] on link "View Orders" at bounding box center [239, 185] width 114 height 69
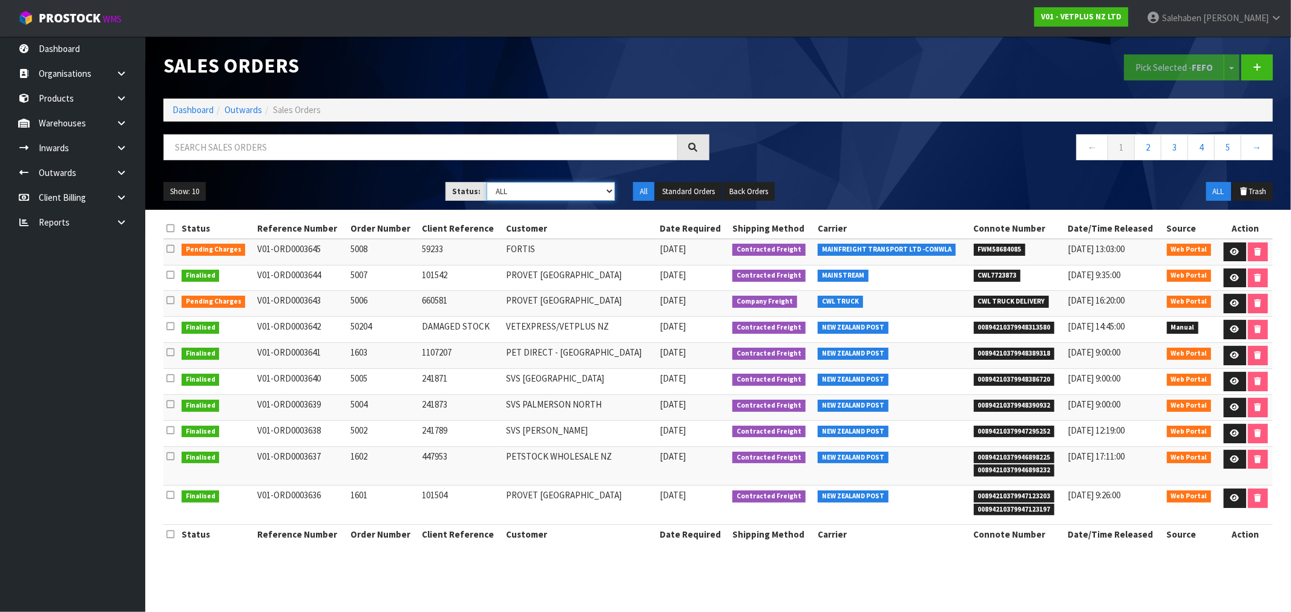
click at [506, 190] on select "Draft Pending Allocated Pending Pick Goods Picked Goods Packed Pending Charges …" at bounding box center [551, 191] width 128 height 19
select select "string:6"
click at [487, 182] on select "Draft Pending Allocated Pending Pick Goods Picked Goods Packed Pending Charges …" at bounding box center [551, 191] width 128 height 19
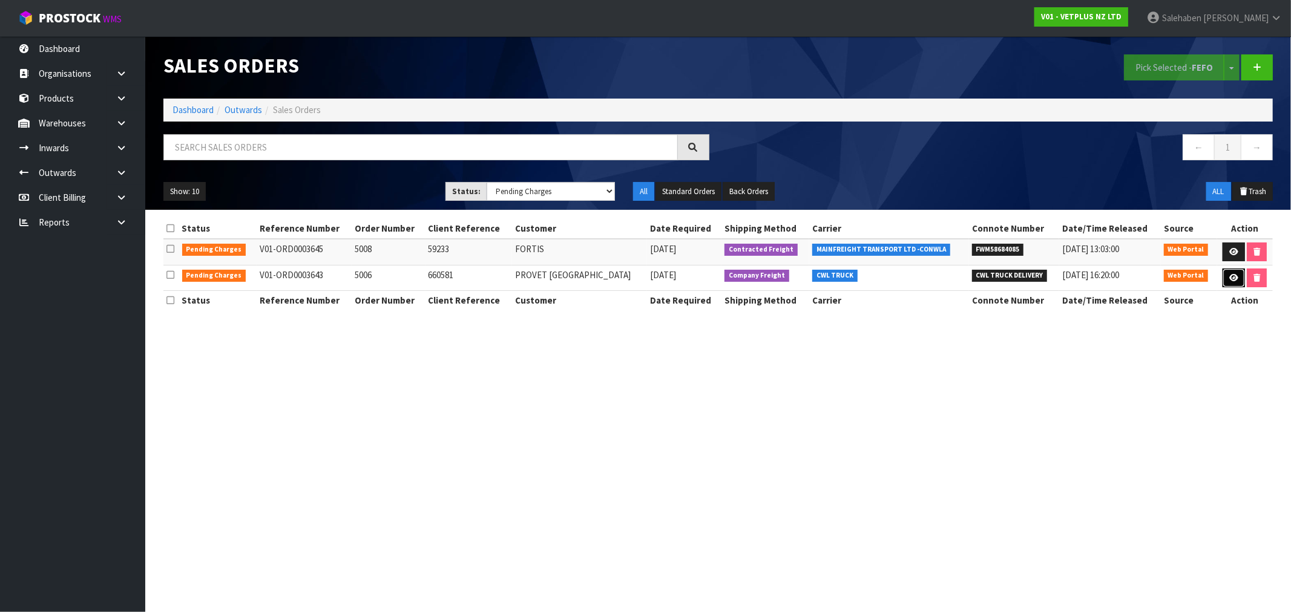
click at [1231, 276] on icon at bounding box center [1233, 278] width 9 height 8
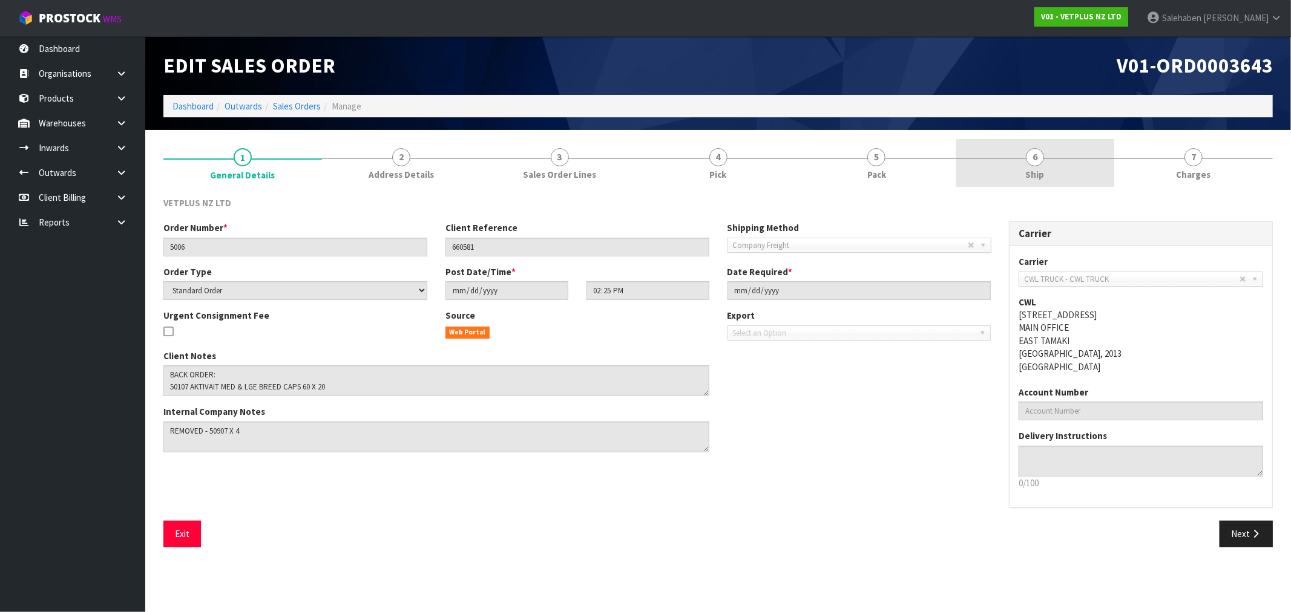
click at [1039, 174] on span "Ship" at bounding box center [1035, 174] width 19 height 13
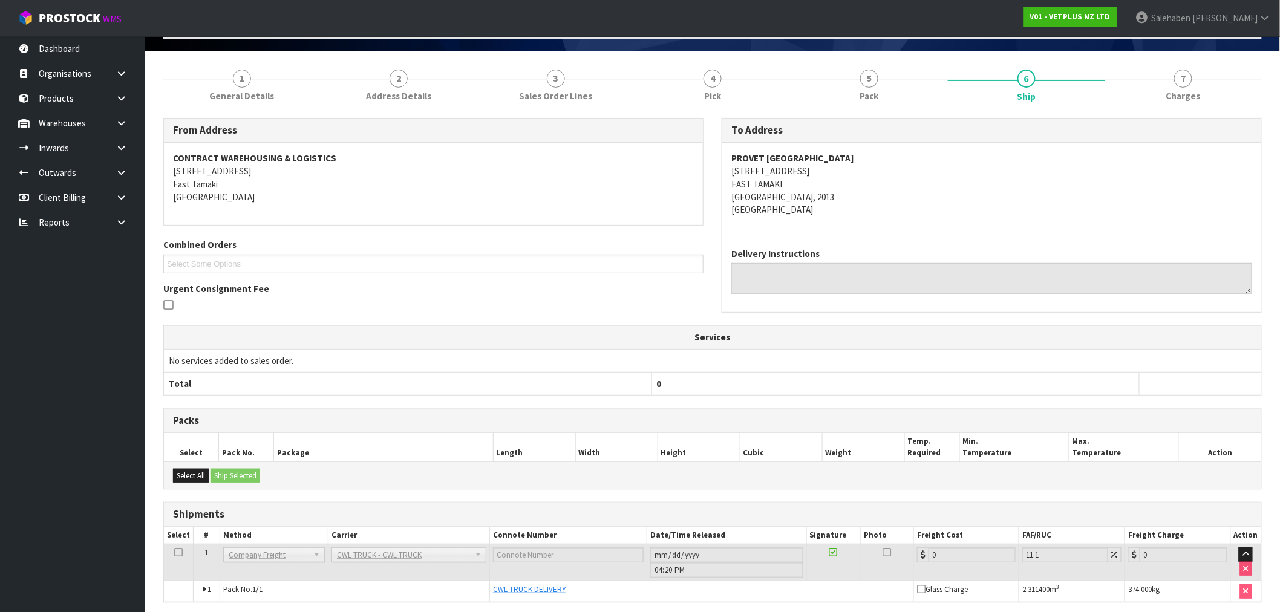
scroll to position [126, 0]
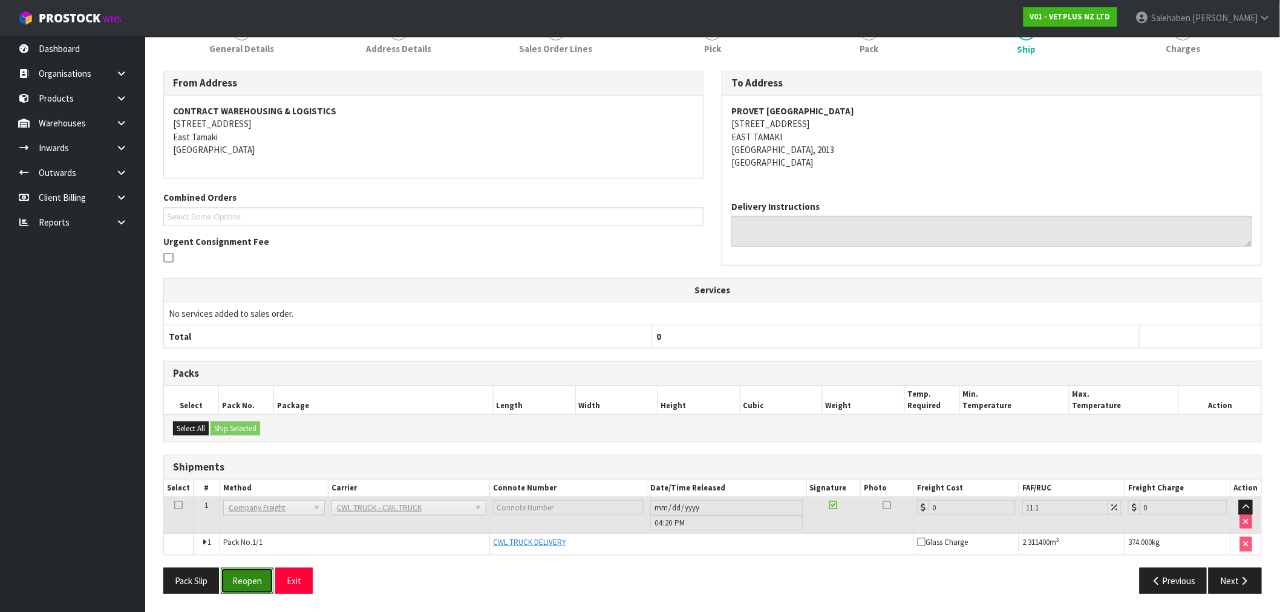
click at [244, 582] on button "Reopen" at bounding box center [247, 581] width 53 height 26
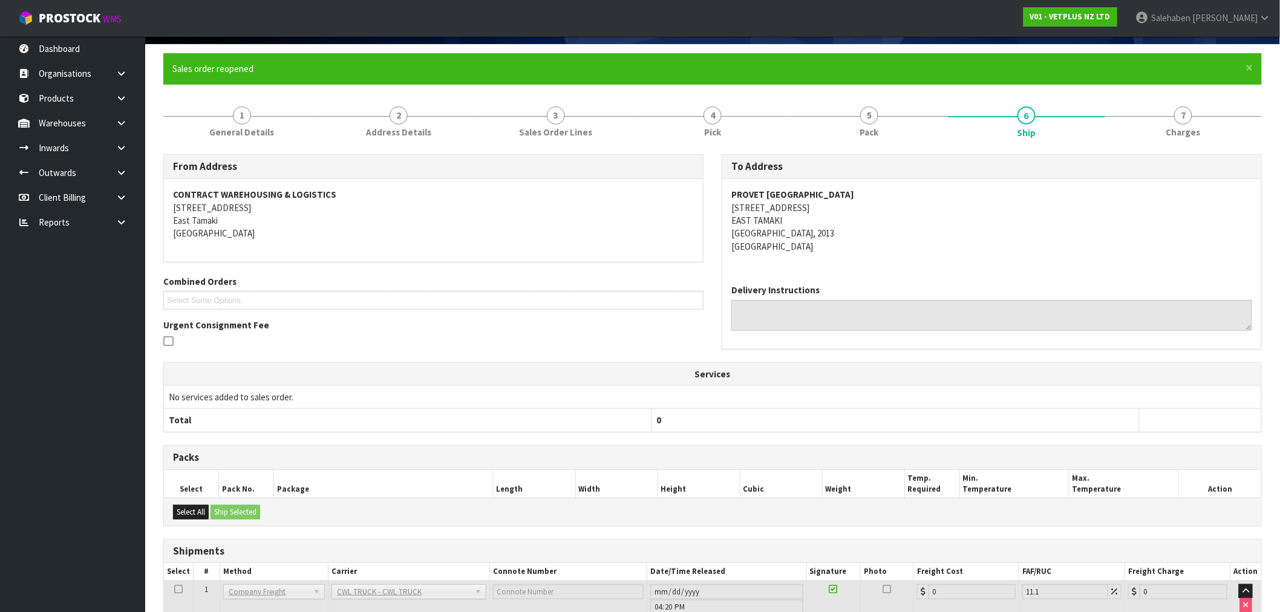
scroll to position [170, 0]
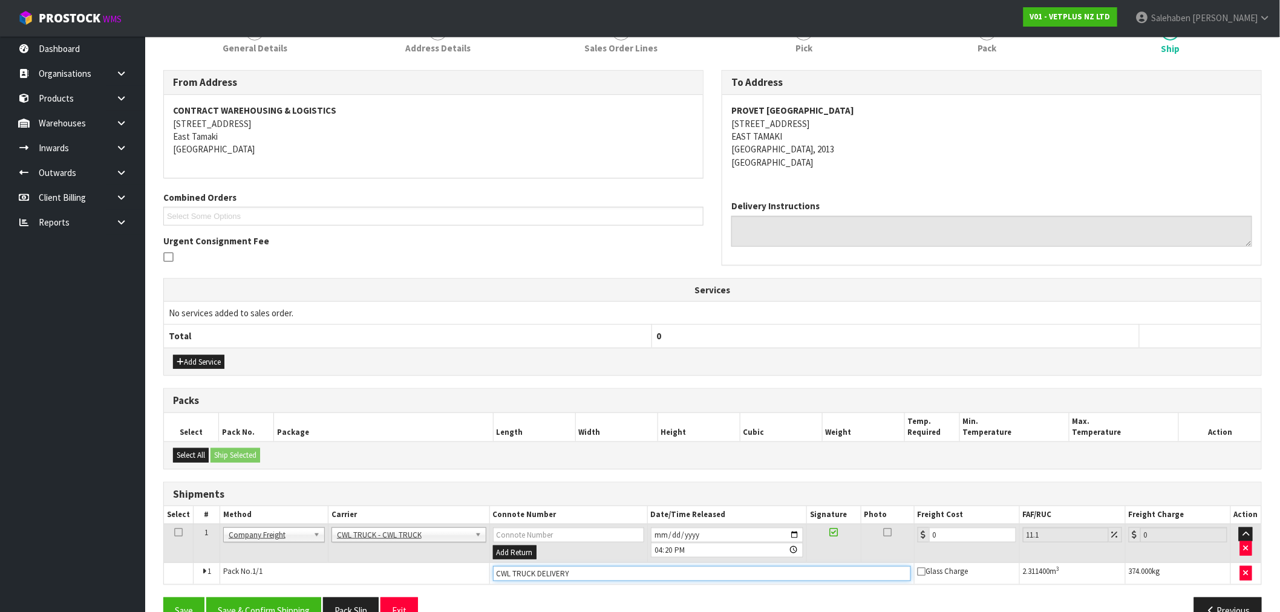
click at [587, 574] on input "CWL TRUCK DELIVERY" at bounding box center [702, 573] width 418 height 15
type input "CWL TRUCK DELIVERED"
drag, startPoint x: 963, startPoint y: 539, endPoint x: 919, endPoint y: 540, distance: 44.2
click at [919, 540] on div "0" at bounding box center [967, 535] width 99 height 15
type input "4"
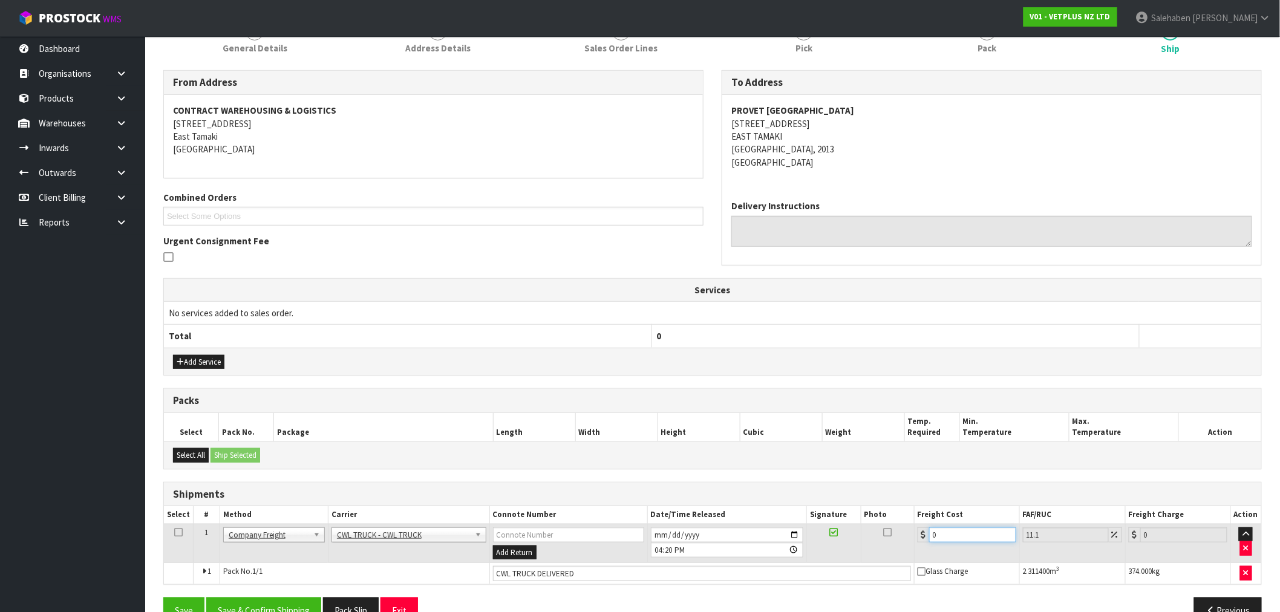
type input "4.44"
type input "44"
type input "48.88"
type input "44.9"
type input "49.88"
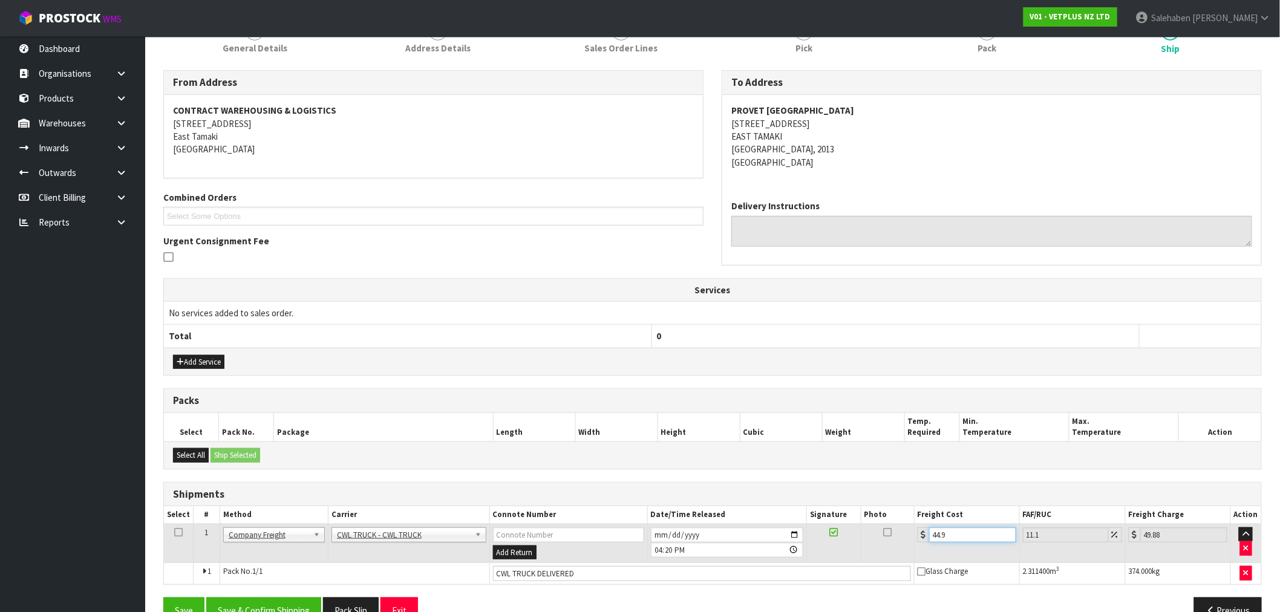
type input "44.93"
type input "49.92"
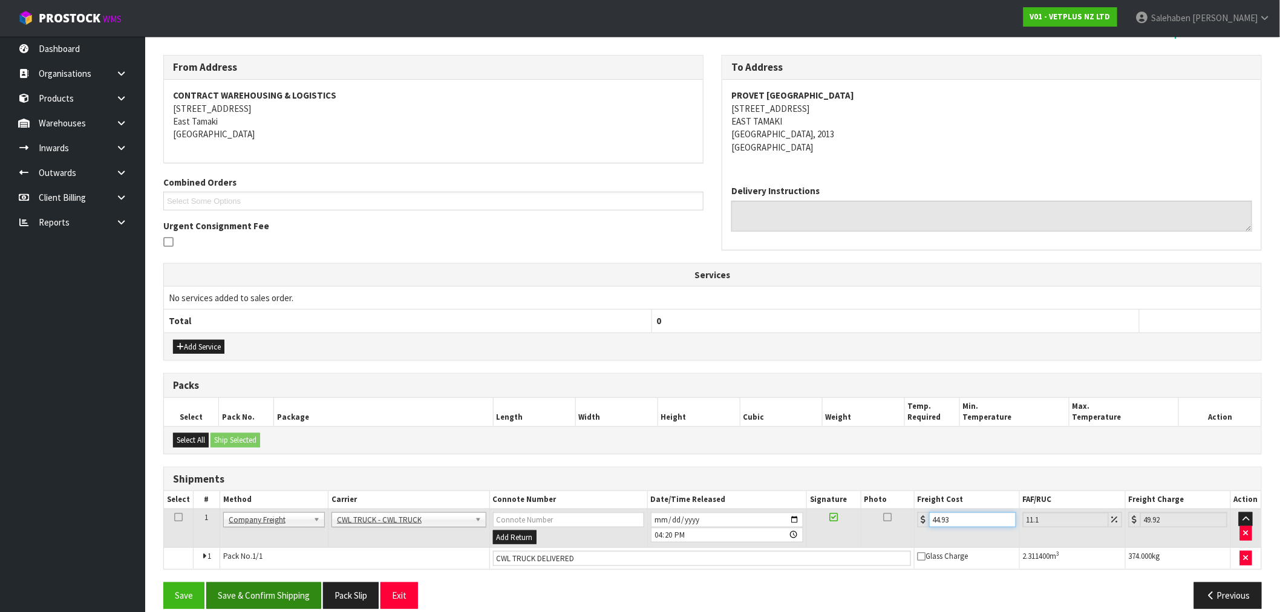
scroll to position [200, 0]
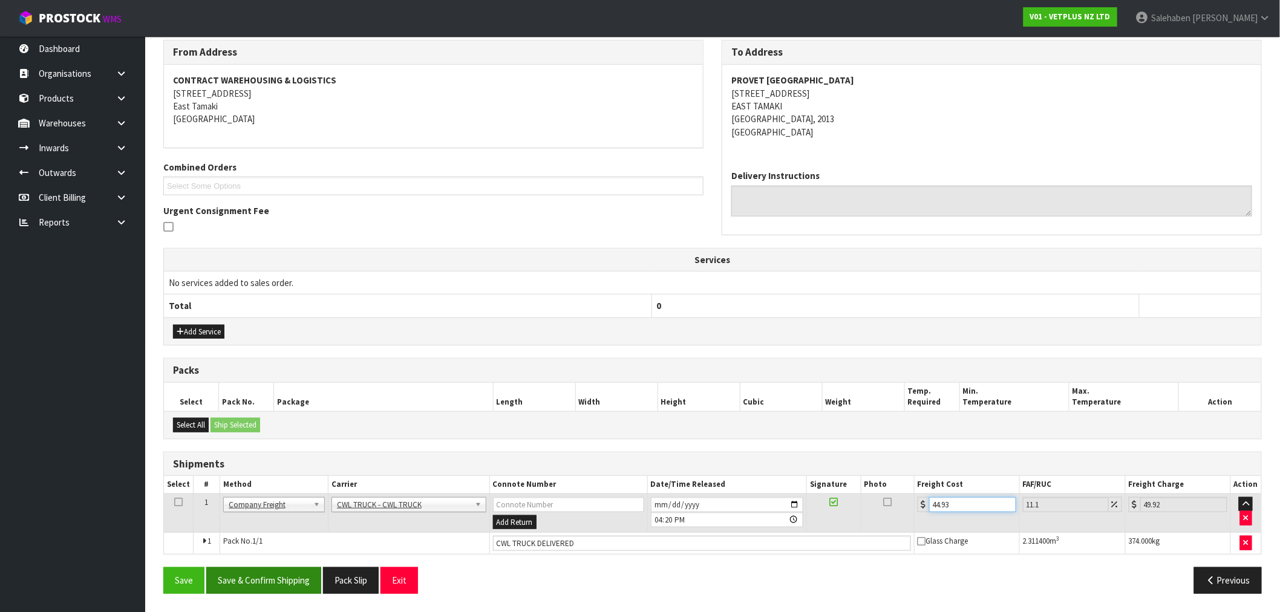
type input "44.93"
click at [292, 583] on button "Save & Confirm Shipping" at bounding box center [263, 581] width 115 height 26
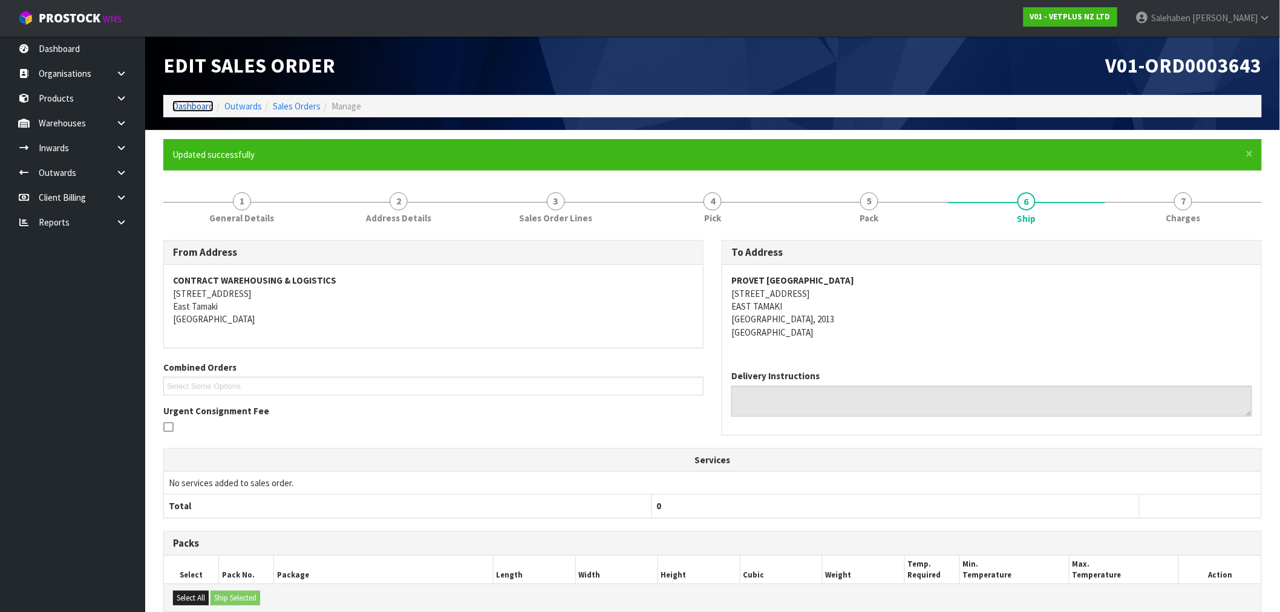
click at [191, 107] on link "Dashboard" at bounding box center [192, 105] width 41 height 11
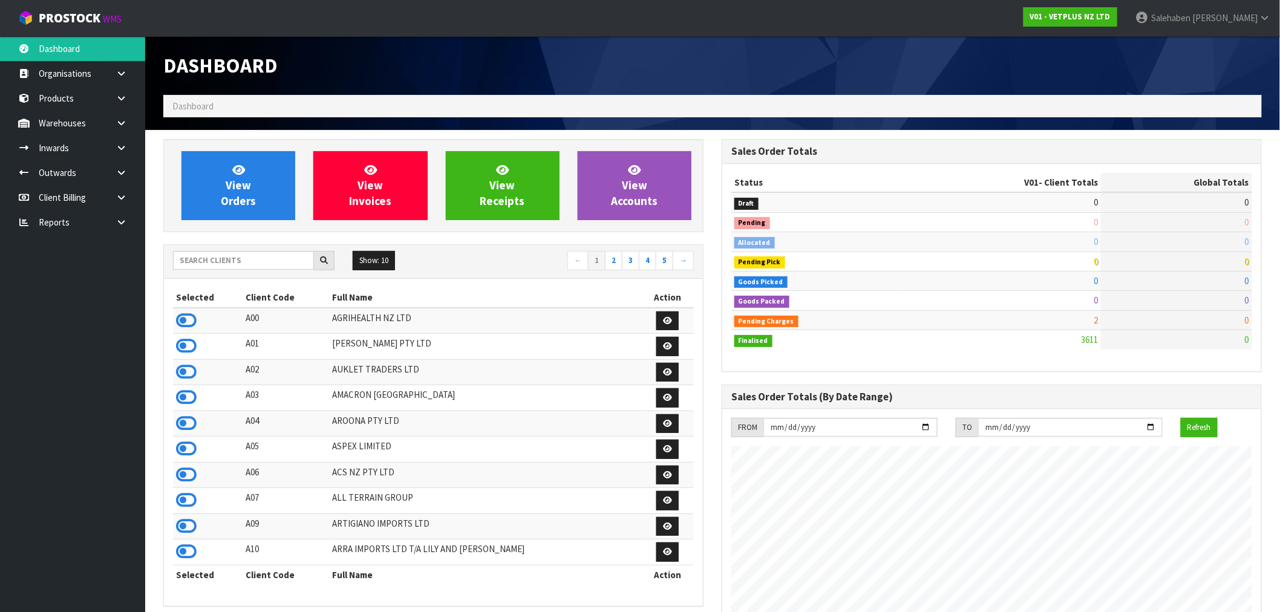
scroll to position [917, 559]
click at [188, 349] on icon at bounding box center [186, 346] width 21 height 18
click at [185, 317] on icon at bounding box center [186, 321] width 21 height 18
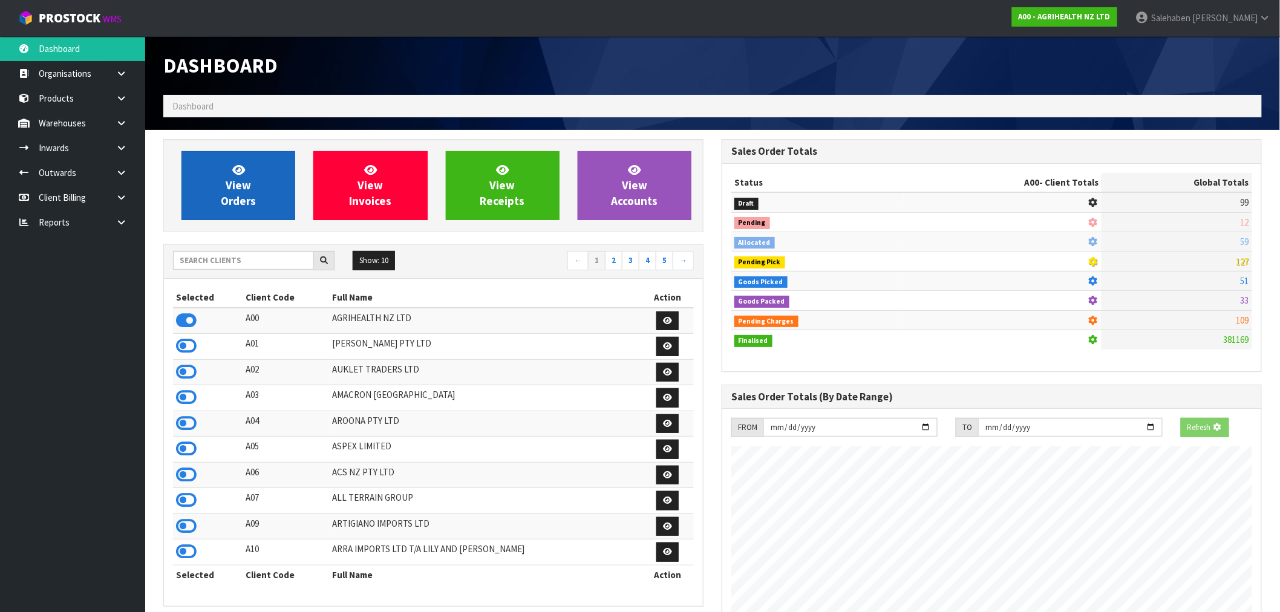
scroll to position [917, 559]
click at [251, 189] on link "View Orders" at bounding box center [239, 185] width 114 height 69
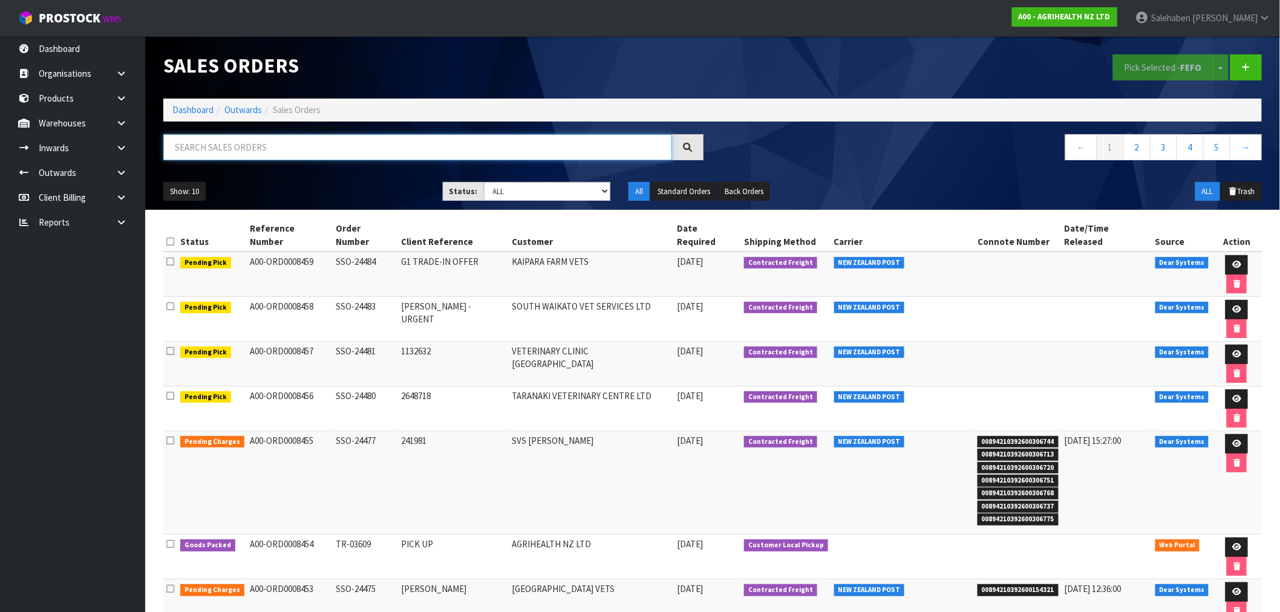
click at [344, 149] on input "text" at bounding box center [417, 147] width 509 height 26
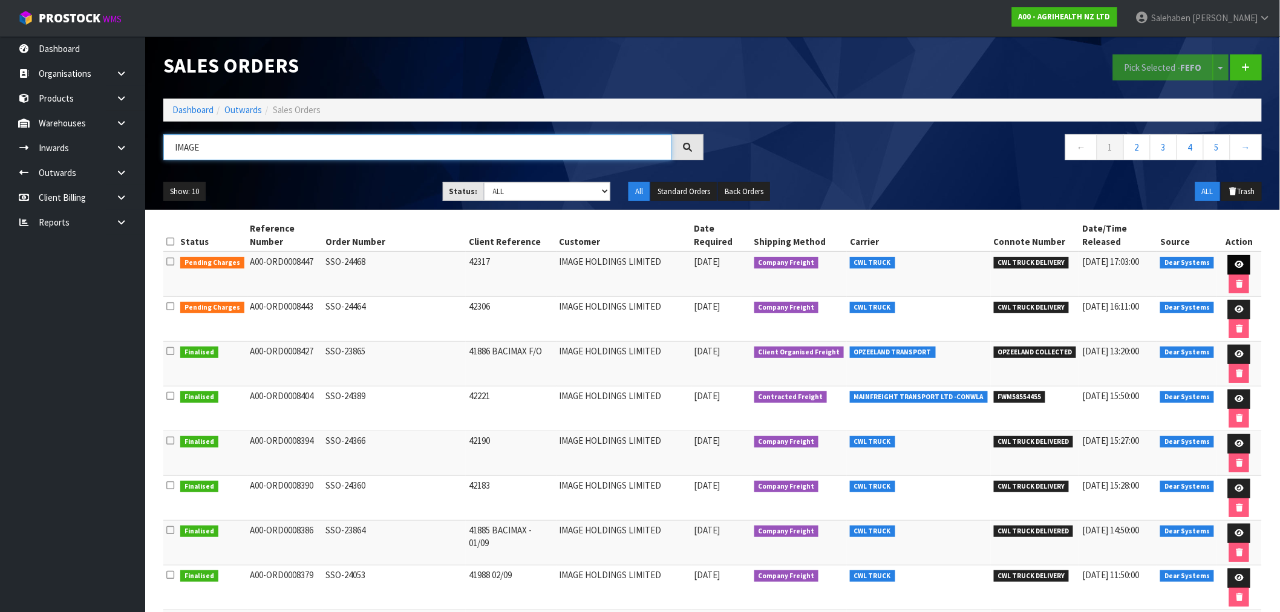
type input "IMAGE"
click at [1243, 261] on link at bounding box center [1239, 264] width 22 height 19
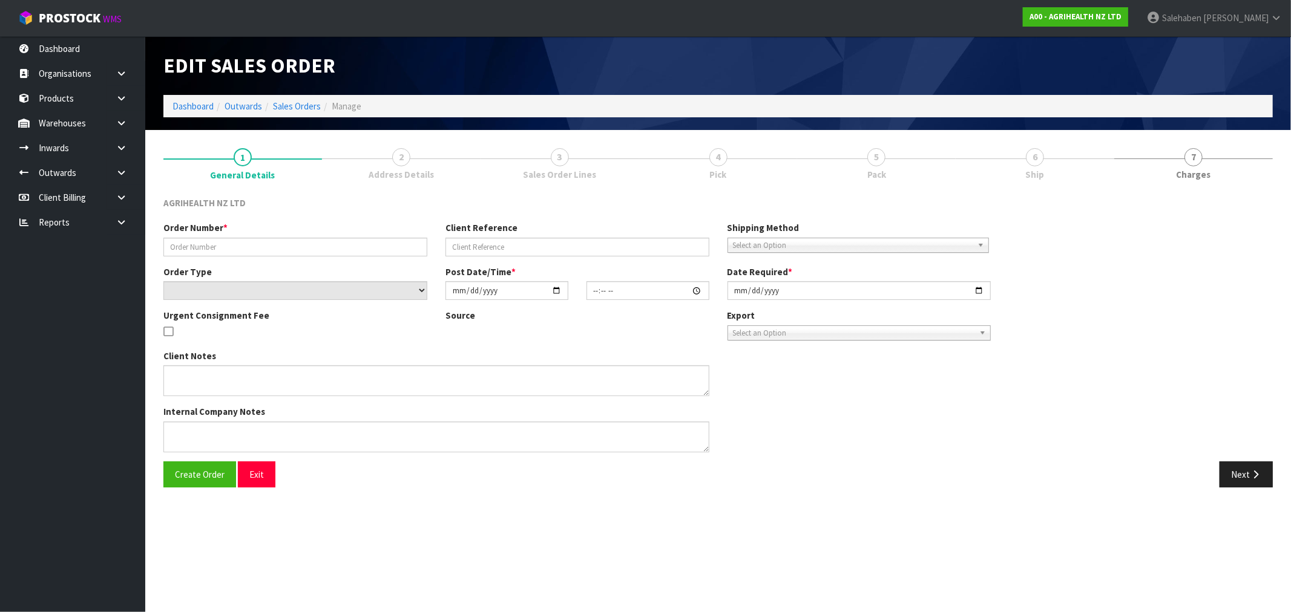
type input "SSO-24468"
type input "42317"
select select "number:0"
type input "[DATE]"
type input "11:22:59.000"
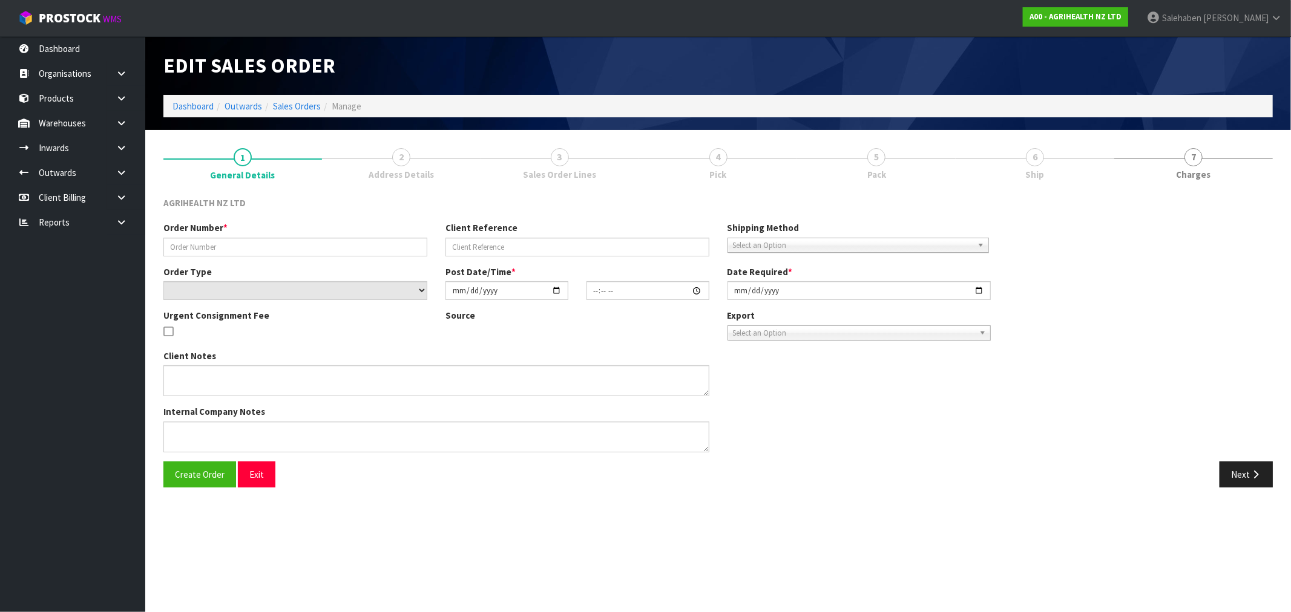
type input "[DATE]"
type textarea "SHIP BY: Freight"
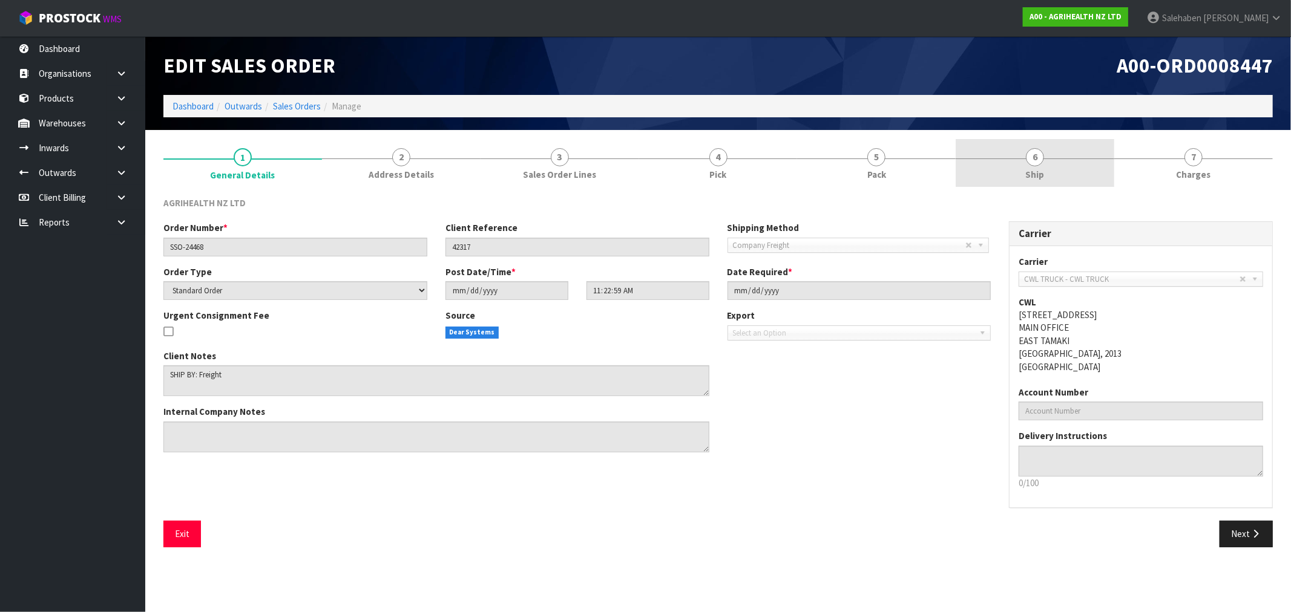
click at [1035, 174] on span "Ship" at bounding box center [1035, 174] width 19 height 13
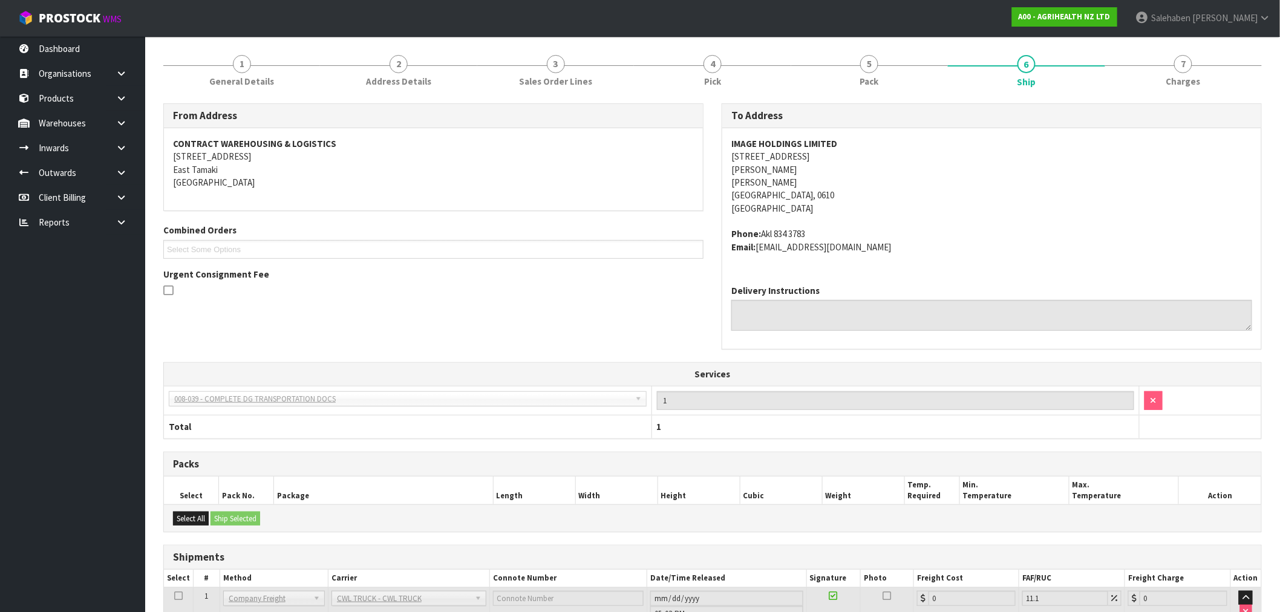
scroll to position [184, 0]
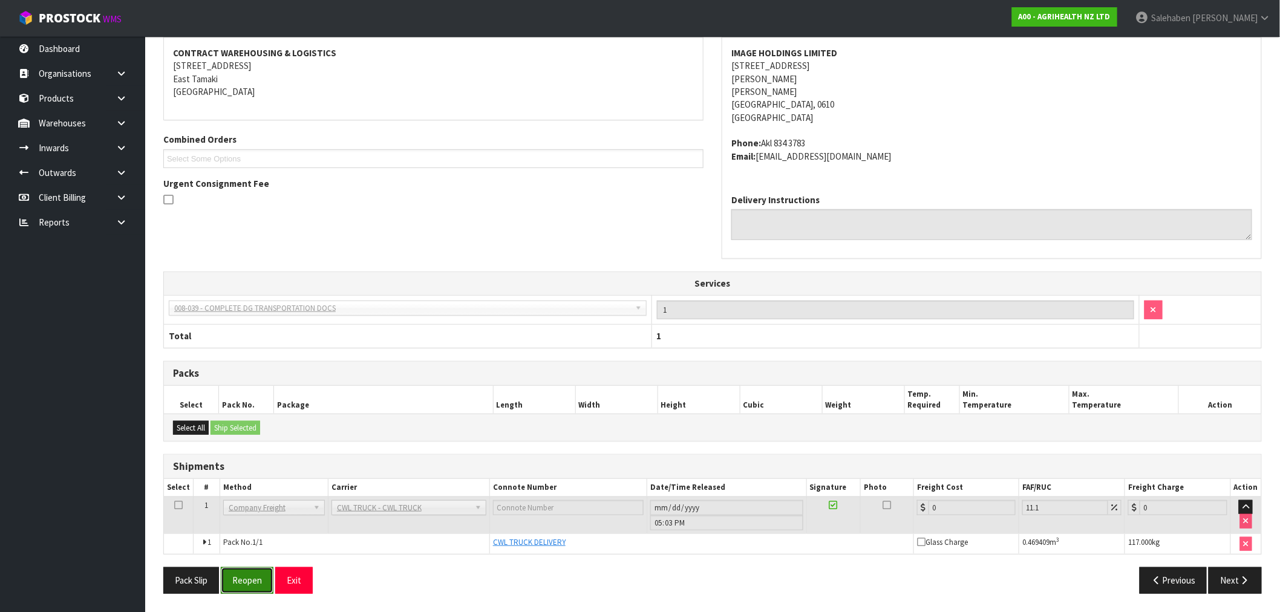
click at [252, 579] on button "Reopen" at bounding box center [247, 581] width 53 height 26
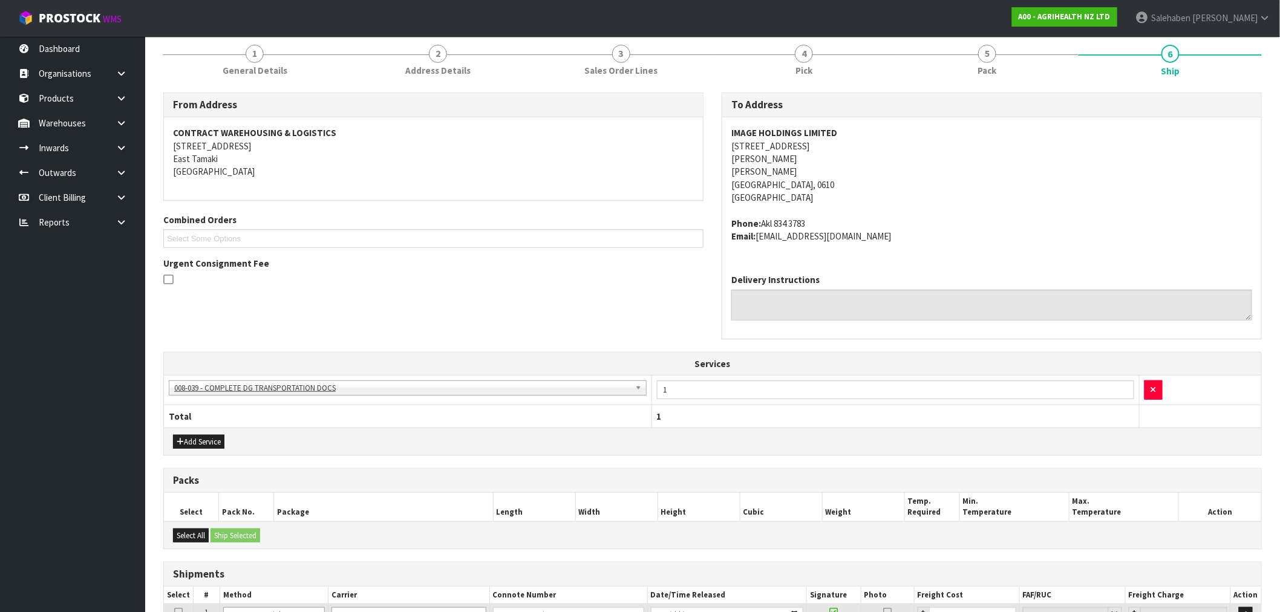
scroll to position [258, 0]
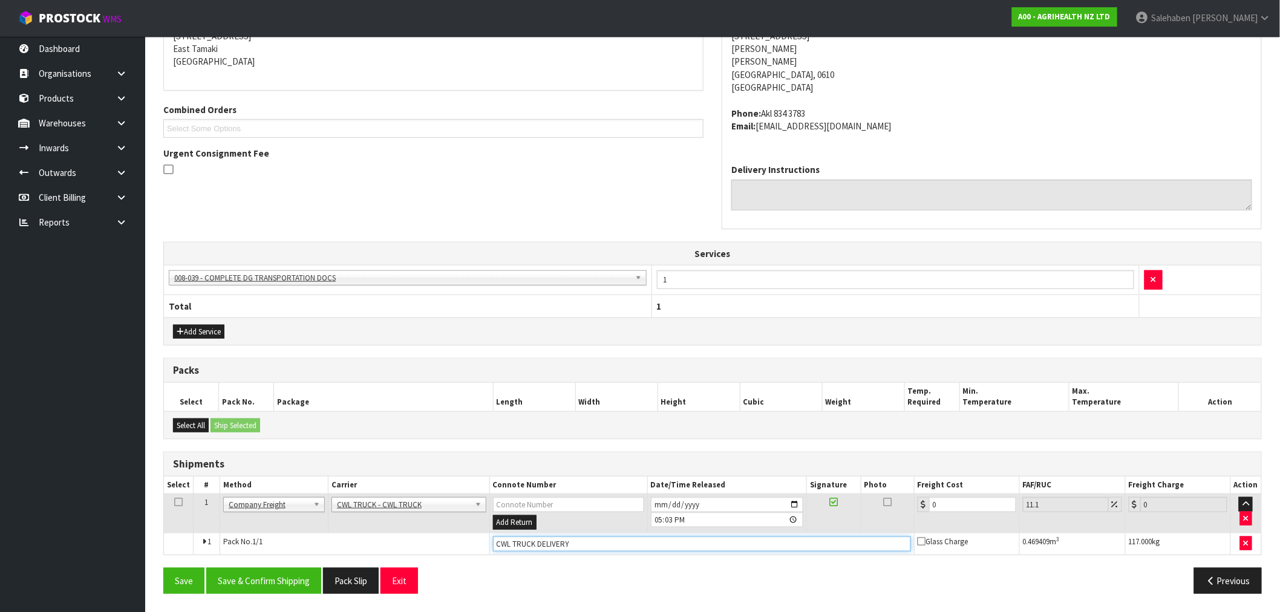
click at [571, 545] on input "CWL TRUCK DELIVERY" at bounding box center [702, 544] width 418 height 15
type input "CWL TRUCK DELIVERED"
drag, startPoint x: 941, startPoint y: 504, endPoint x: 923, endPoint y: 510, distance: 18.4
click at [923, 510] on div "0" at bounding box center [967, 504] width 99 height 15
type input "8"
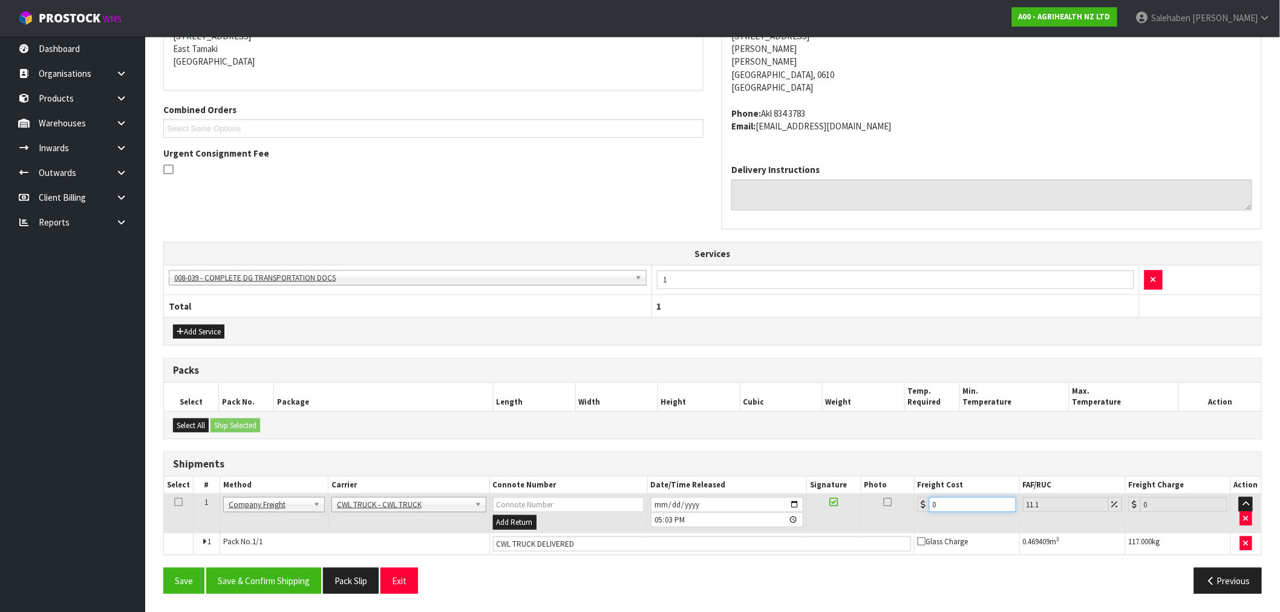
type input "8.89"
type input "81"
type input "89.99"
type input "81.5"
type input "90.55"
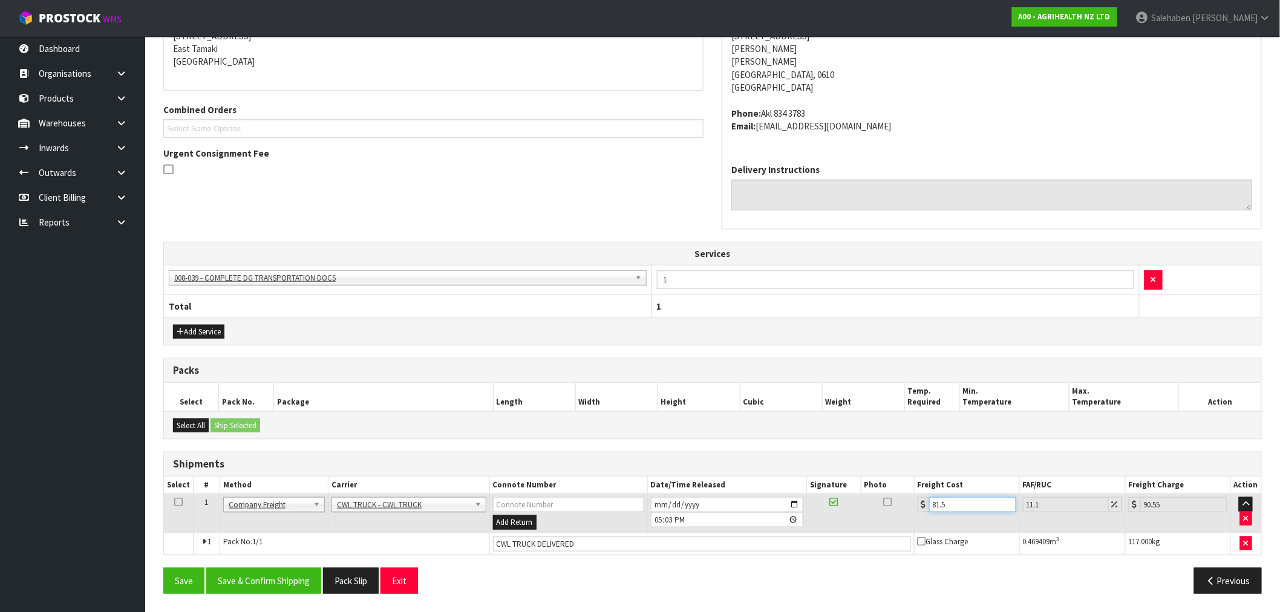
type input "81.59"
type input "90.65"
type input "81.59"
click at [262, 576] on button "Save & Confirm Shipping" at bounding box center [263, 581] width 115 height 26
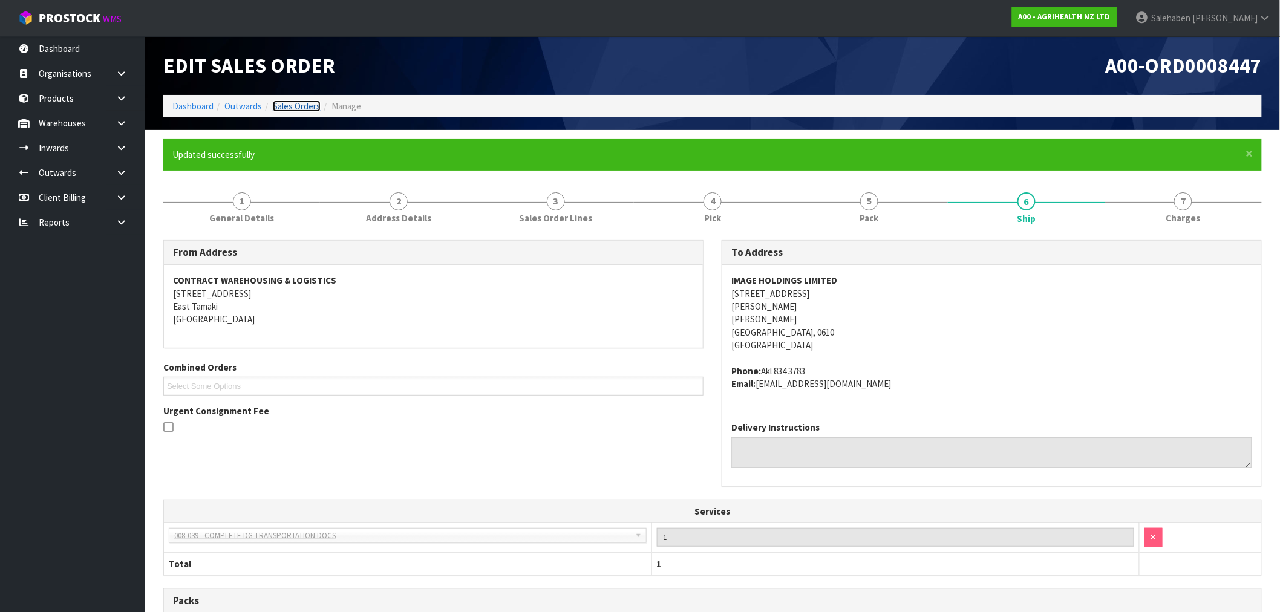
click at [281, 106] on link "Sales Orders" at bounding box center [297, 105] width 48 height 11
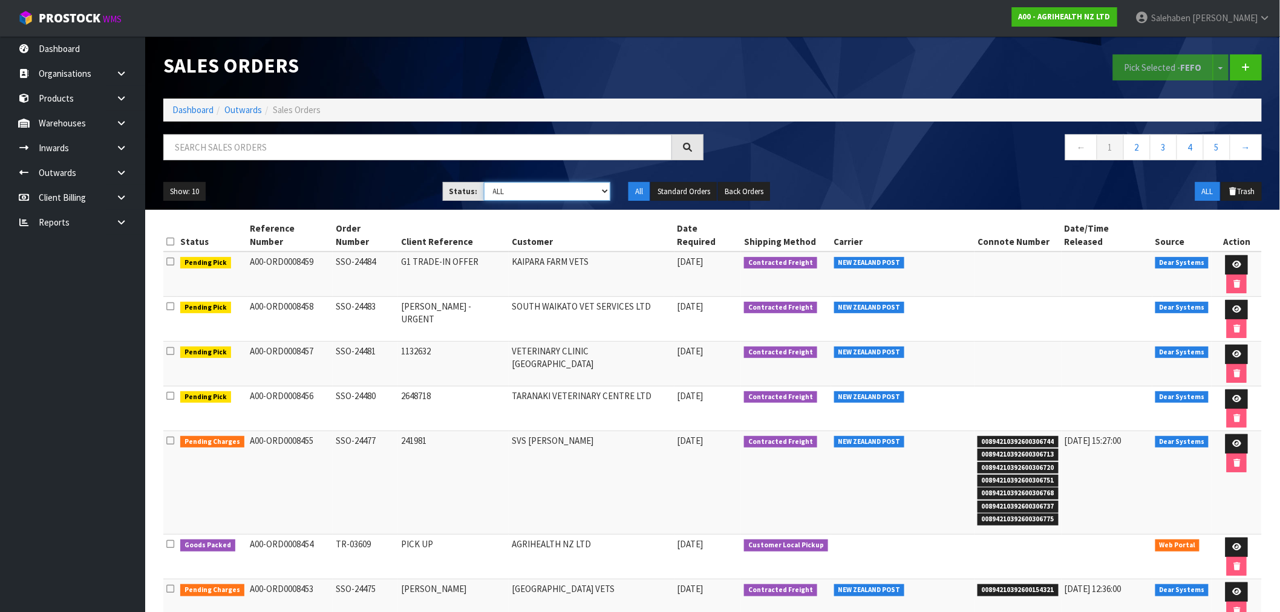
click at [566, 200] on select "Draft Pending Allocated Pending Pick Goods Picked Goods Packed Pending Charges …" at bounding box center [547, 191] width 127 height 19
select select "string:6"
click at [484, 182] on select "Draft Pending Allocated Pending Pick Goods Picked Goods Packed Pending Charges …" at bounding box center [547, 191] width 127 height 19
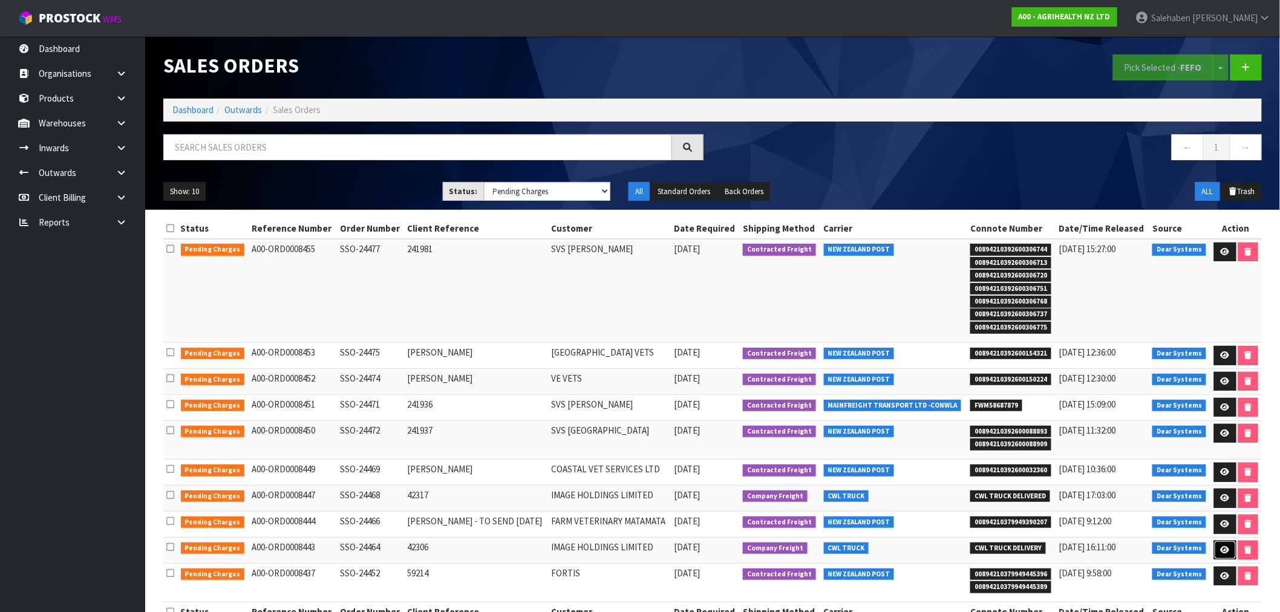
click at [1221, 553] on icon at bounding box center [1225, 550] width 9 height 8
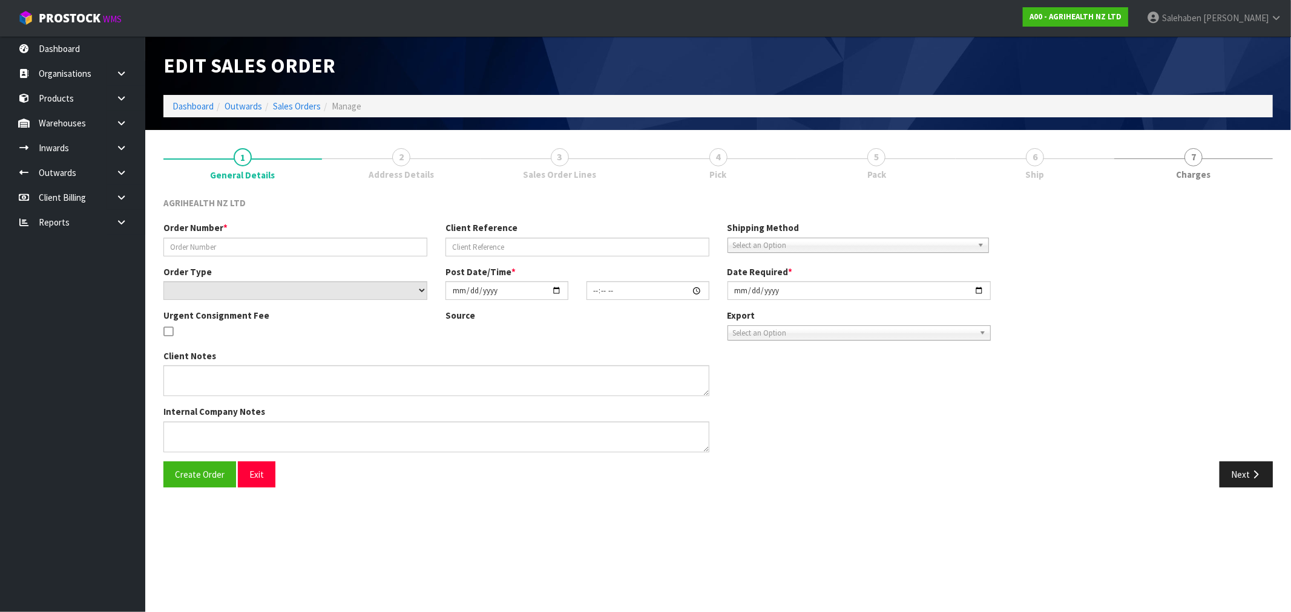
type input "SSO-24464"
type input "42306"
select select "number:0"
type input "[DATE]"
type input "10:29:28.000"
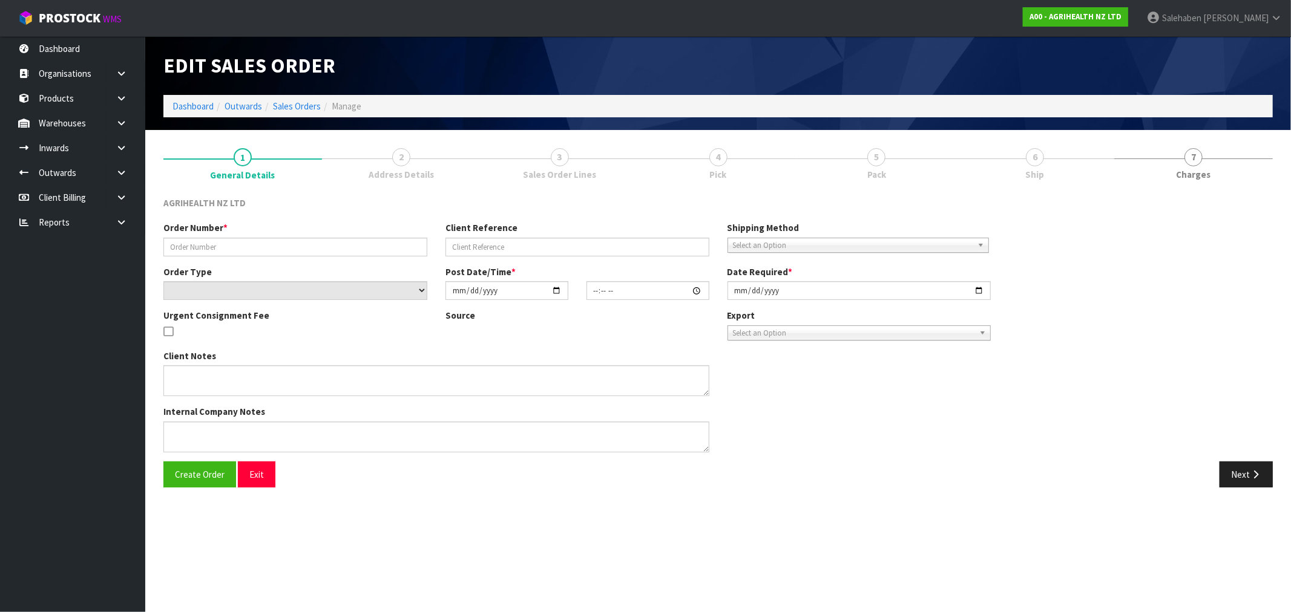
type input "[DATE]"
type textarea "SHIP BY: Freight"
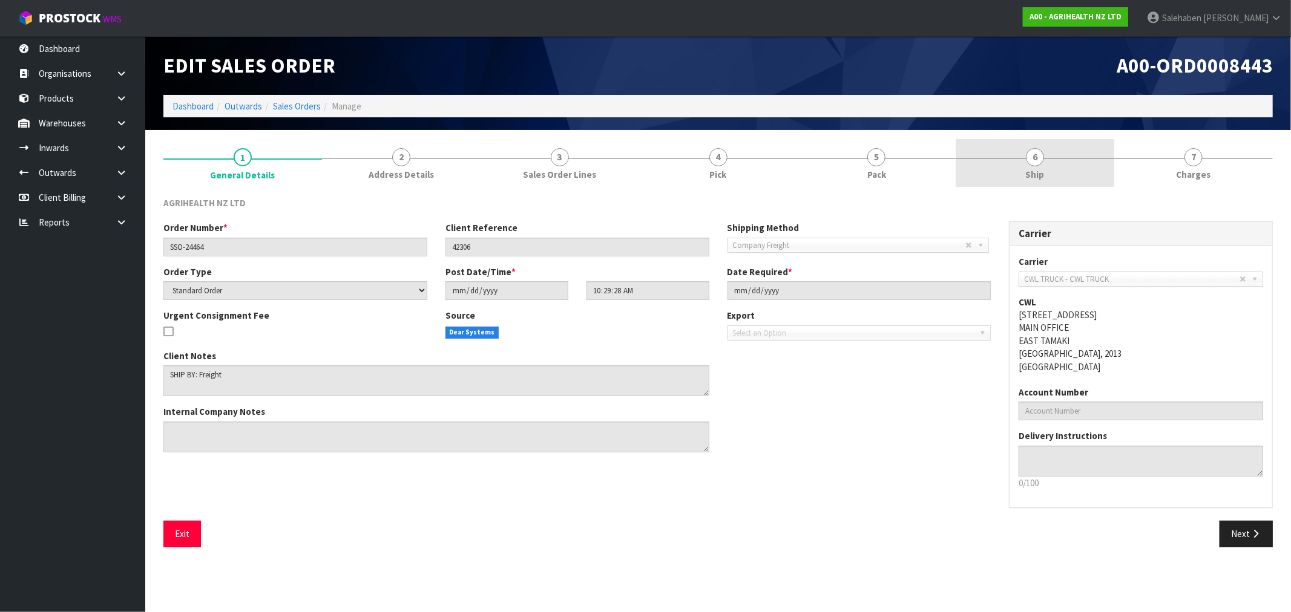
click at [1030, 174] on span "Ship" at bounding box center [1035, 174] width 19 height 13
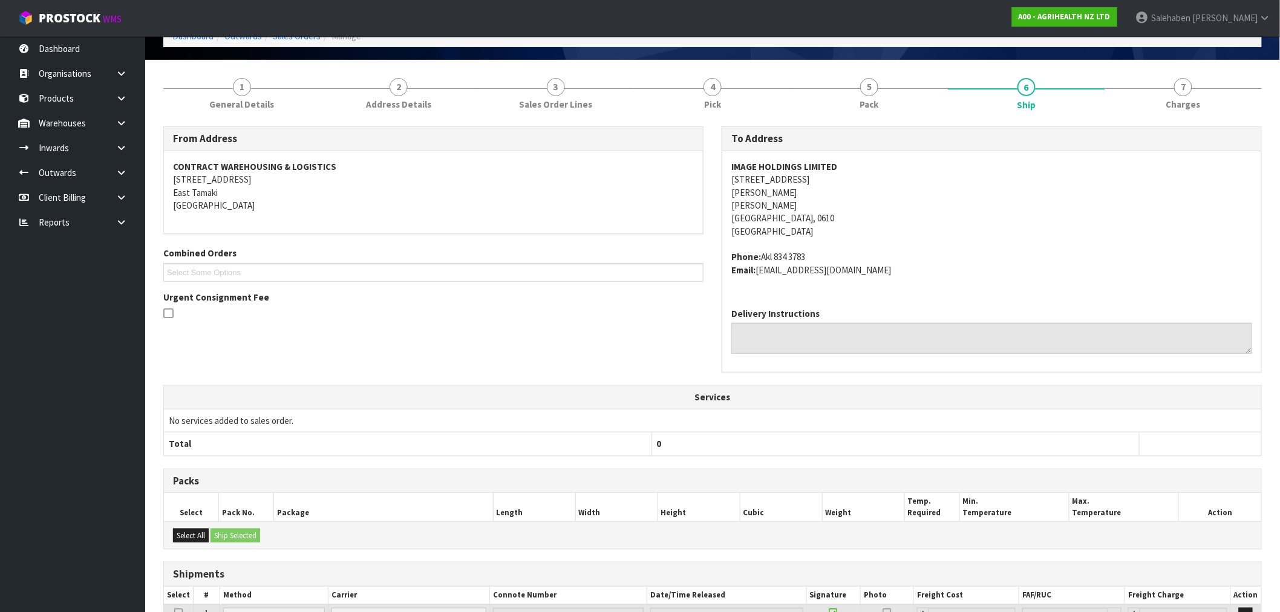
scroll to position [178, 0]
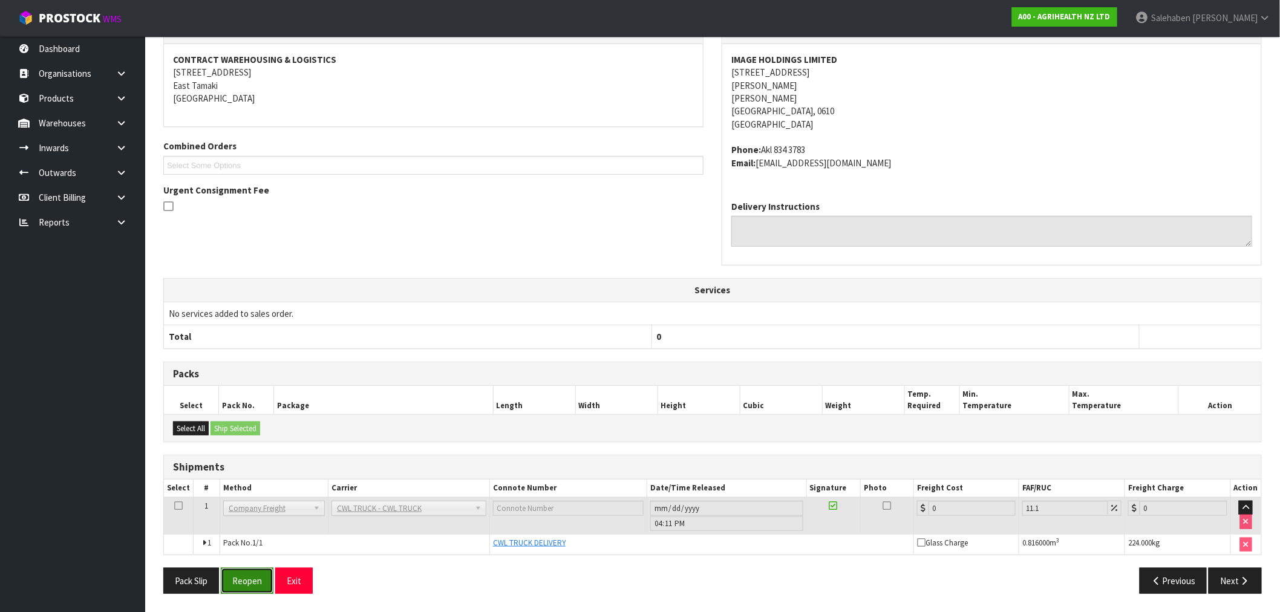
click at [246, 580] on button "Reopen" at bounding box center [247, 581] width 53 height 26
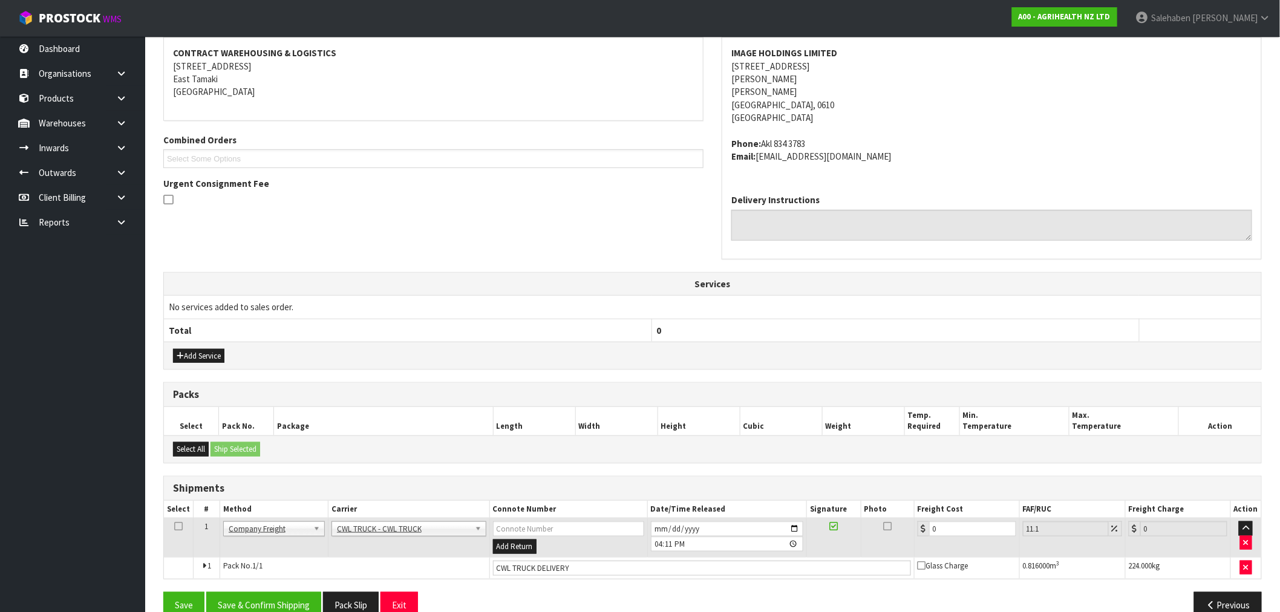
scroll to position [252, 0]
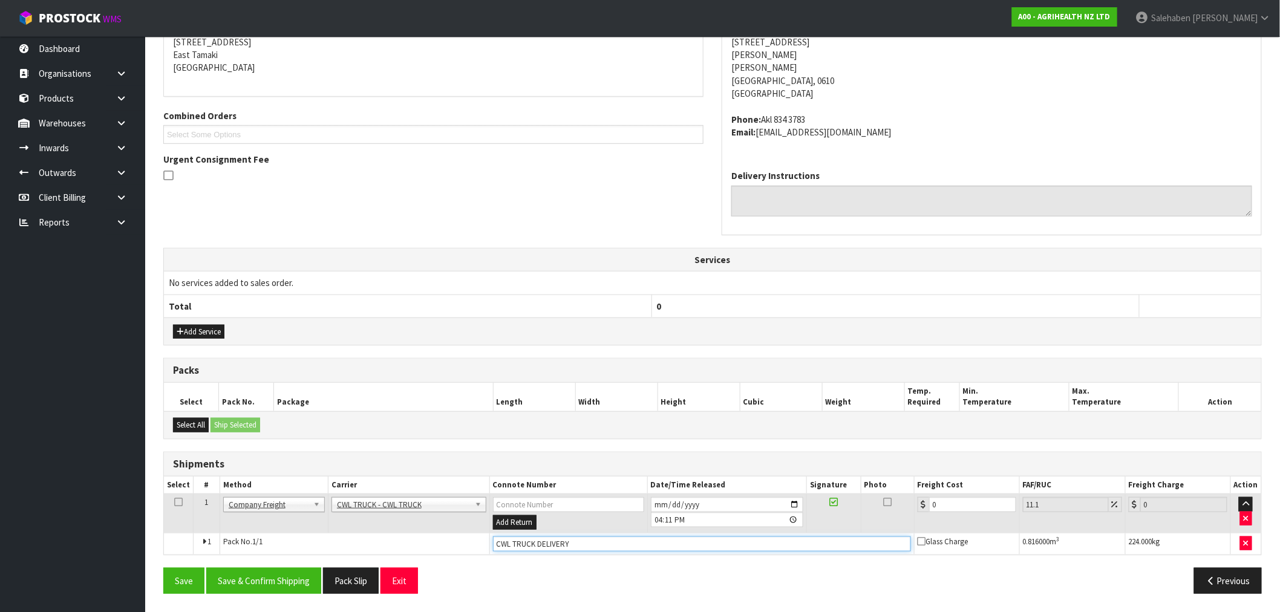
click at [594, 542] on input "CWL TRUCK DELIVERY" at bounding box center [702, 544] width 418 height 15
type input "CWL TRUCK DELIVERED"
click at [903, 514] on tr "1 Client Local Pickup Customer Local Pickup Company Freight Contracted Freight …" at bounding box center [713, 513] width 1098 height 39
type input "8"
type input "8.89"
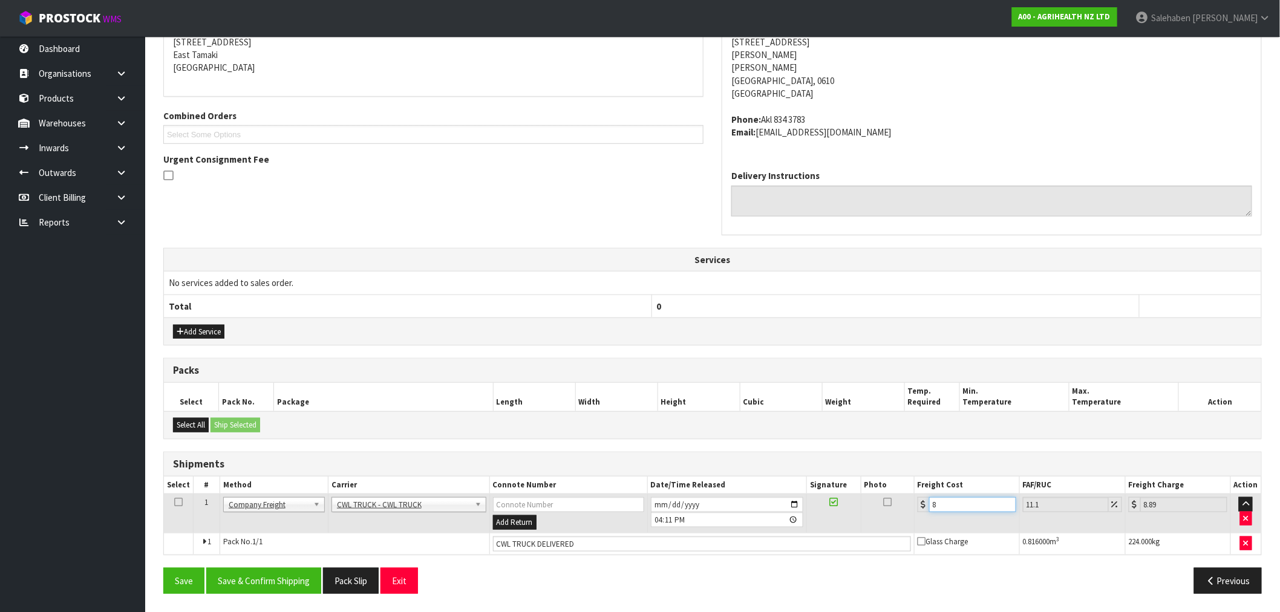
type input "81"
type input "89.99"
type input "81.5"
type input "90.55"
type input "81.59"
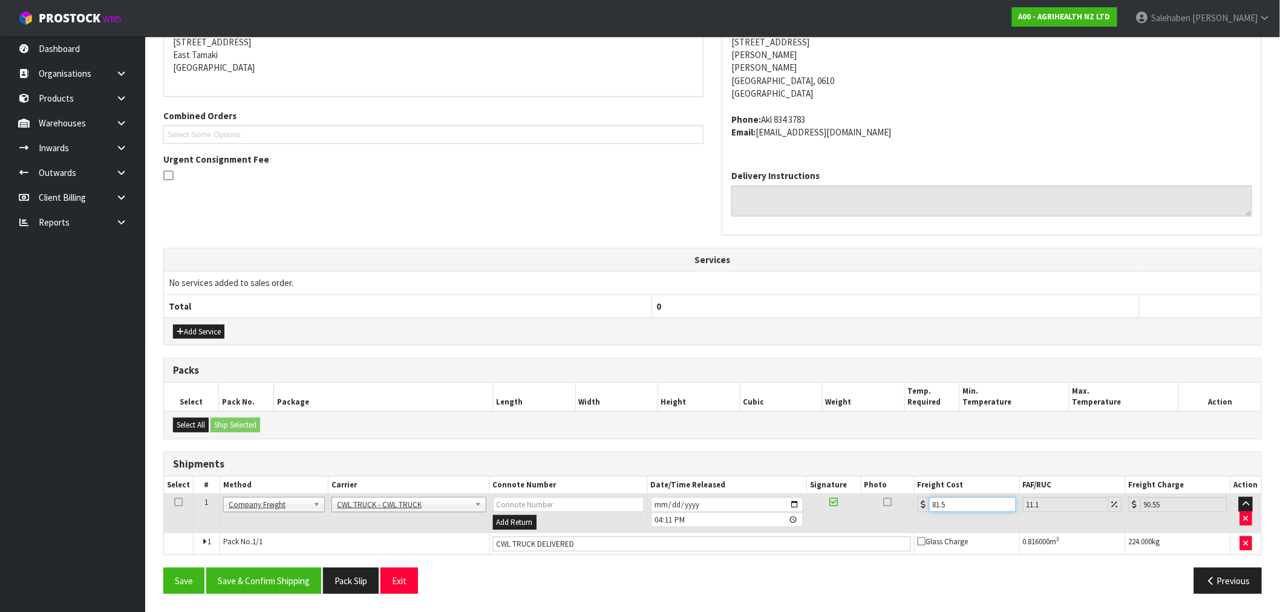
type input "90.65"
type input "81.59"
click at [285, 579] on button "Save & Confirm Shipping" at bounding box center [263, 581] width 115 height 26
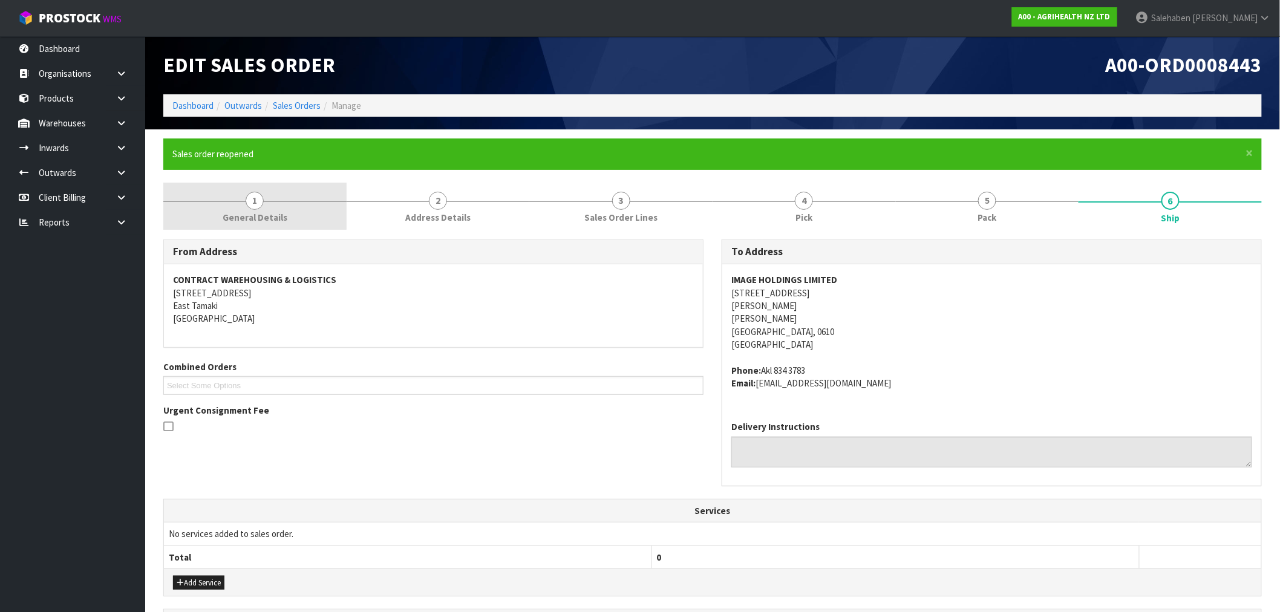
scroll to position [0, 0]
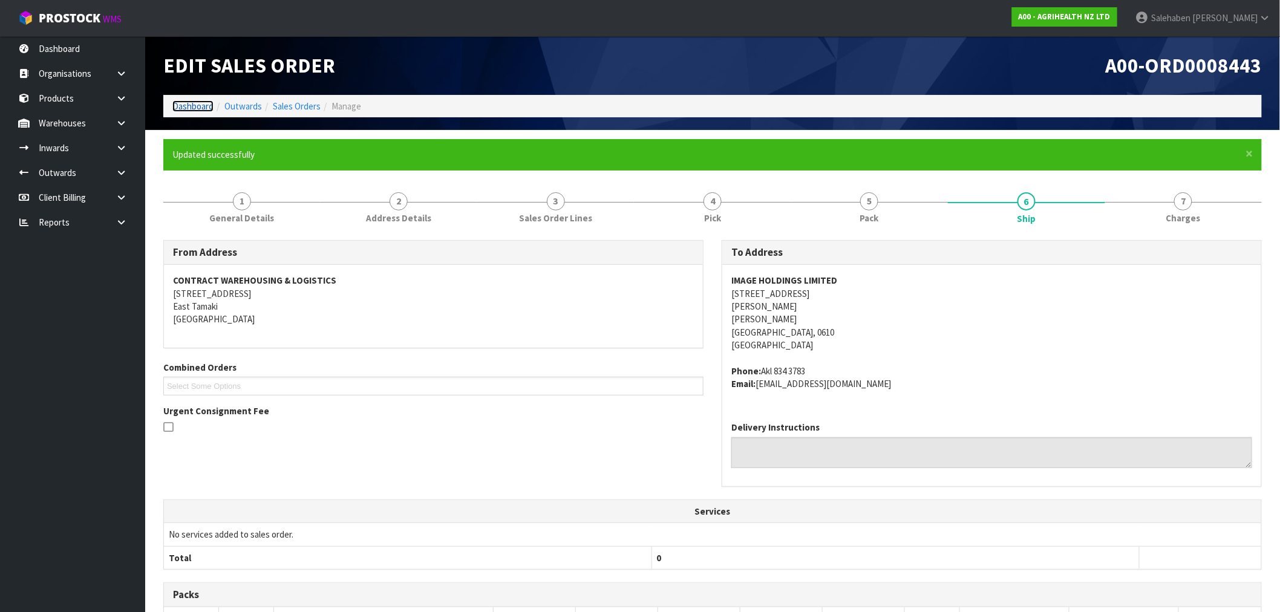
click at [182, 103] on link "Dashboard" at bounding box center [192, 105] width 41 height 11
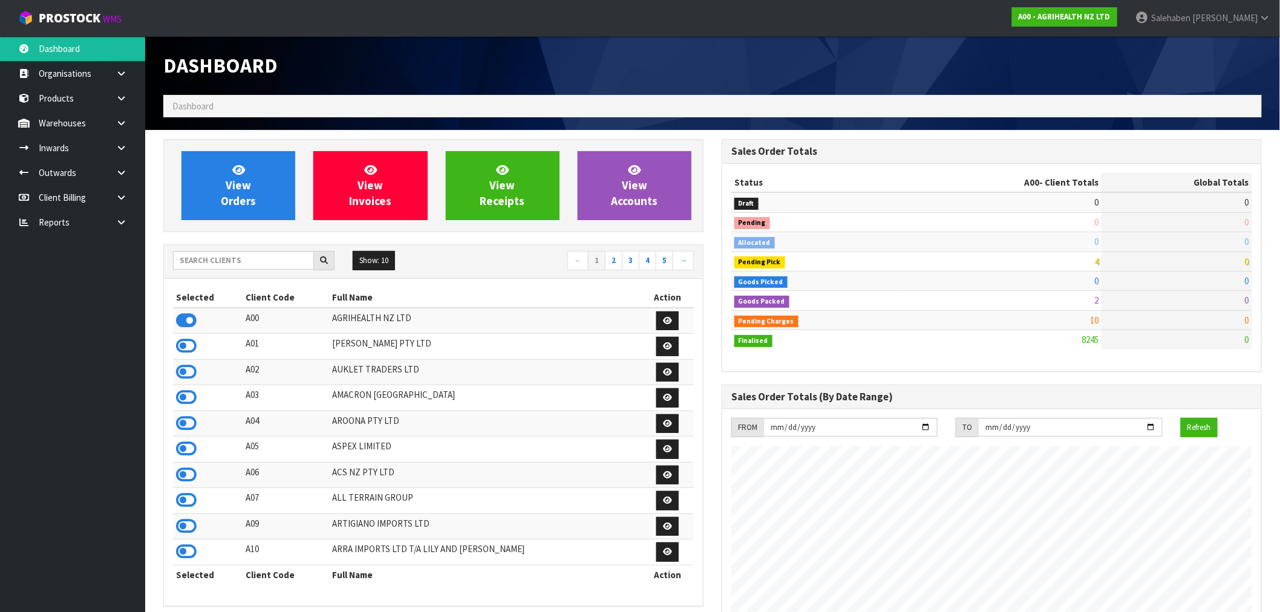
scroll to position [917, 559]
click at [249, 259] on input "text" at bounding box center [243, 260] width 141 height 19
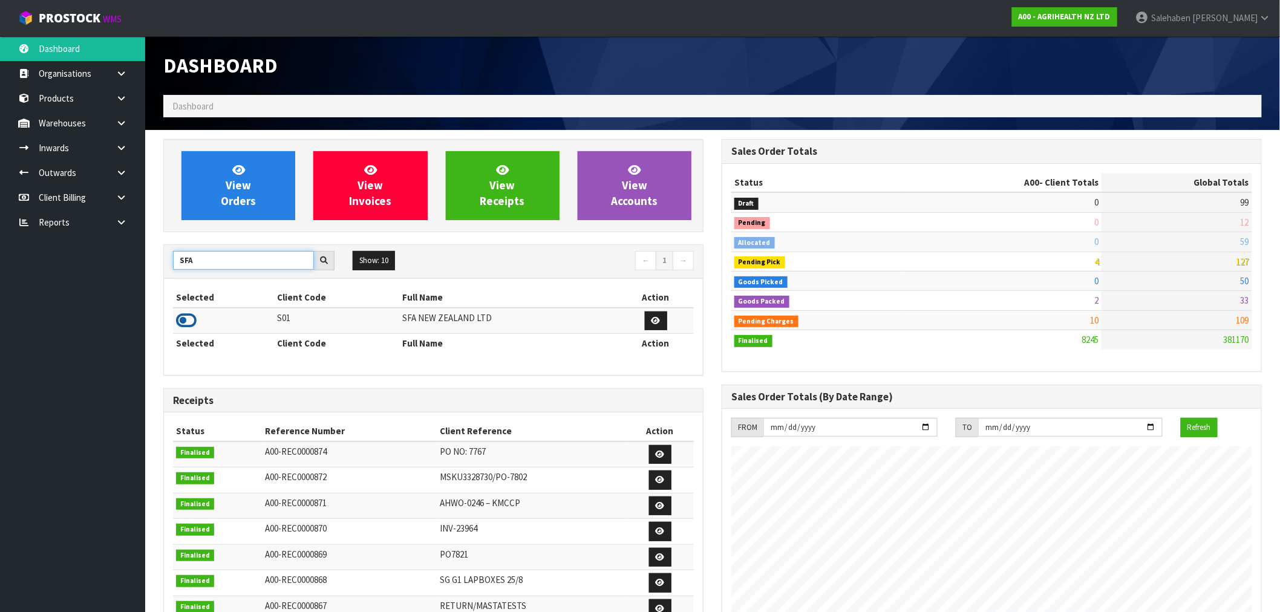
type input "SFA"
click at [177, 321] on icon at bounding box center [186, 321] width 21 height 18
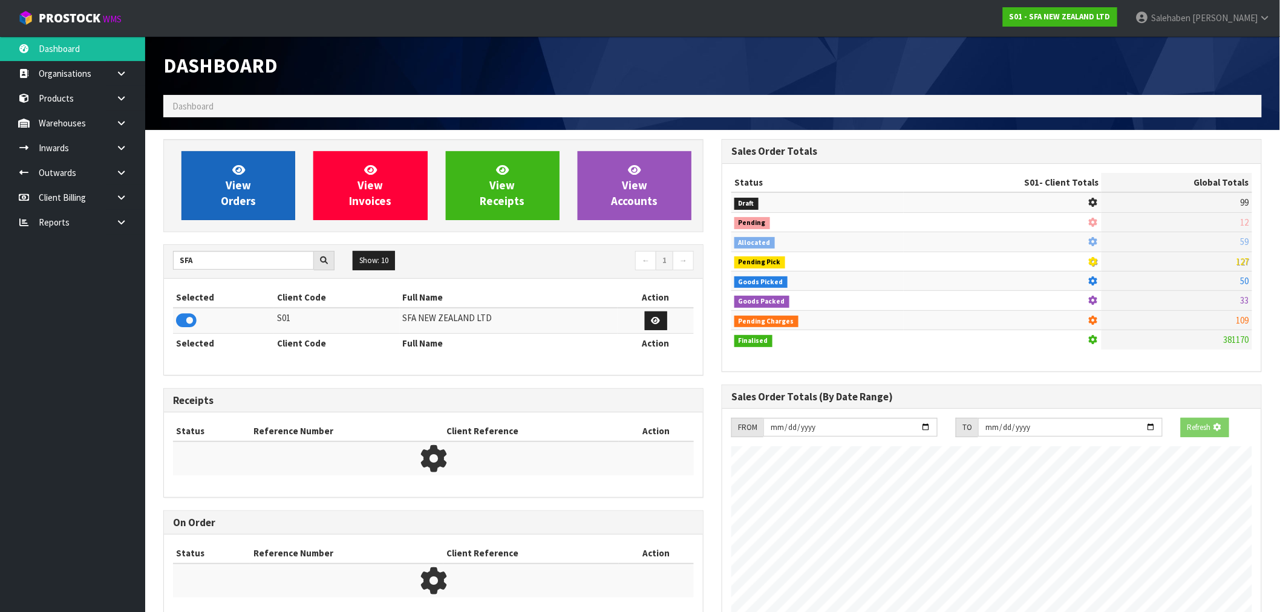
scroll to position [755, 559]
click at [225, 182] on link "View Orders" at bounding box center [239, 185] width 114 height 69
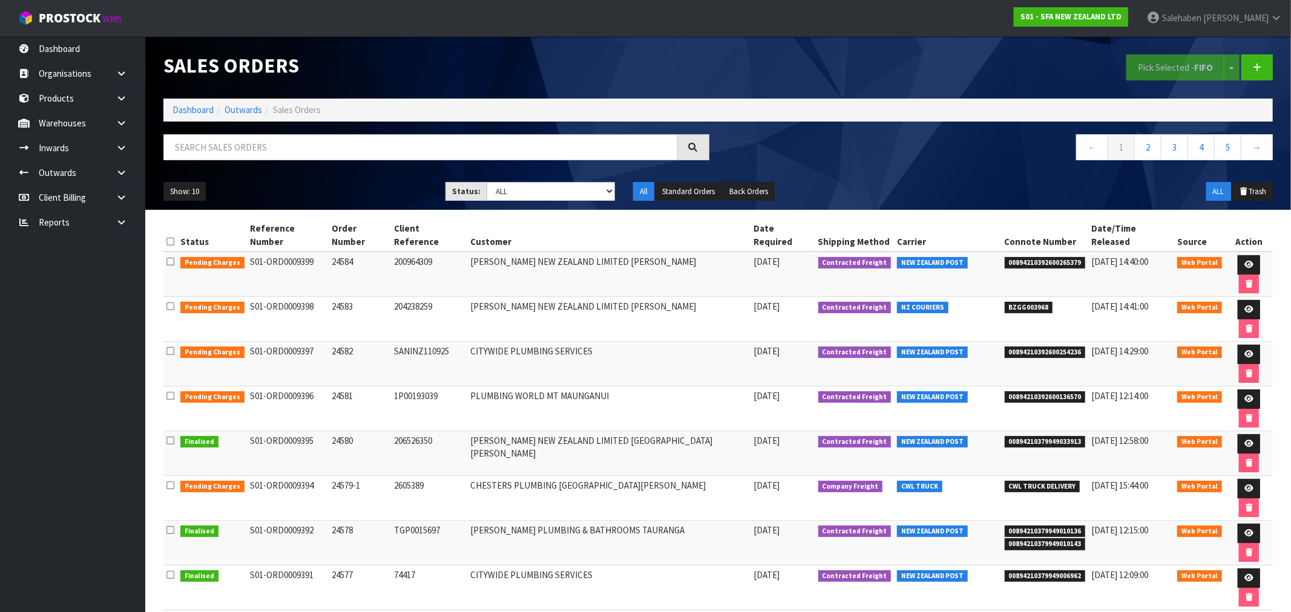
click at [186, 116] on li "Dashboard" at bounding box center [192, 109] width 41 height 13
click at [190, 107] on link "Dashboard" at bounding box center [192, 109] width 41 height 11
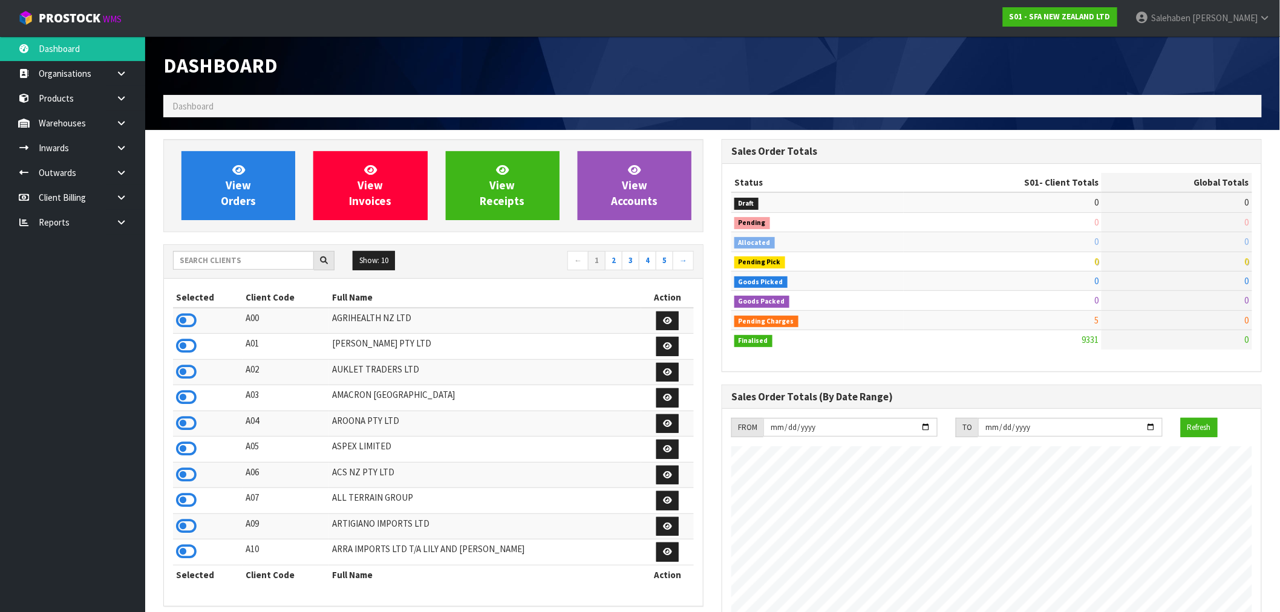
scroll to position [917, 559]
click at [198, 258] on input "text" at bounding box center [243, 260] width 141 height 19
type input "Y01"
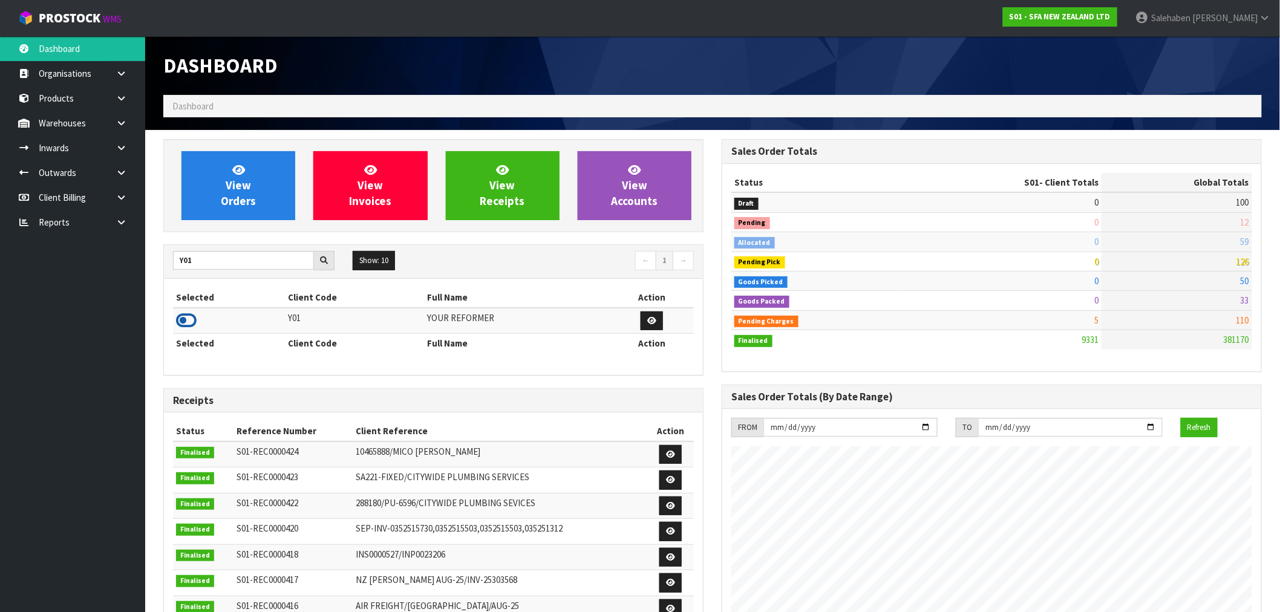
click at [188, 324] on icon at bounding box center [186, 321] width 21 height 18
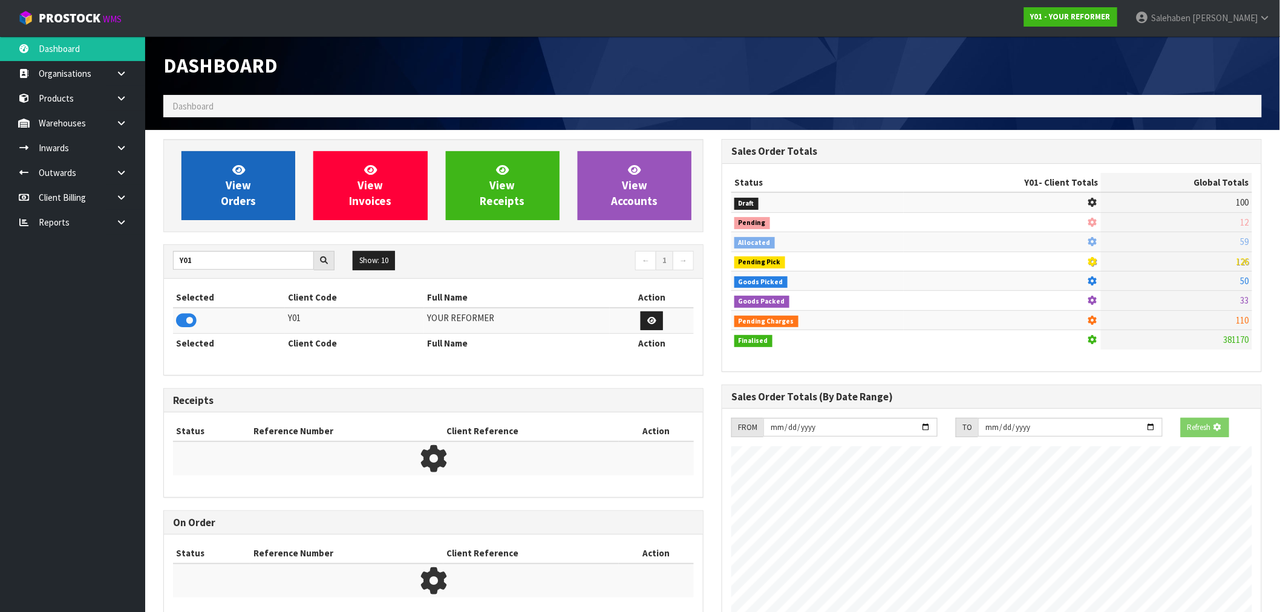
scroll to position [755, 559]
click at [255, 200] on link "View Orders" at bounding box center [239, 185] width 114 height 69
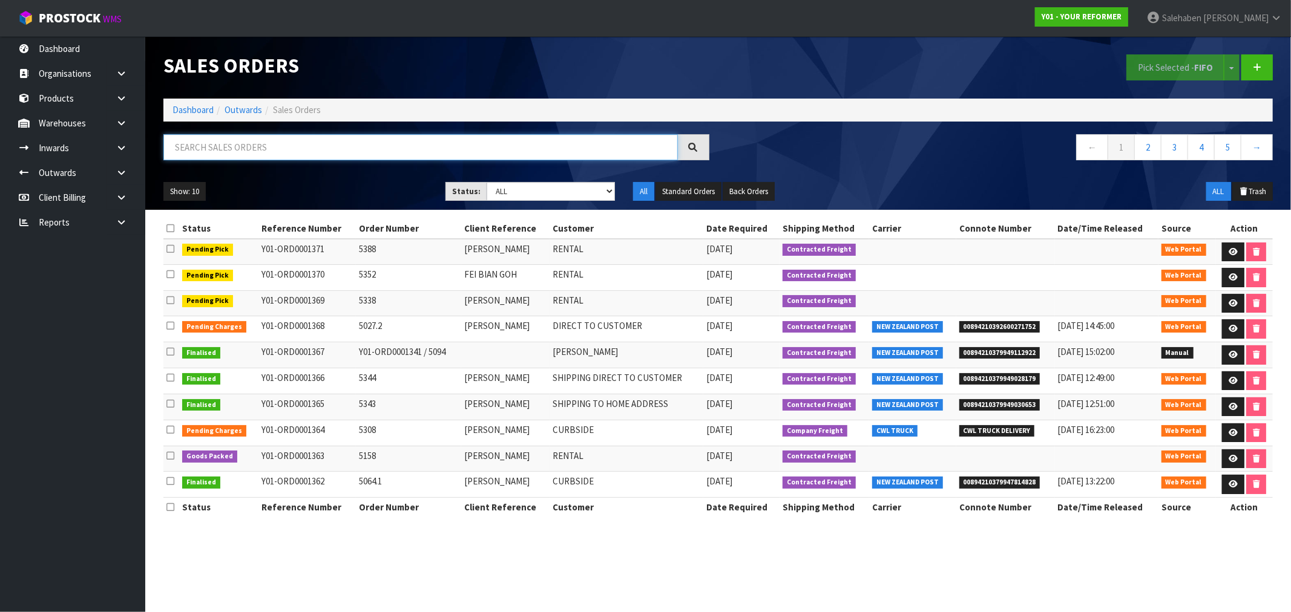
click at [204, 142] on input "text" at bounding box center [420, 147] width 514 height 26
click at [63, 148] on link "Inwards" at bounding box center [72, 148] width 145 height 25
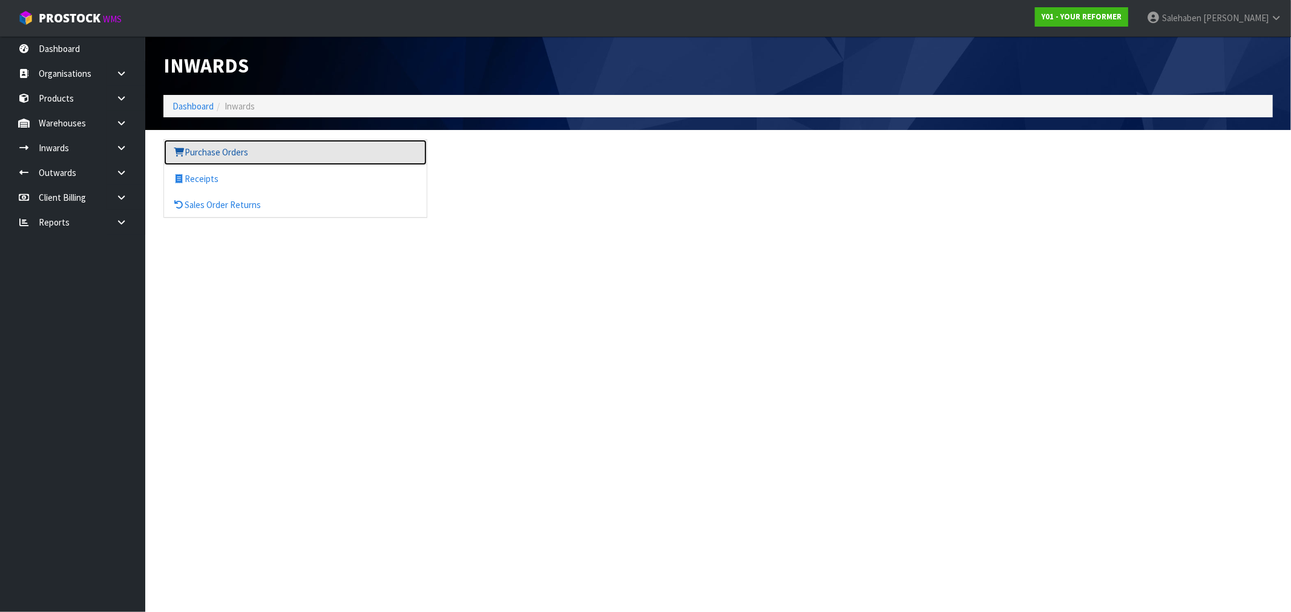
click at [202, 148] on link "Purchase Orders" at bounding box center [295, 152] width 263 height 25
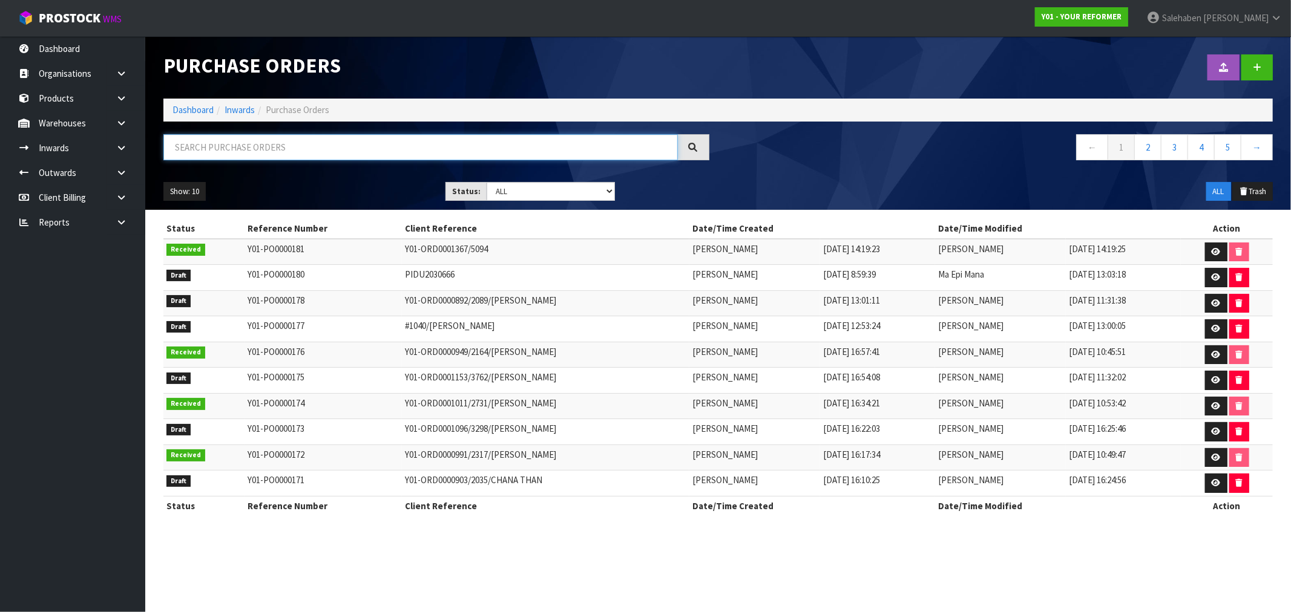
click at [196, 146] on input "text" at bounding box center [420, 147] width 514 height 26
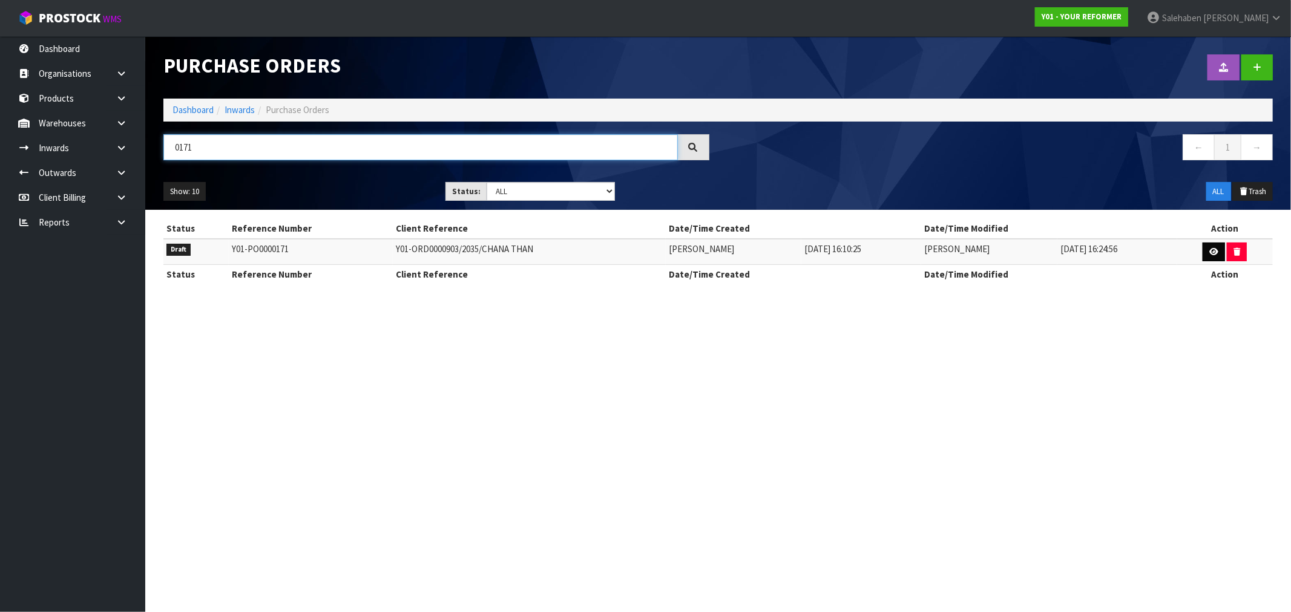
type input "0171"
click at [1217, 249] on icon at bounding box center [1213, 252] width 9 height 8
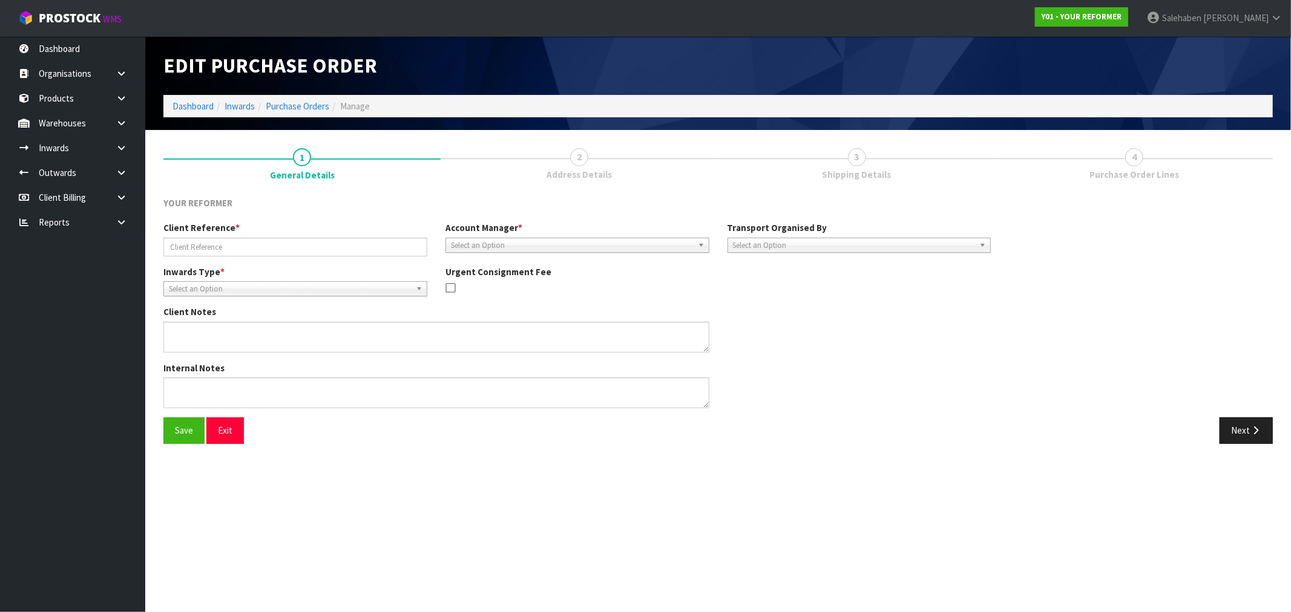
type input "Y01-ORD0000903/2035/CHANA THAN"
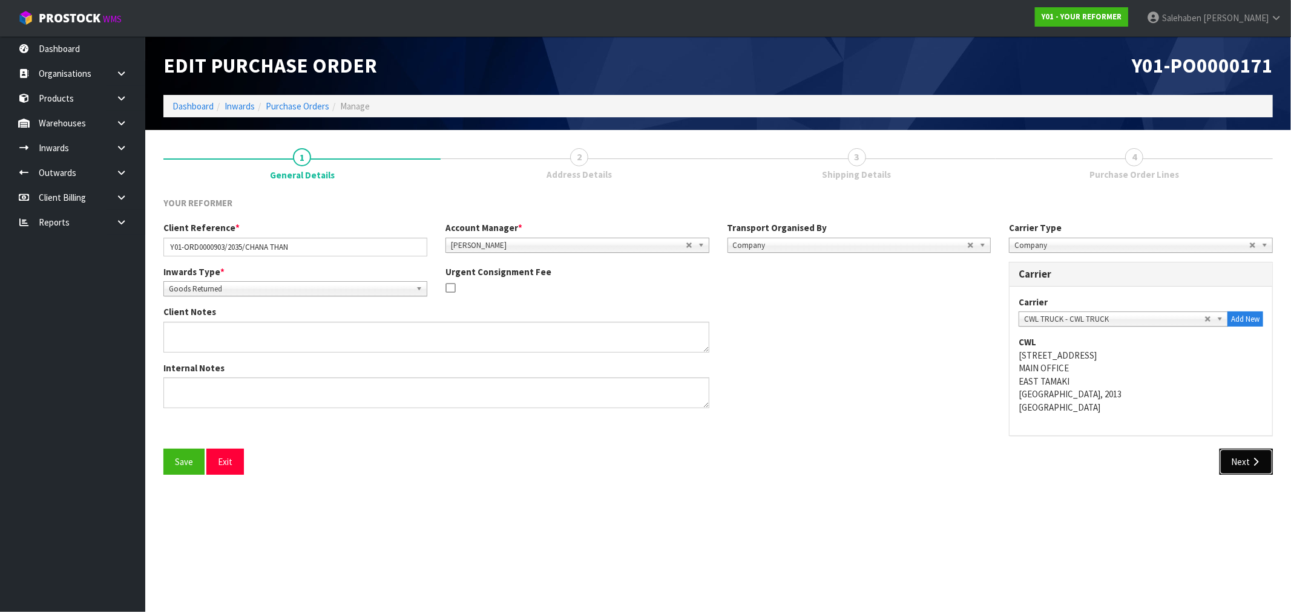
click at [1247, 456] on button "Next" at bounding box center [1245, 462] width 53 height 26
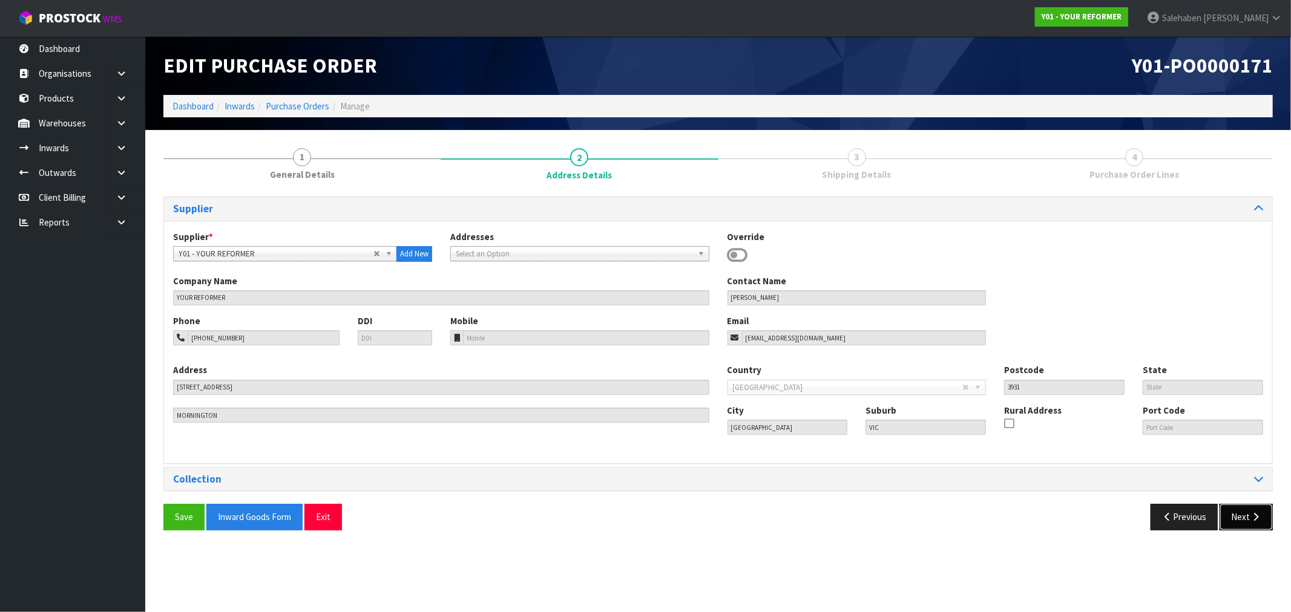
click at [1239, 522] on button "Next" at bounding box center [1245, 517] width 53 height 26
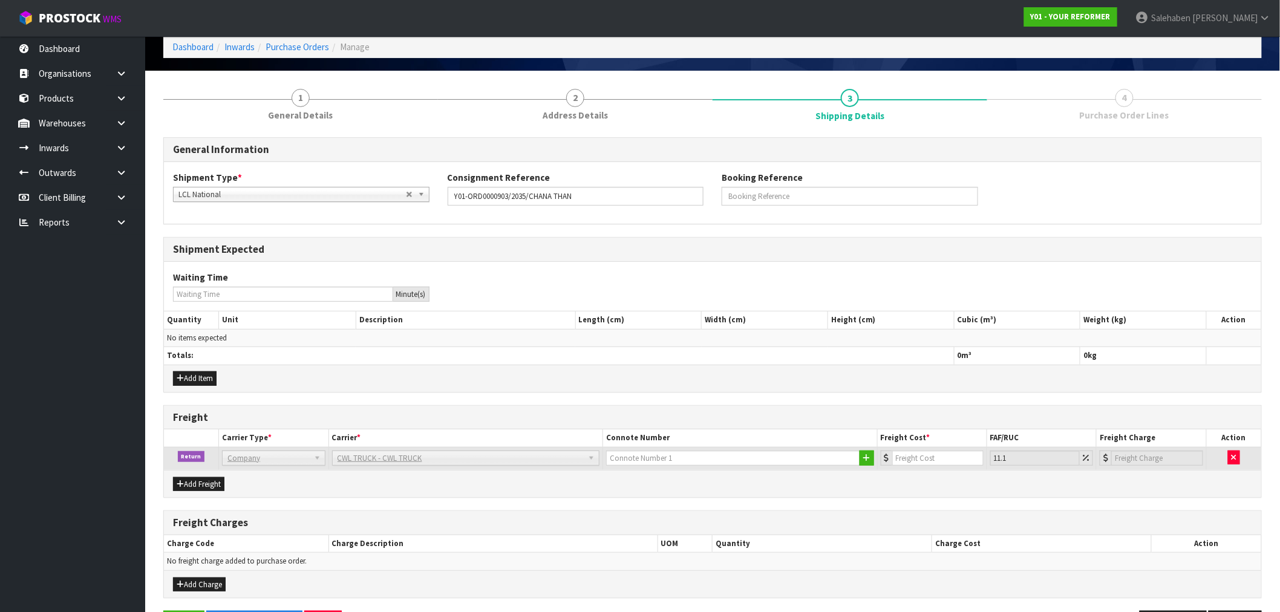
scroll to position [103, 0]
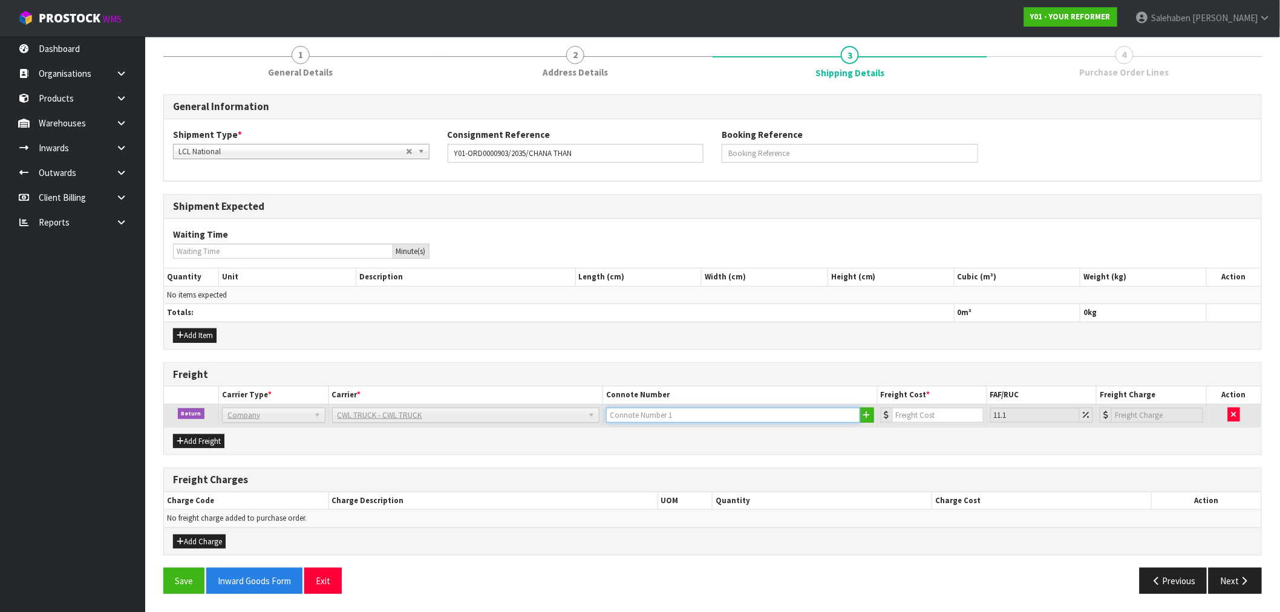
click at [690, 421] on input "text" at bounding box center [733, 415] width 254 height 15
type input "CWL TRUCK COLLECTED"
click at [949, 413] on input "number" at bounding box center [938, 415] width 91 height 15
type input "1"
type input "1.11"
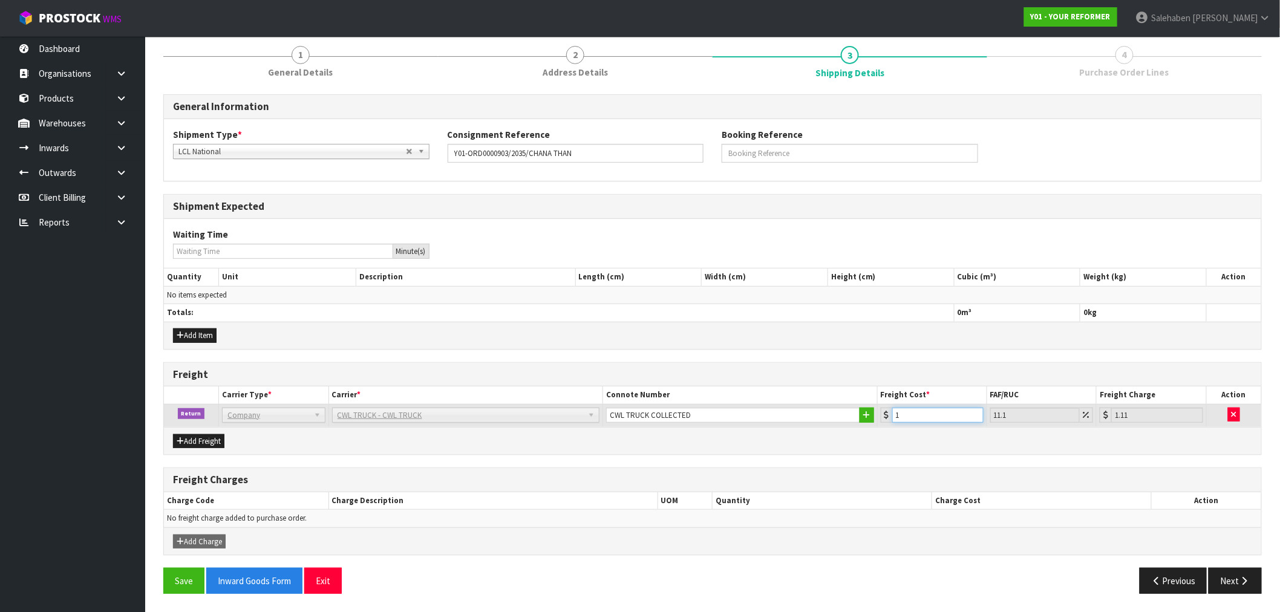
type input "11"
type input "12.22"
type input "113"
type input "125.54"
type input "113.5"
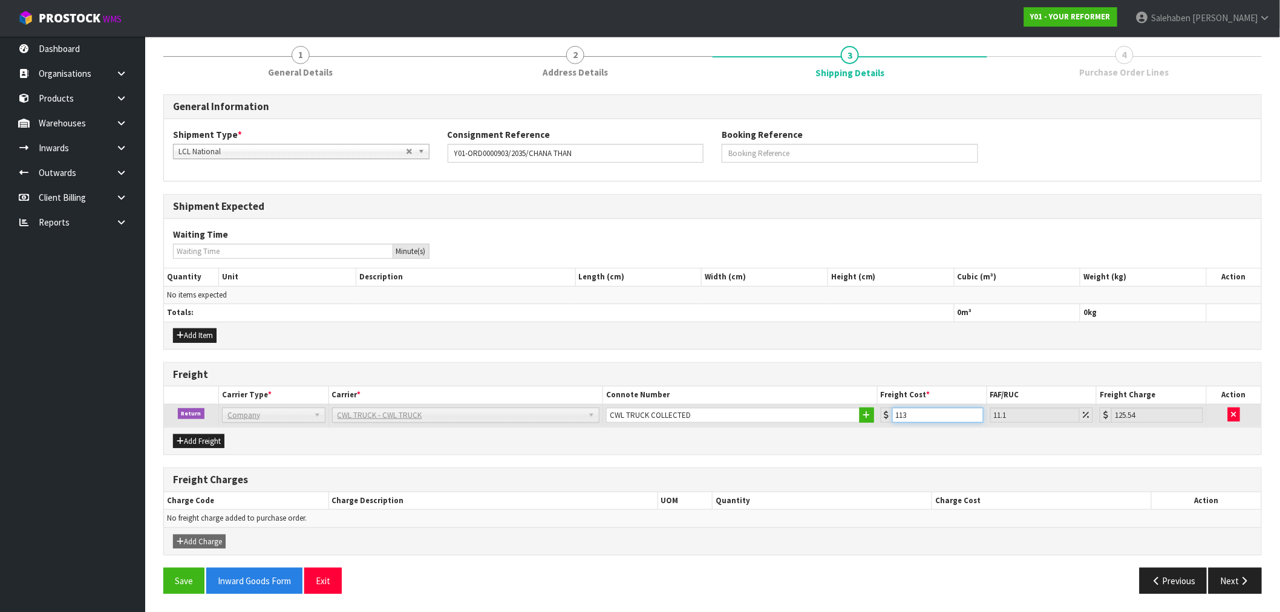
type input "126.1"
type input "113.5"
click at [188, 585] on button "Save" at bounding box center [183, 581] width 41 height 26
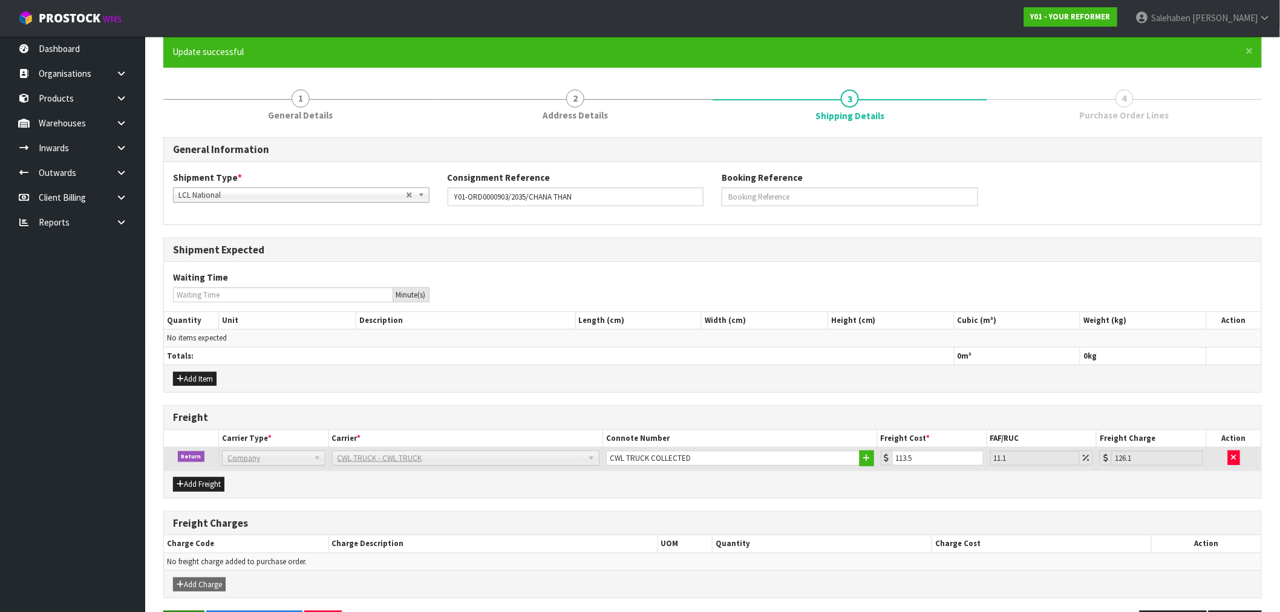
scroll to position [0, 0]
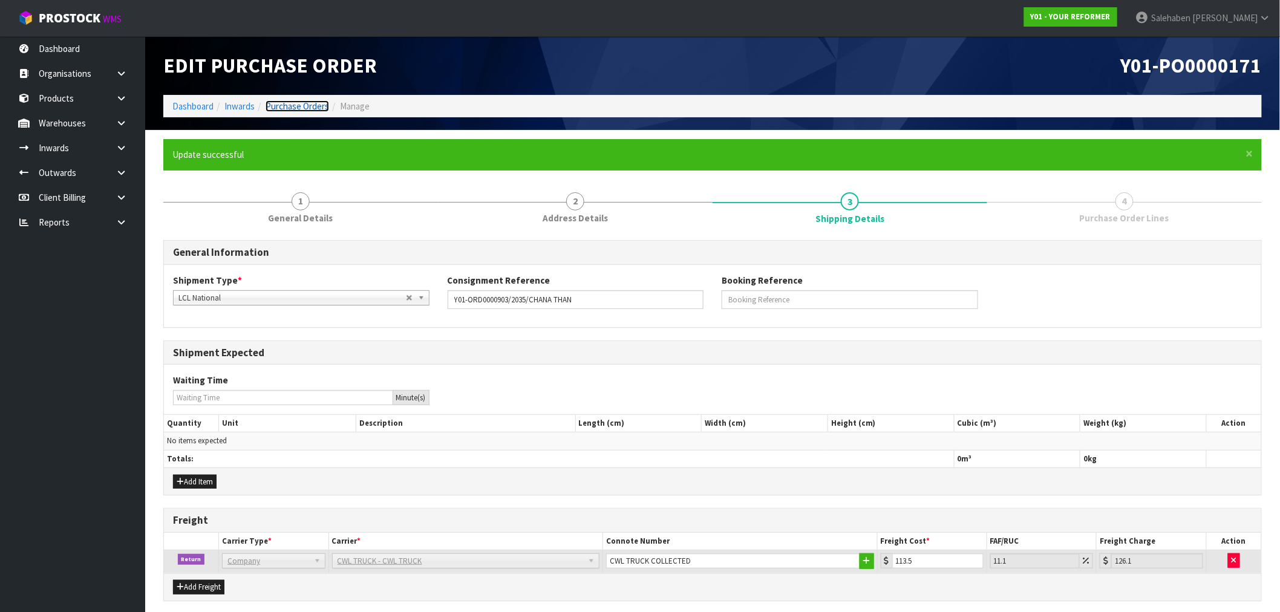
click at [307, 104] on link "Purchase Orders" at bounding box center [298, 105] width 64 height 11
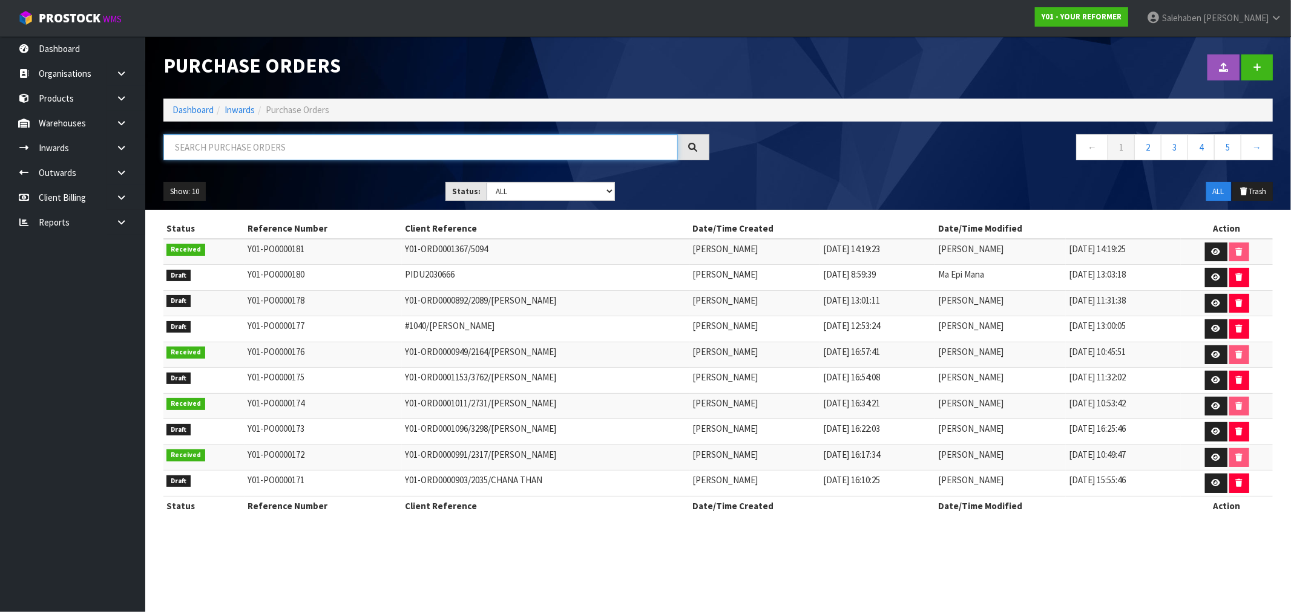
click at [283, 155] on input "text" at bounding box center [420, 147] width 514 height 26
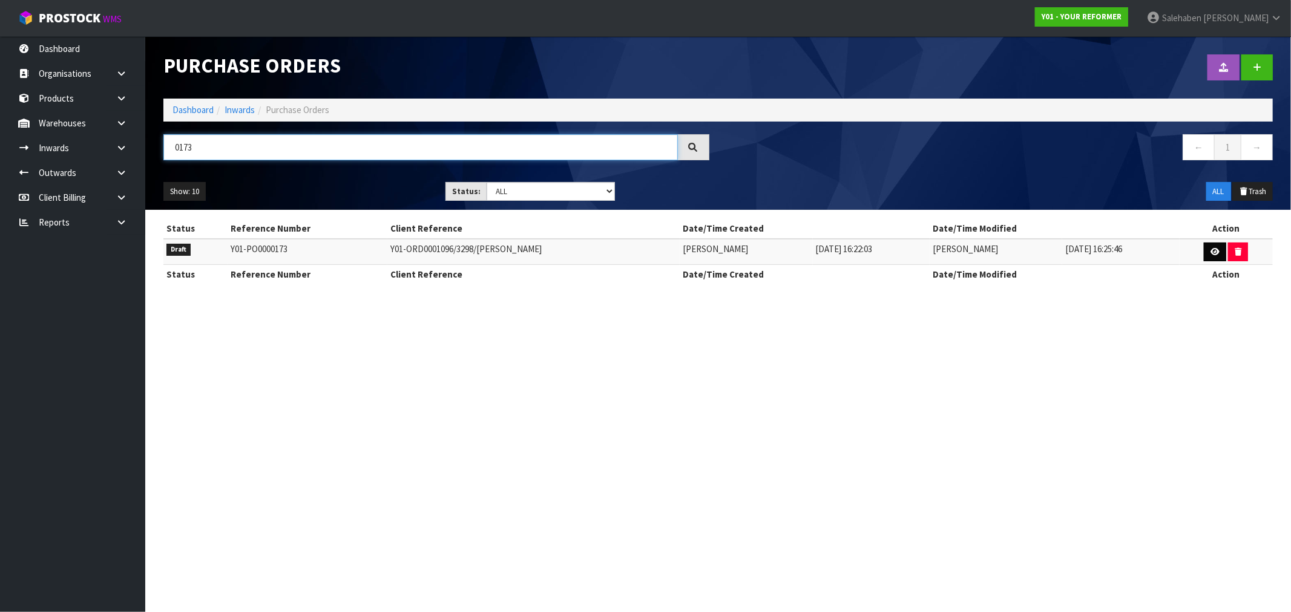
type input "0173"
click at [1218, 248] on icon at bounding box center [1214, 252] width 9 height 8
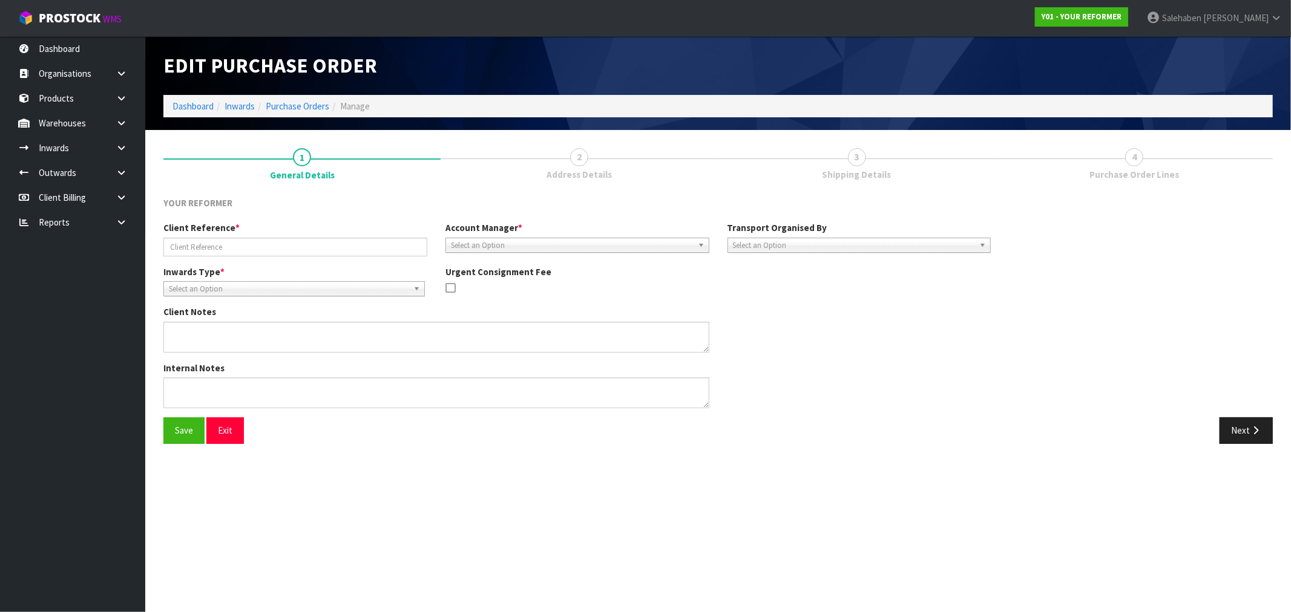
type input "Y01-ORD0001096/3298/[PERSON_NAME]"
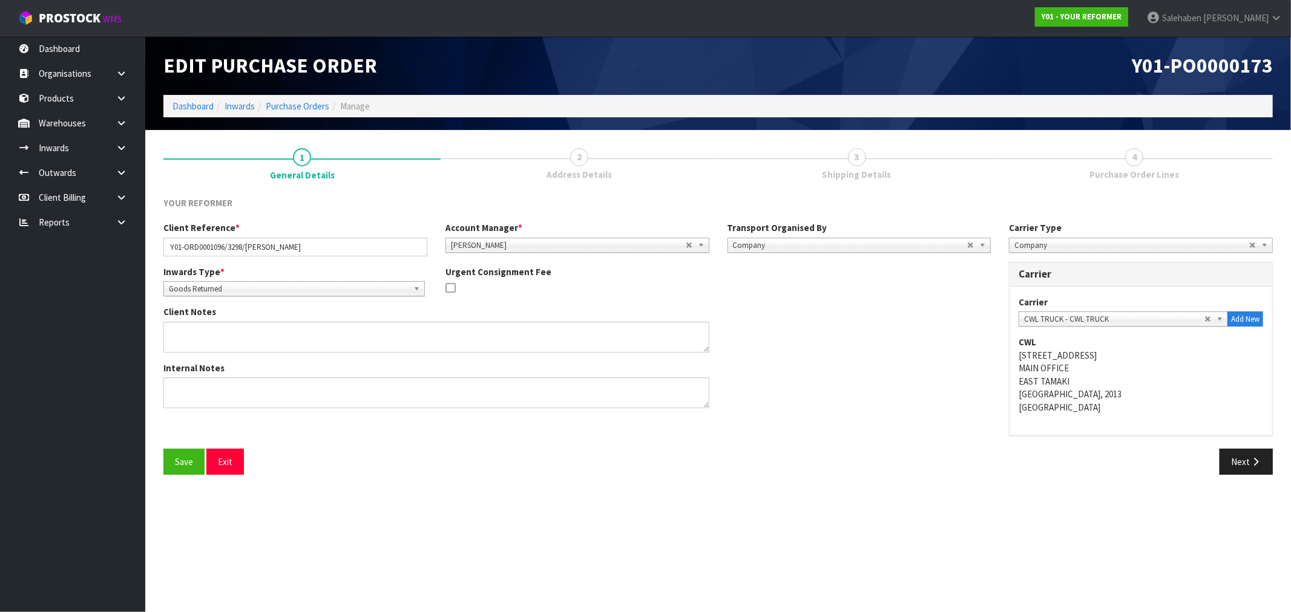
click at [837, 160] on link "3 Shipping Details" at bounding box center [856, 163] width 277 height 48
click at [1242, 466] on button "Next" at bounding box center [1245, 462] width 53 height 26
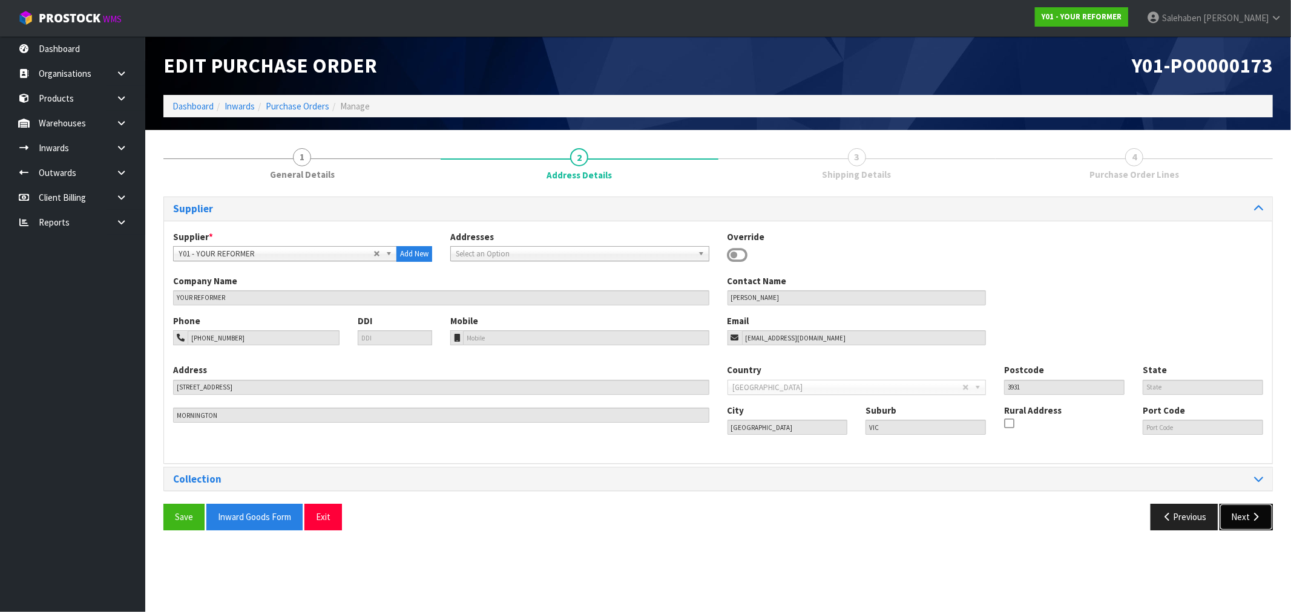
click at [1255, 513] on icon "button" at bounding box center [1255, 517] width 11 height 9
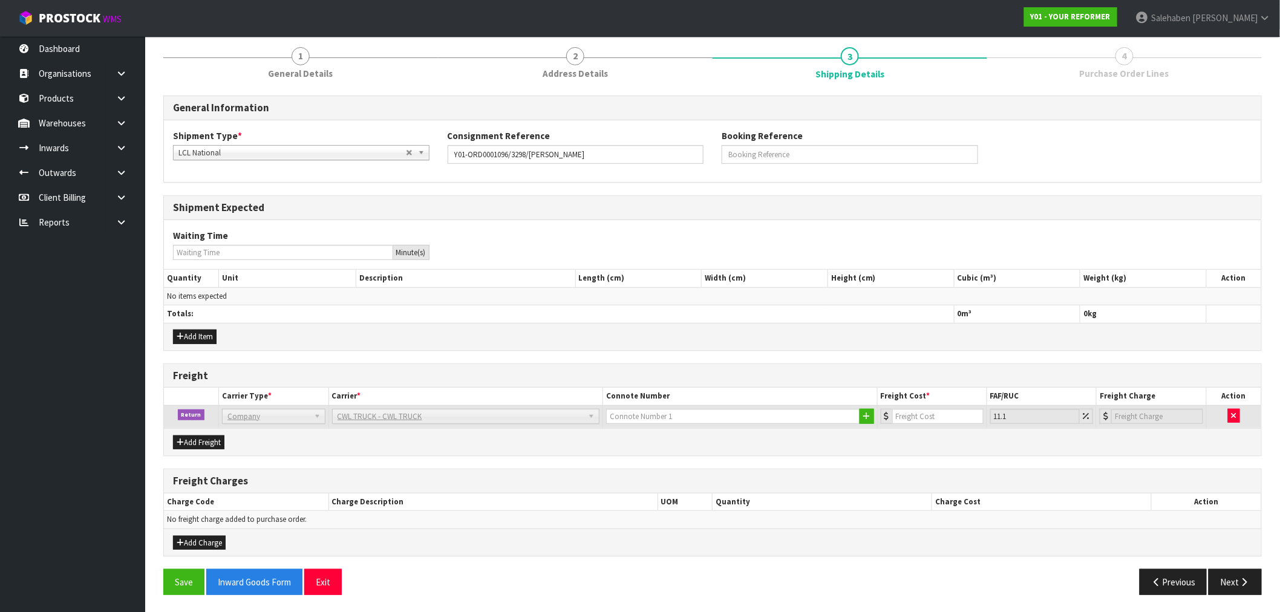
scroll to position [103, 0]
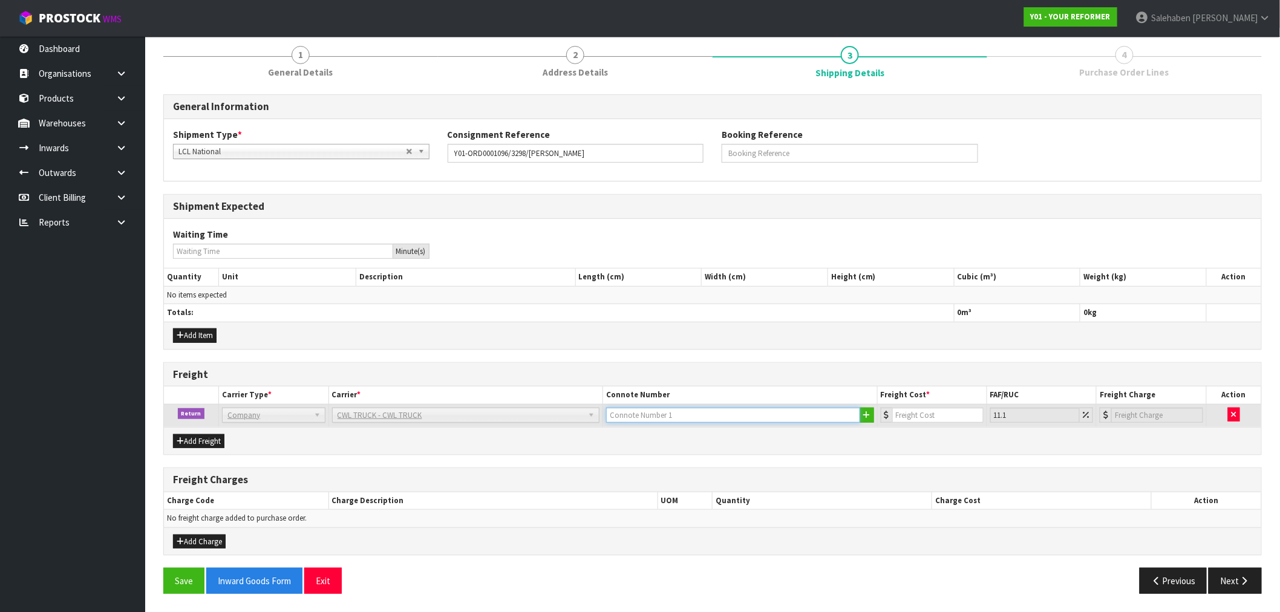
click at [649, 416] on input "text" at bounding box center [733, 415] width 254 height 15
type input "CWL TRUCK COPLLECTED"
click at [914, 408] on input "number" at bounding box center [938, 415] width 91 height 15
type input "1"
type input "1.11"
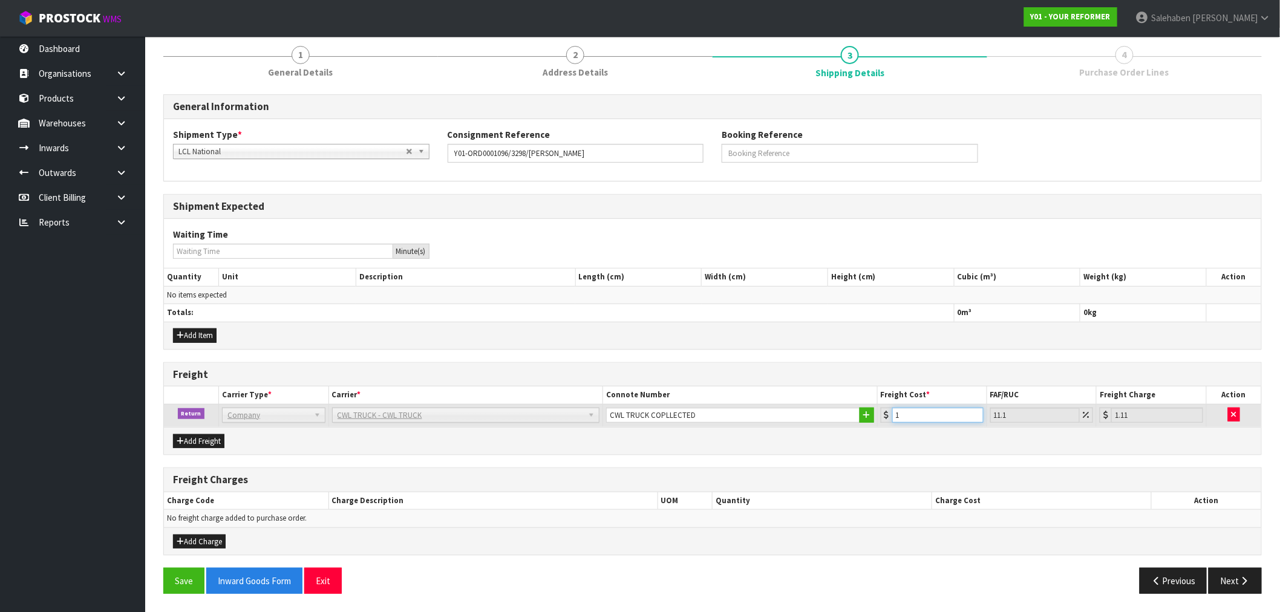
type input "11"
type input "12.22"
type input "113"
type input "125.54"
type input "113.5"
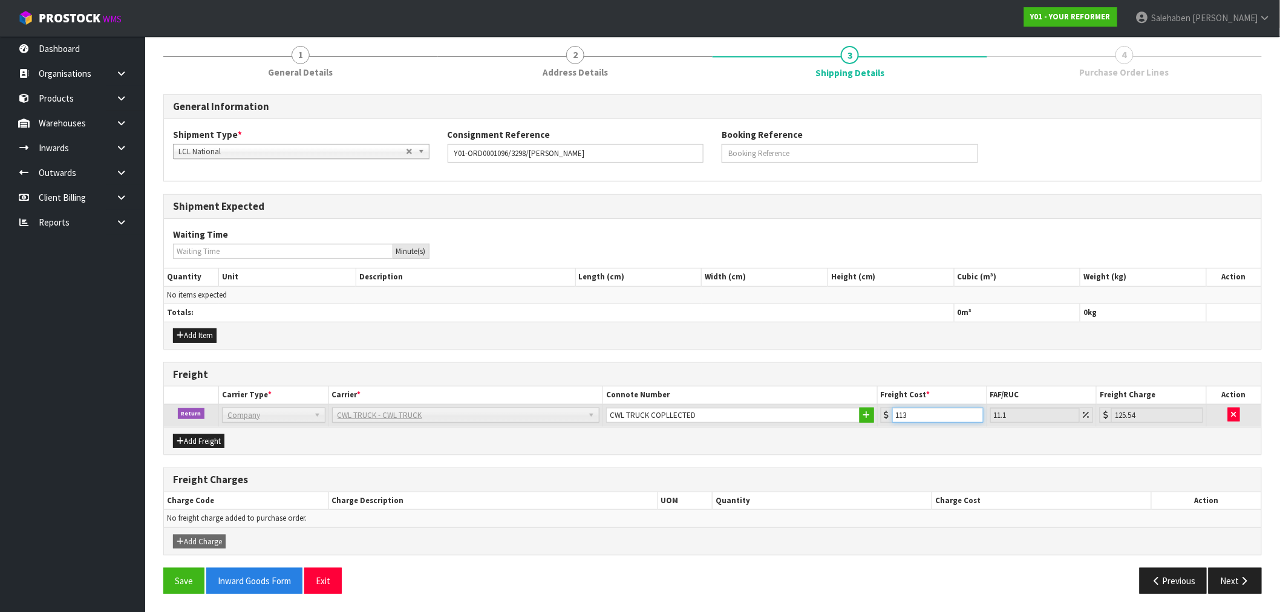
type input "126.1"
type input "113.5"
click at [179, 583] on button "Save" at bounding box center [183, 581] width 41 height 26
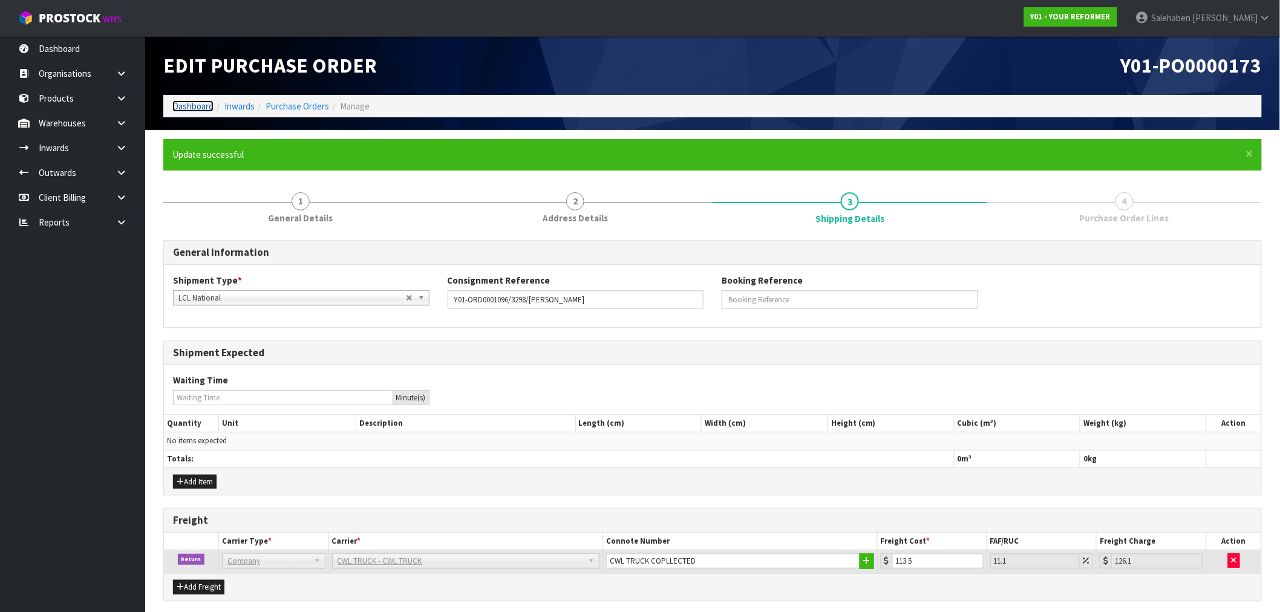
click at [191, 106] on link "Dashboard" at bounding box center [192, 105] width 41 height 11
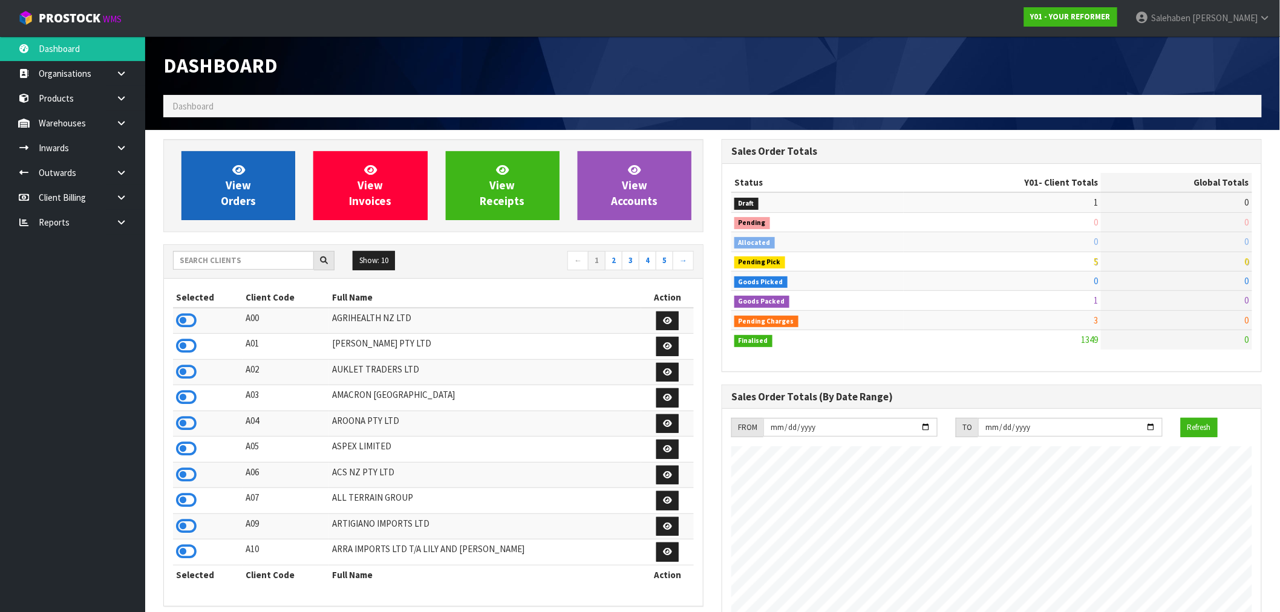
scroll to position [878, 559]
click at [240, 196] on span "View Orders" at bounding box center [238, 185] width 35 height 45
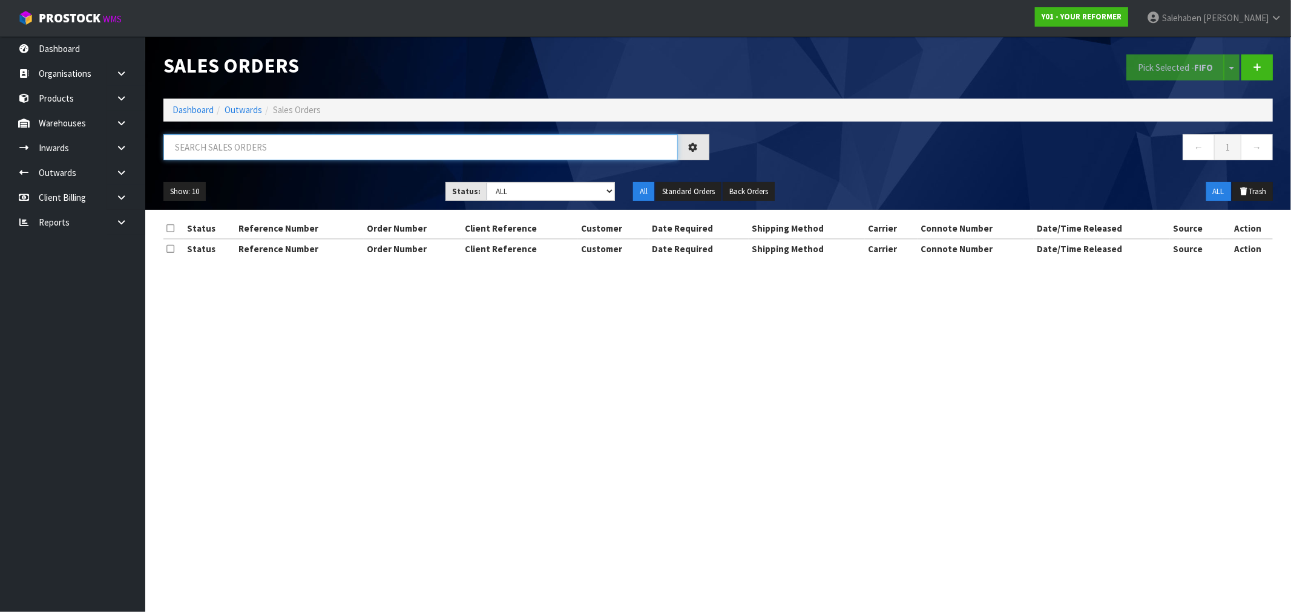
click at [244, 146] on input "text" at bounding box center [420, 147] width 514 height 26
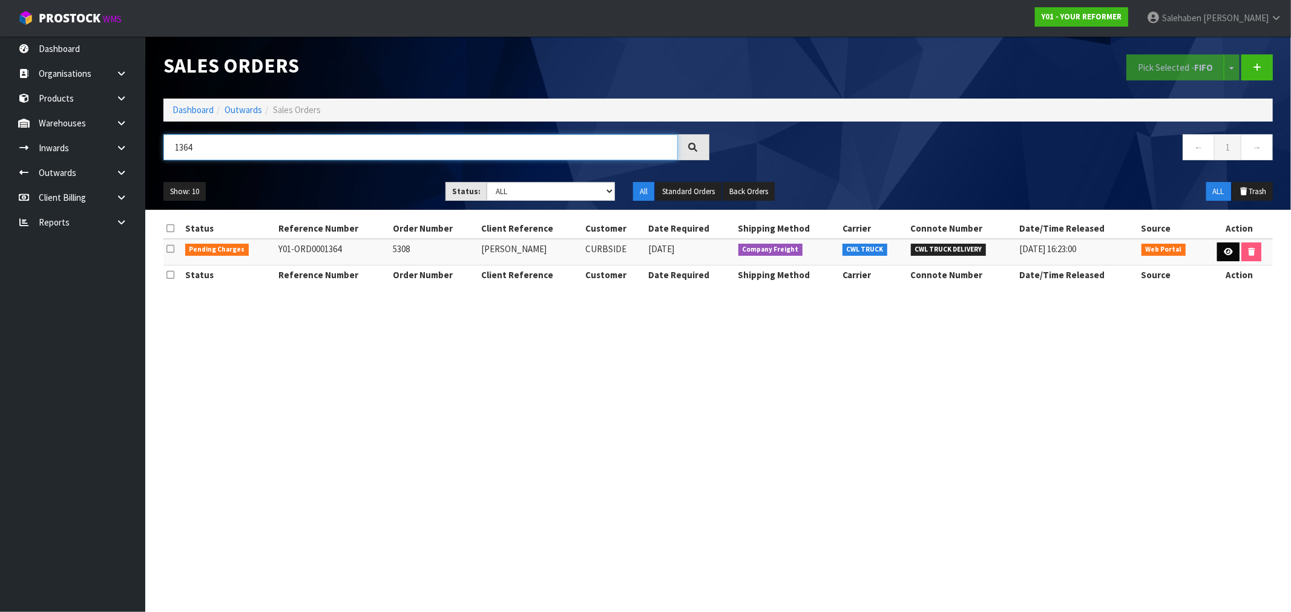
type input "1364"
click at [1224, 253] on icon at bounding box center [1228, 252] width 9 height 8
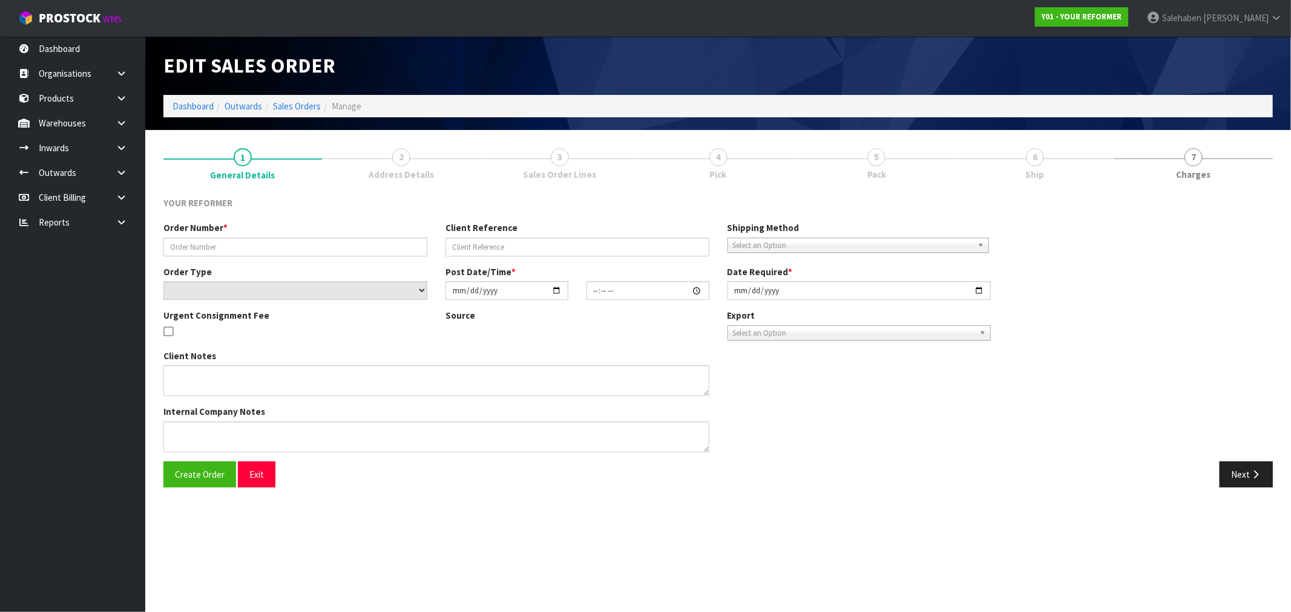
type input "5308"
type input "[PERSON_NAME]"
select select "number:0"
type input "[DATE]"
type input "11:53:00.000"
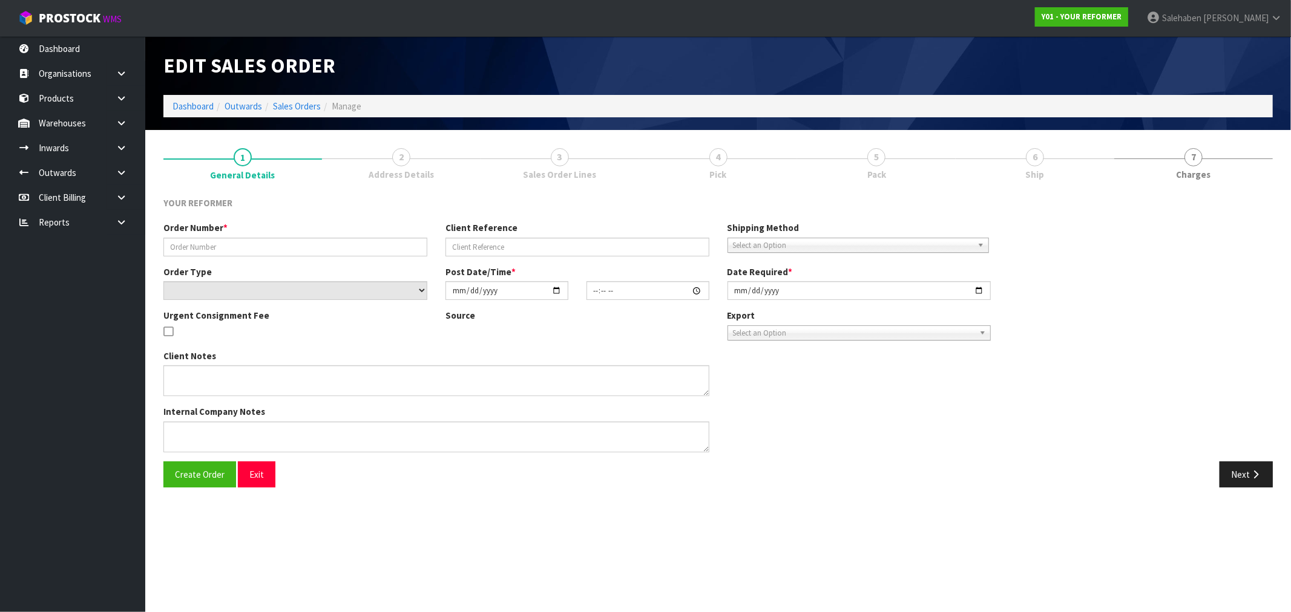
type input "[DATE]"
type textarea "[PERSON_NAME] [STREET_ADDRESS][PERSON_NAME] [PHONE_NUMBER]"
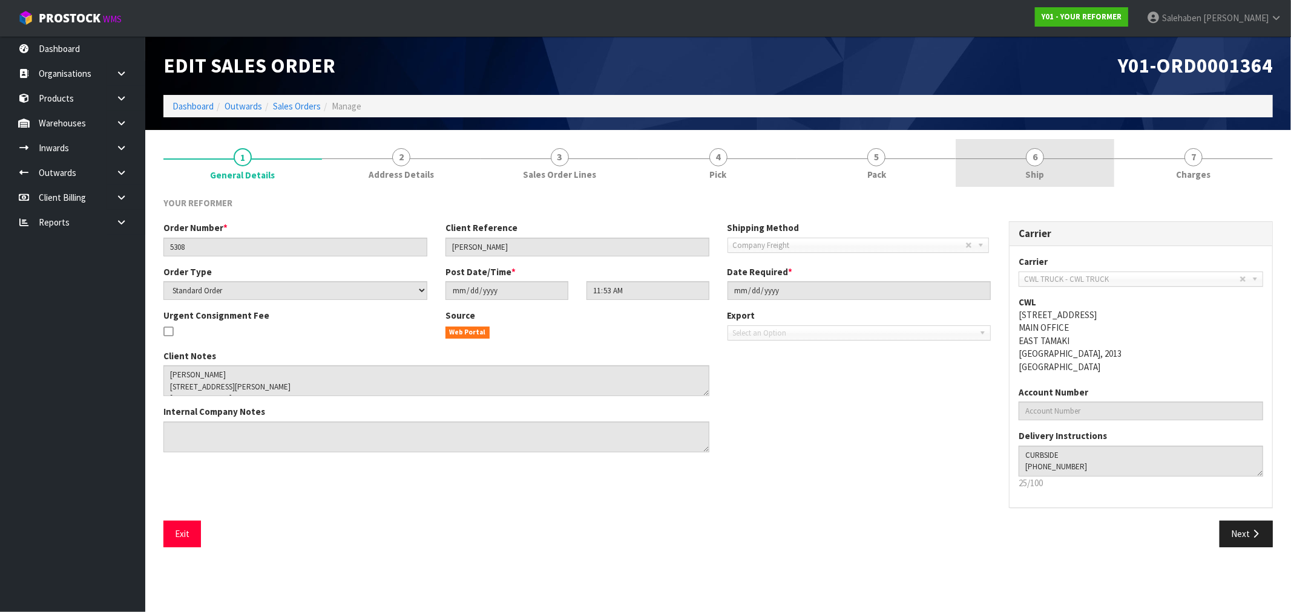
click at [1029, 180] on span "Ship" at bounding box center [1035, 174] width 19 height 13
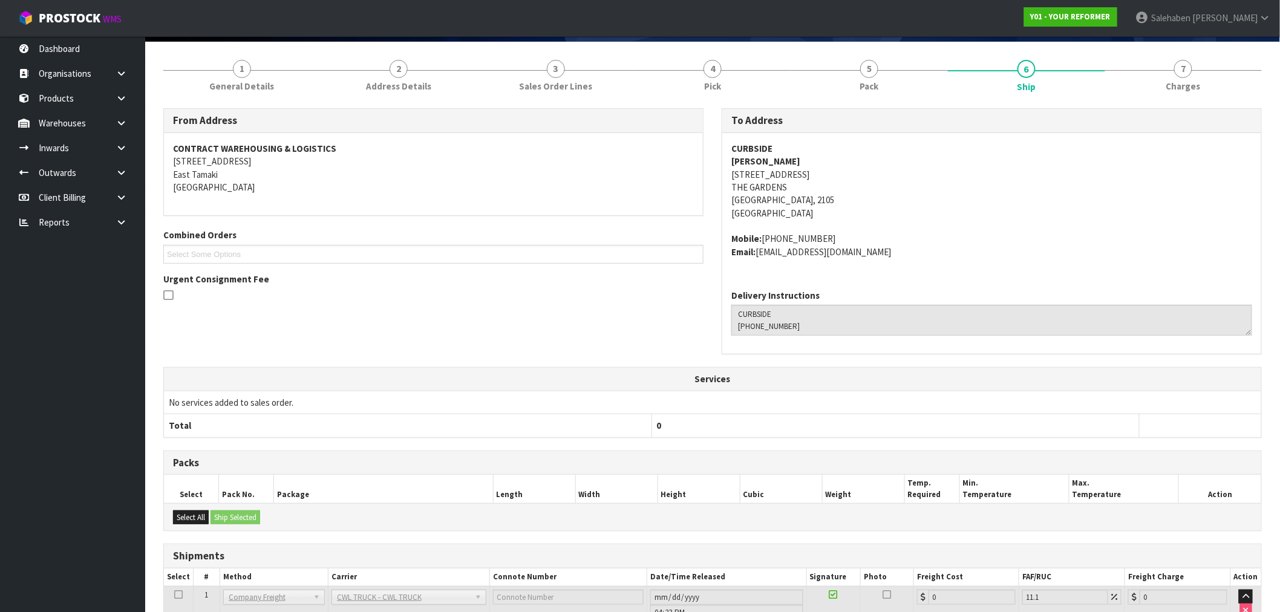
scroll to position [220, 0]
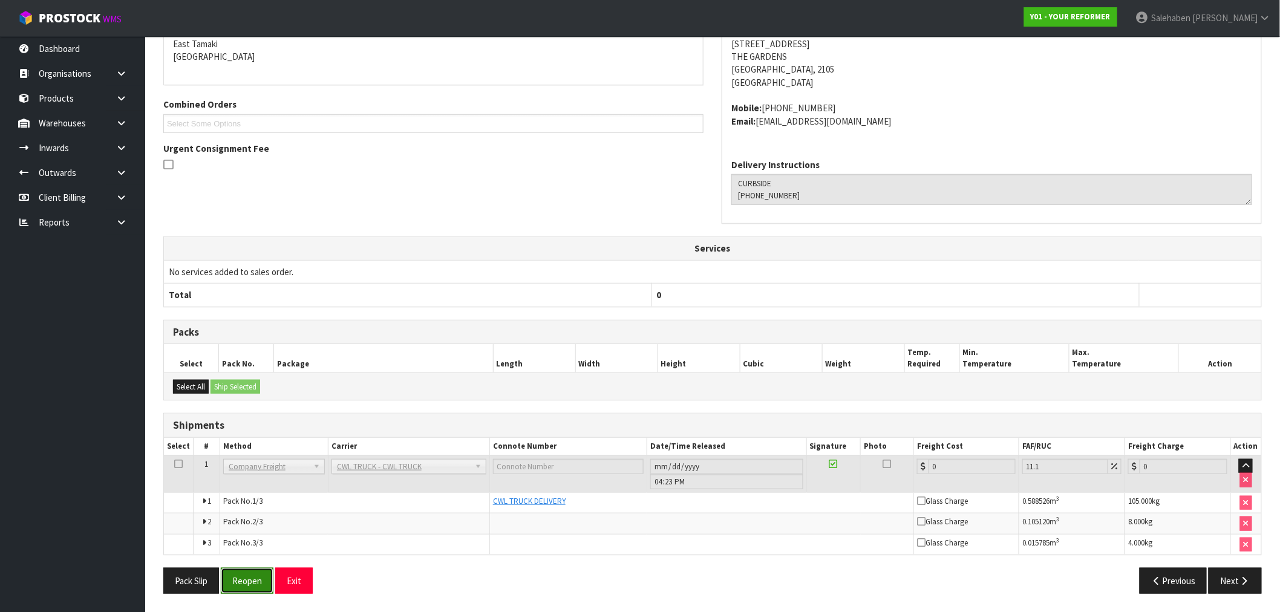
click at [244, 585] on button "Reopen" at bounding box center [247, 581] width 53 height 26
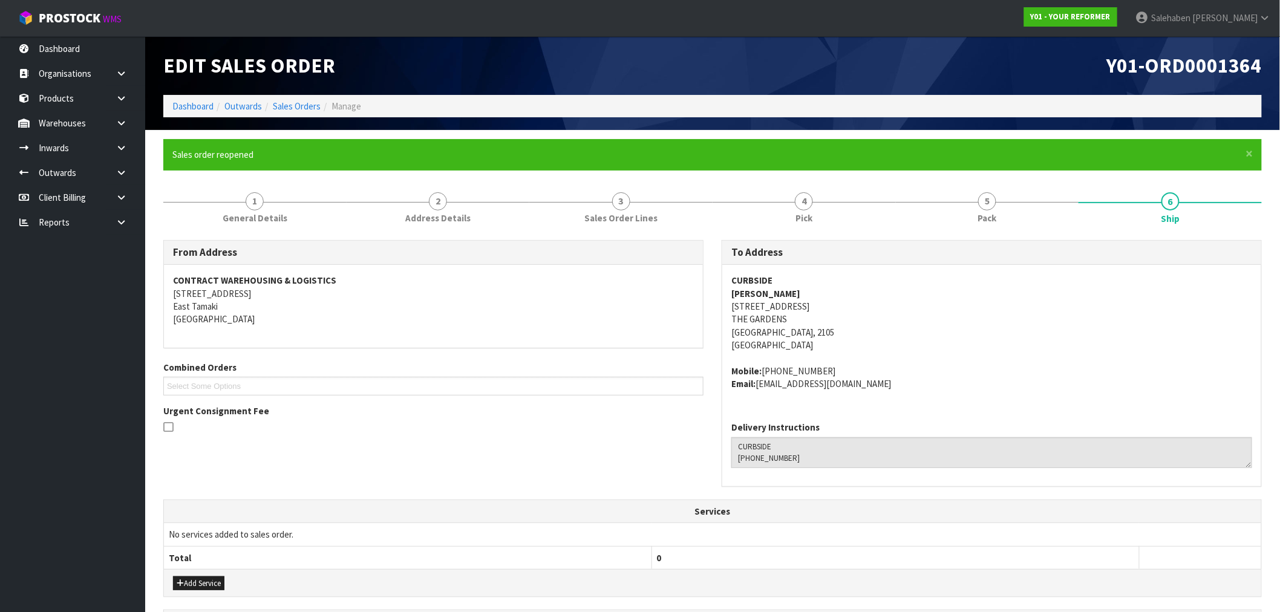
scroll to position [295, 0]
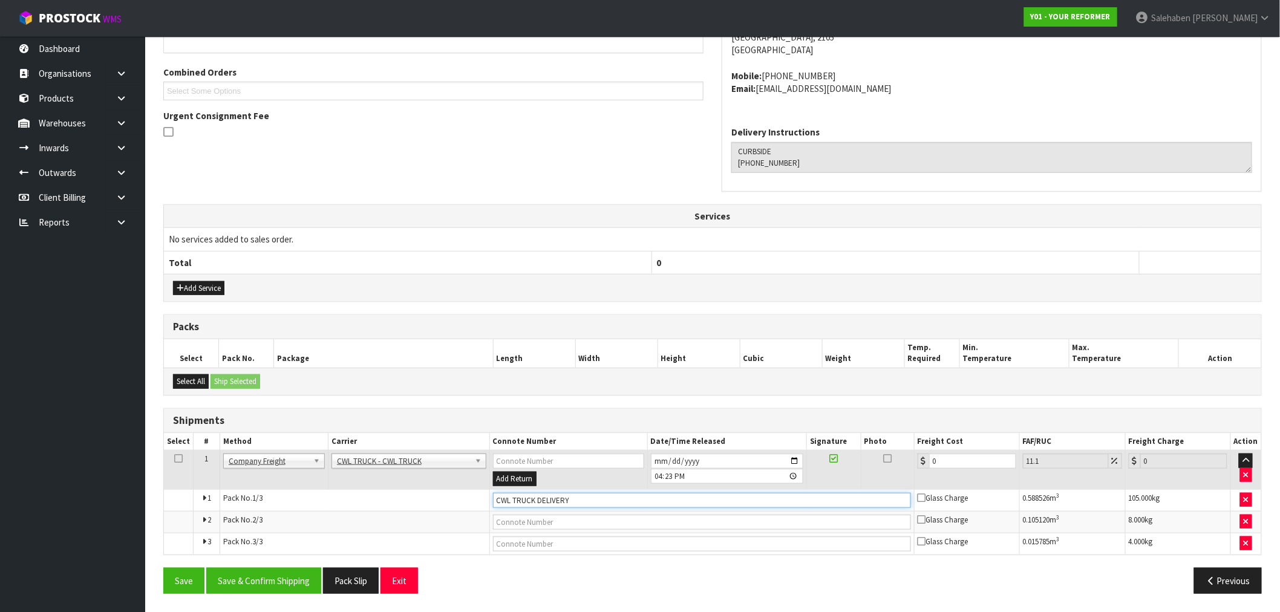
click at [580, 497] on input "CWL TRUCK DELIVERY" at bounding box center [702, 500] width 418 height 15
type input "CWL TRUCK DELIVERED"
drag, startPoint x: 956, startPoint y: 461, endPoint x: 869, endPoint y: 467, distance: 87.4
click at [880, 466] on tr "1 Client Local Pickup Customer Local Pickup Company Freight Contracted Freight …" at bounding box center [713, 470] width 1098 height 39
type input "1"
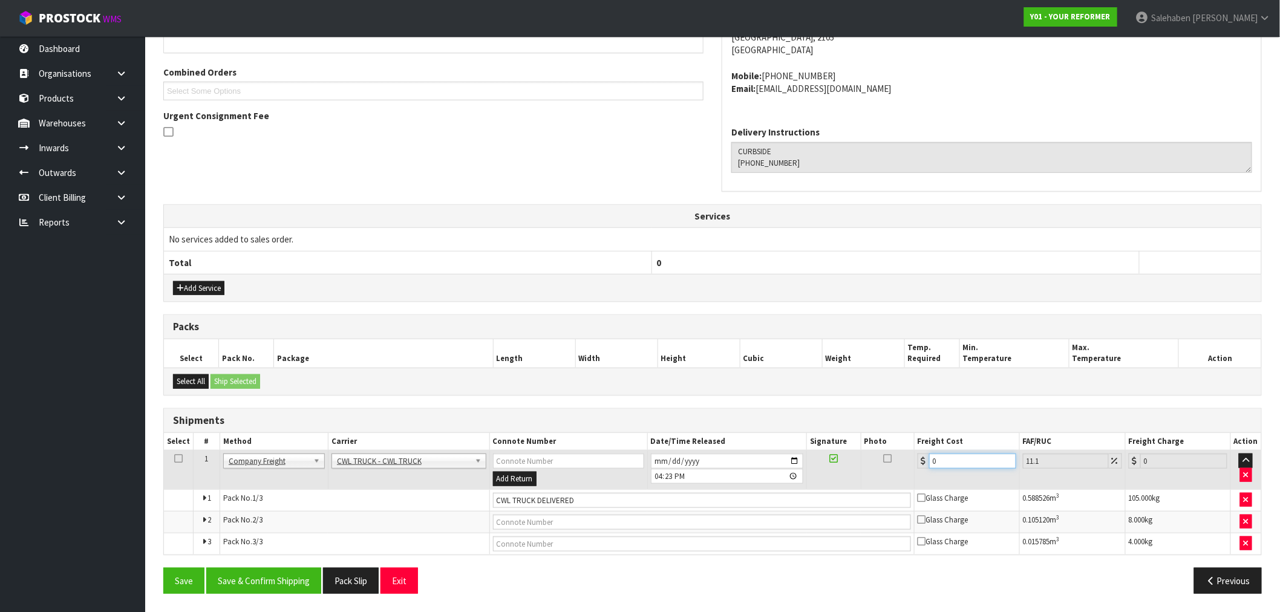
type input "1.11"
type input "12"
type input "13.33"
type input "120"
type input "133.32"
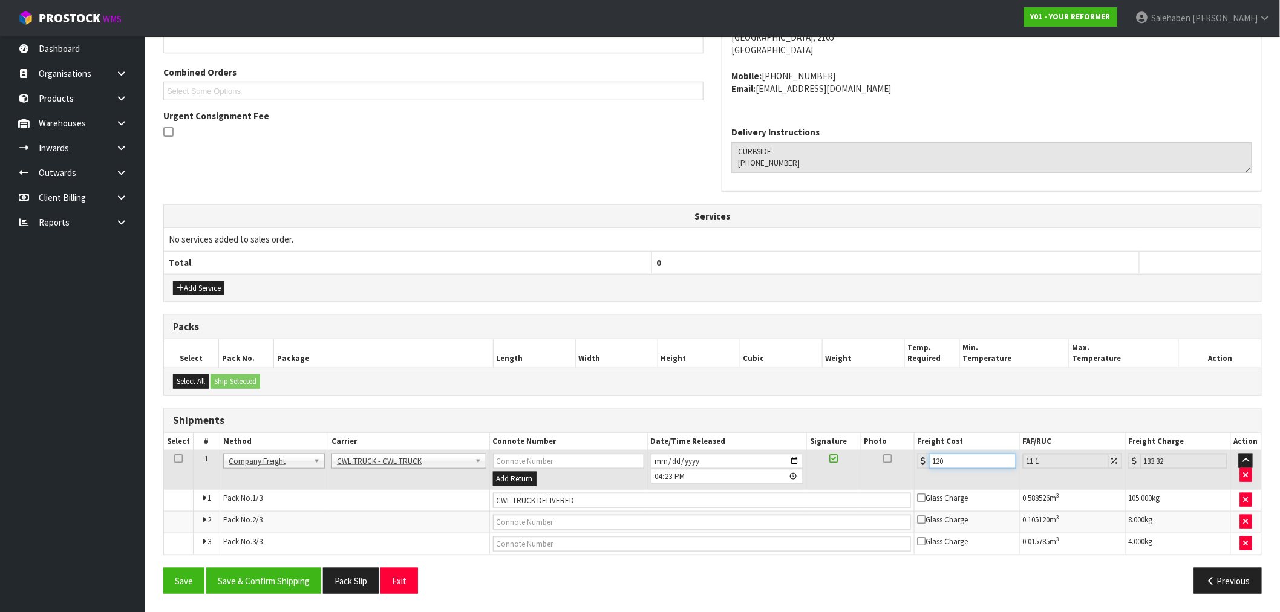
type input "120.5"
type input "133.88"
type input "120.5"
click at [253, 575] on button "Save & Confirm Shipping" at bounding box center [263, 581] width 115 height 26
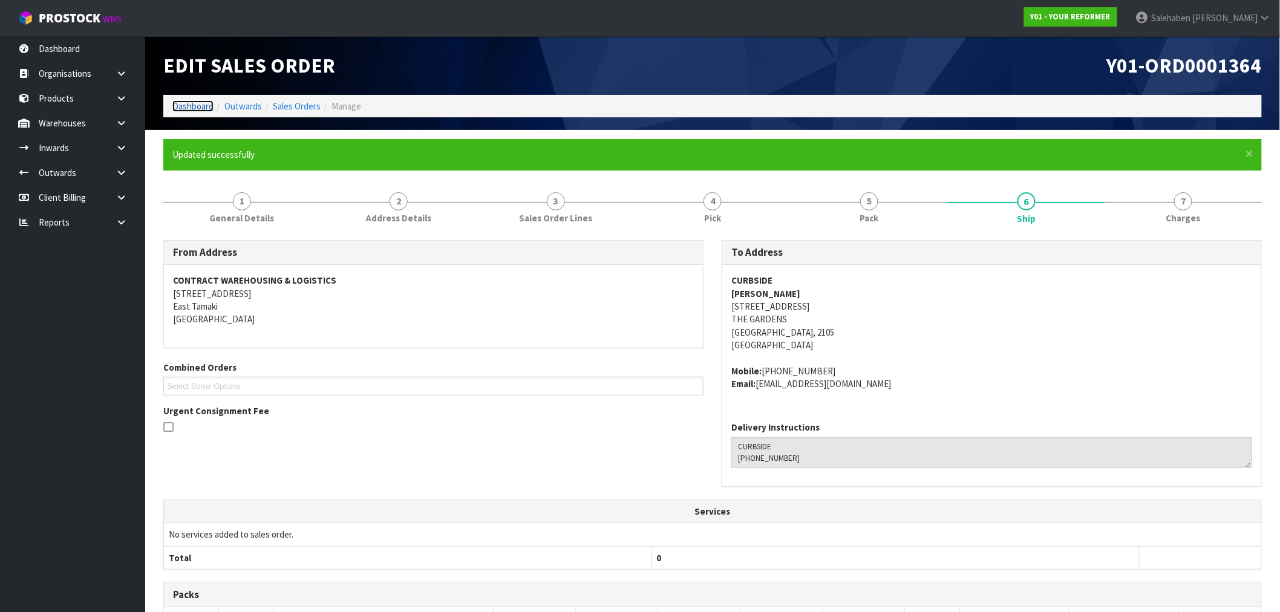
click at [183, 102] on link "Dashboard" at bounding box center [192, 105] width 41 height 11
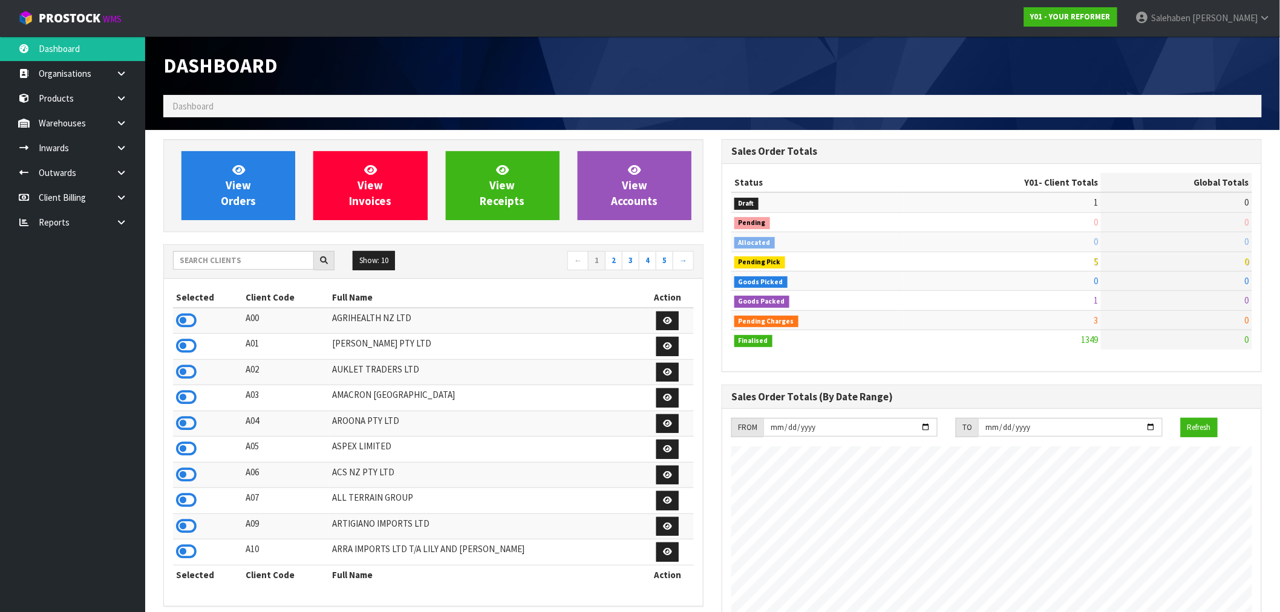
scroll to position [878, 559]
